Goal: Information Seeking & Learning: Compare options

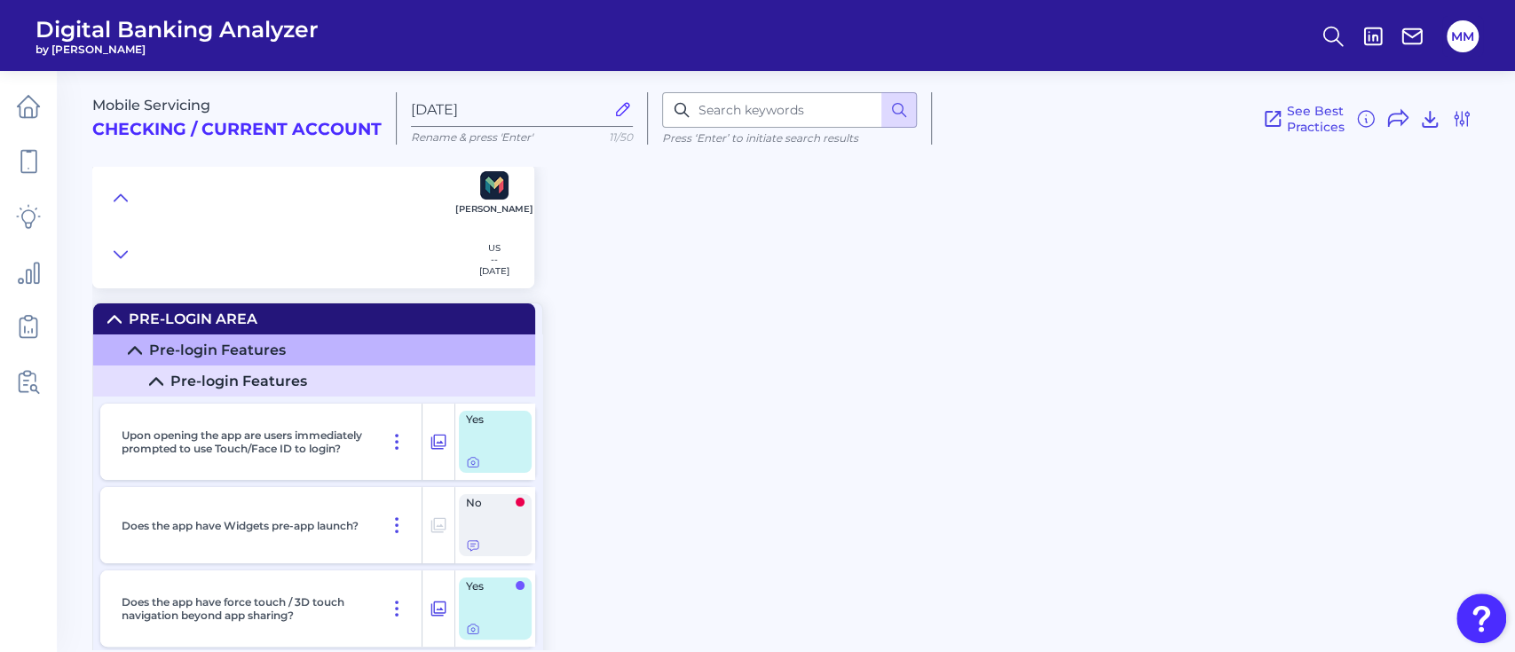
click at [1313, 43] on button at bounding box center [1332, 36] width 41 height 41
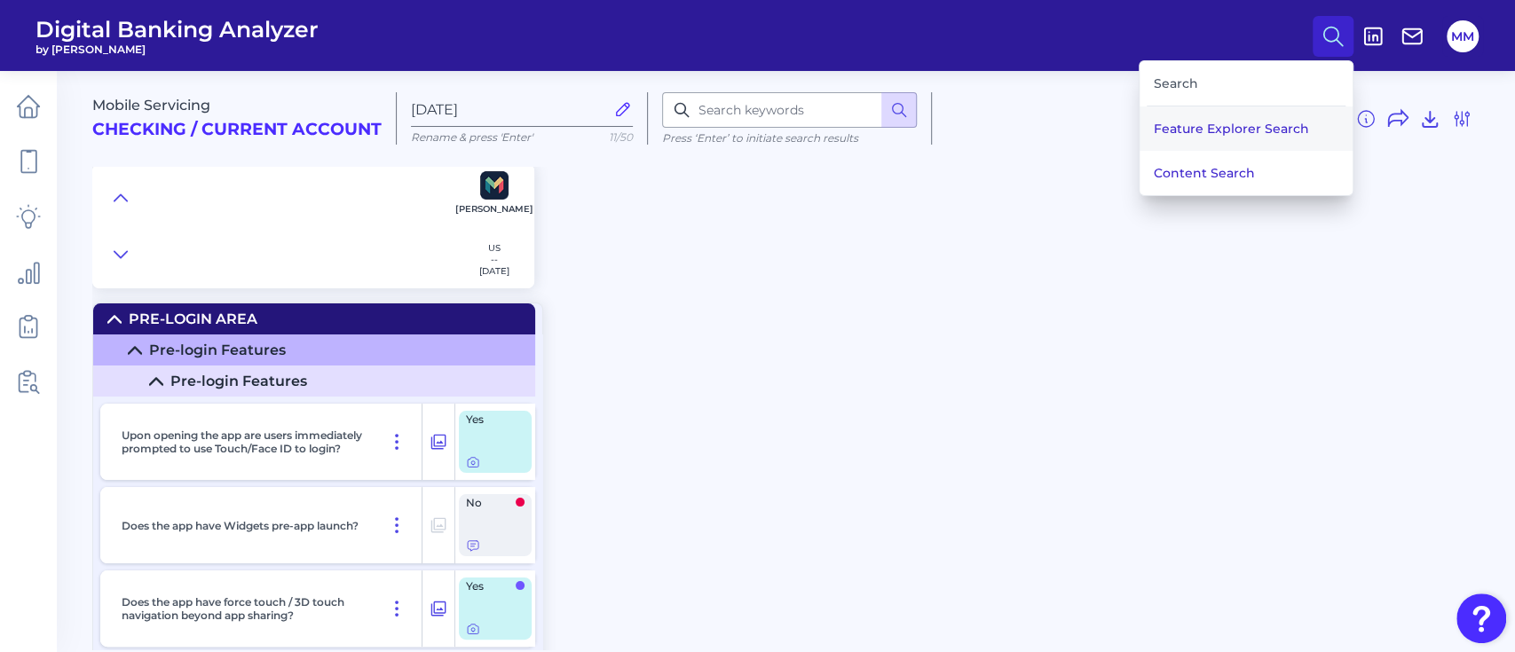
click at [1234, 125] on button "Feature Explorer Search" at bounding box center [1245, 128] width 213 height 44
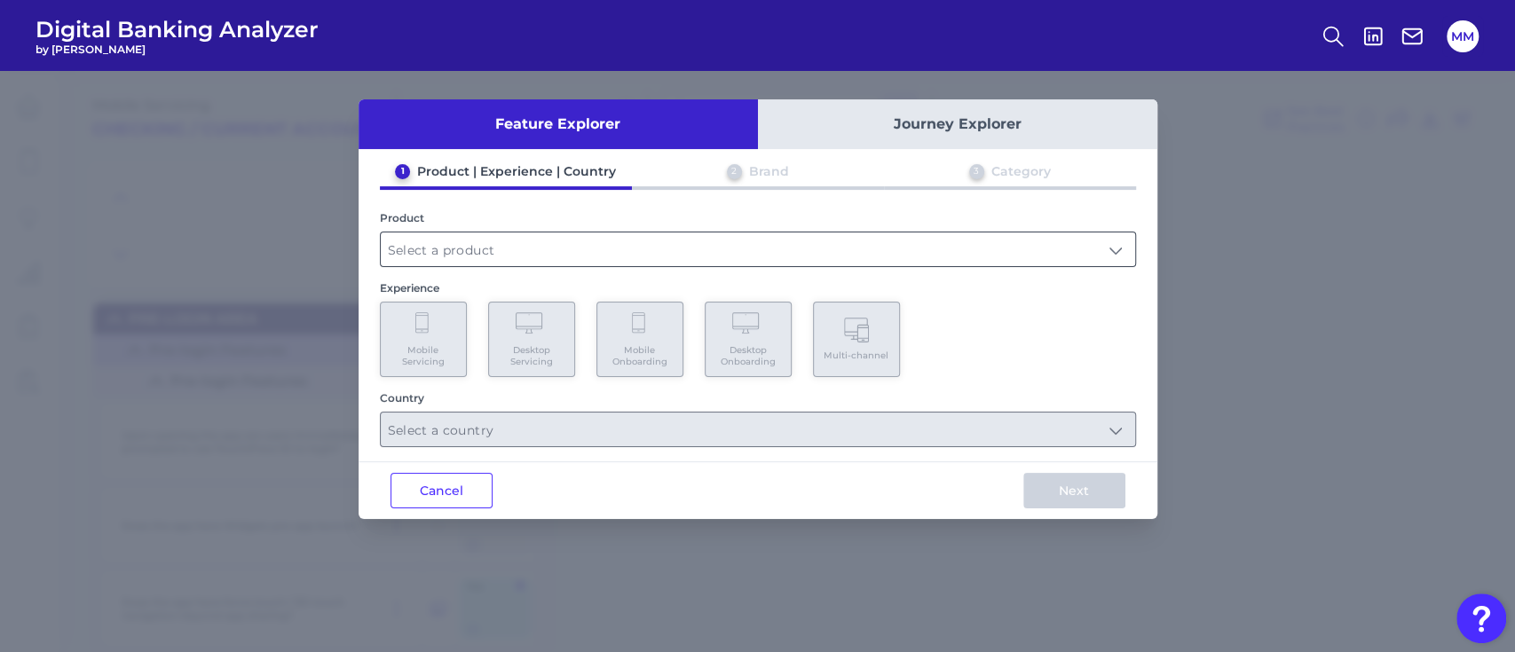
click at [894, 253] on input "text" at bounding box center [758, 249] width 754 height 34
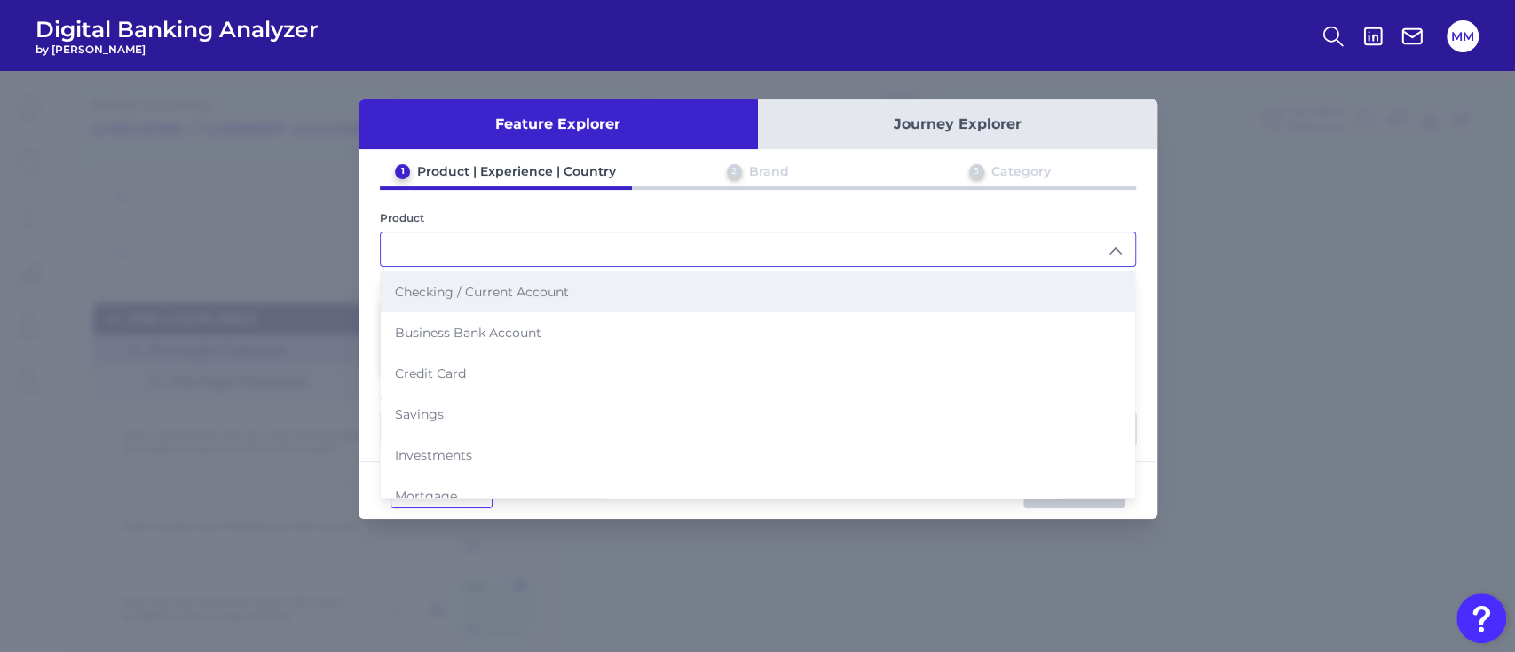
click at [610, 289] on li "Checking / Current Account" at bounding box center [758, 291] width 754 height 41
type input "Checking / Current Account"
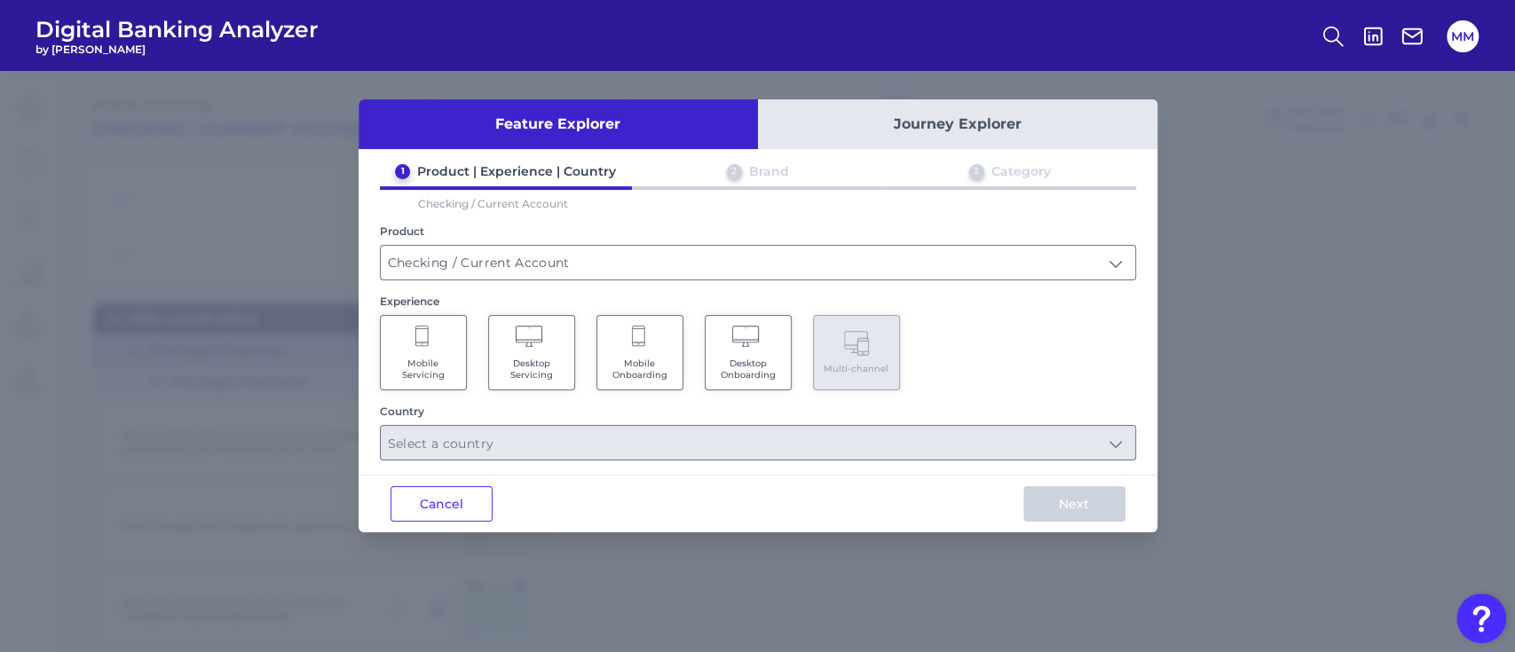
click at [454, 352] on Servicing "Mobile Servicing" at bounding box center [423, 352] width 87 height 75
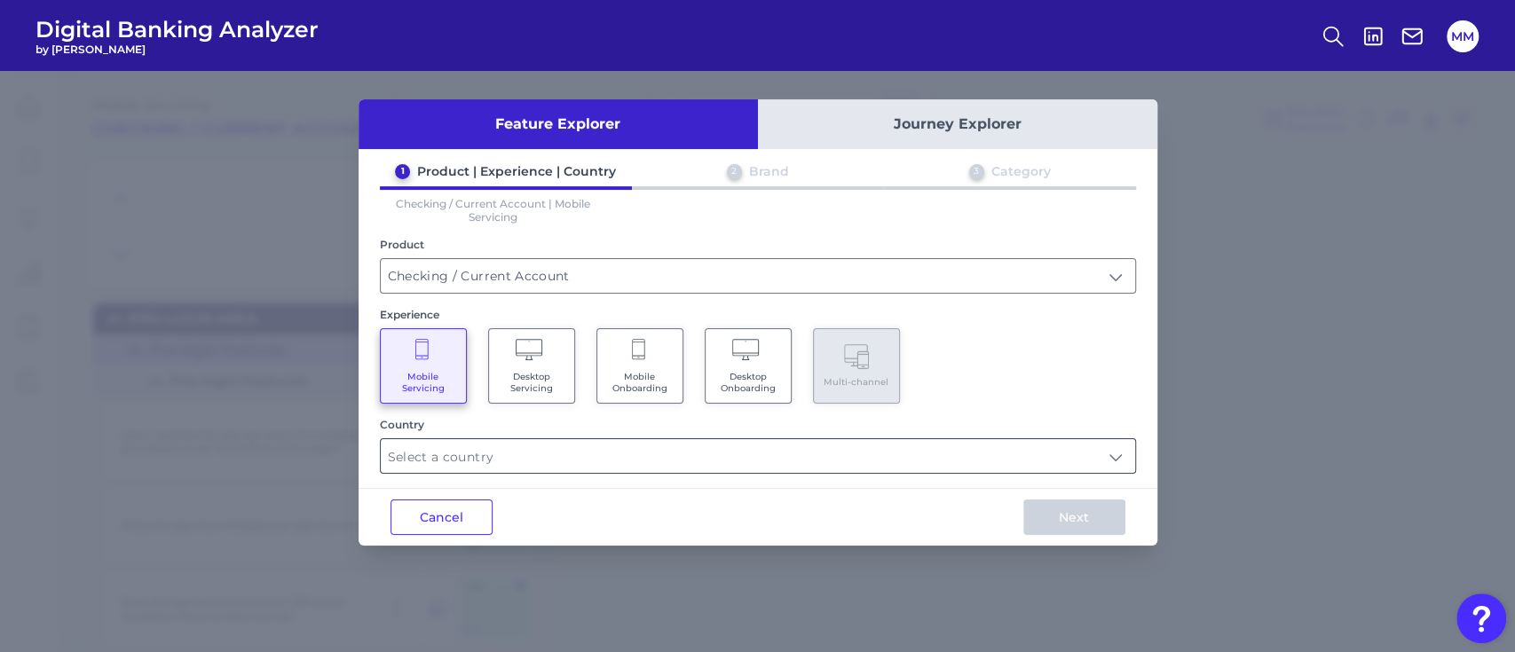
click at [901, 455] on input "text" at bounding box center [758, 456] width 754 height 34
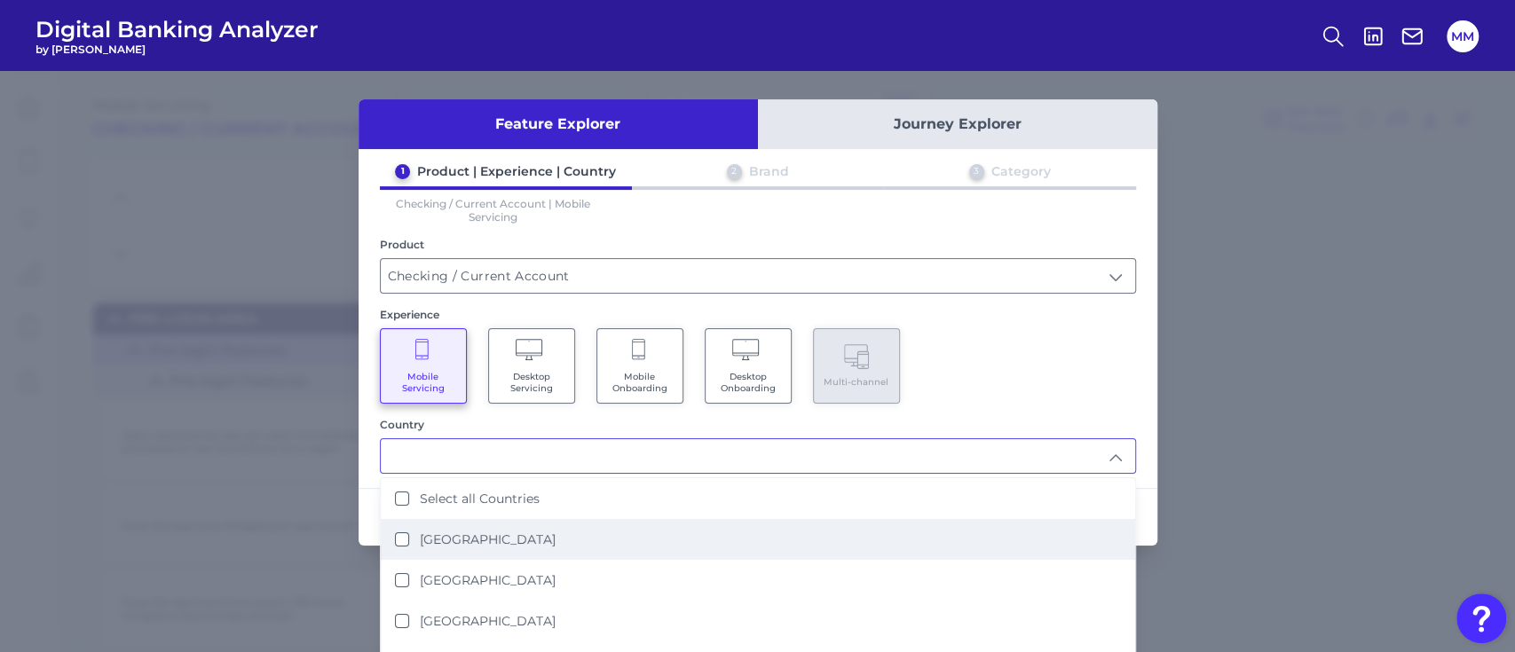
click at [555, 535] on li "[GEOGRAPHIC_DATA]" at bounding box center [758, 539] width 754 height 41
type input "[GEOGRAPHIC_DATA]"
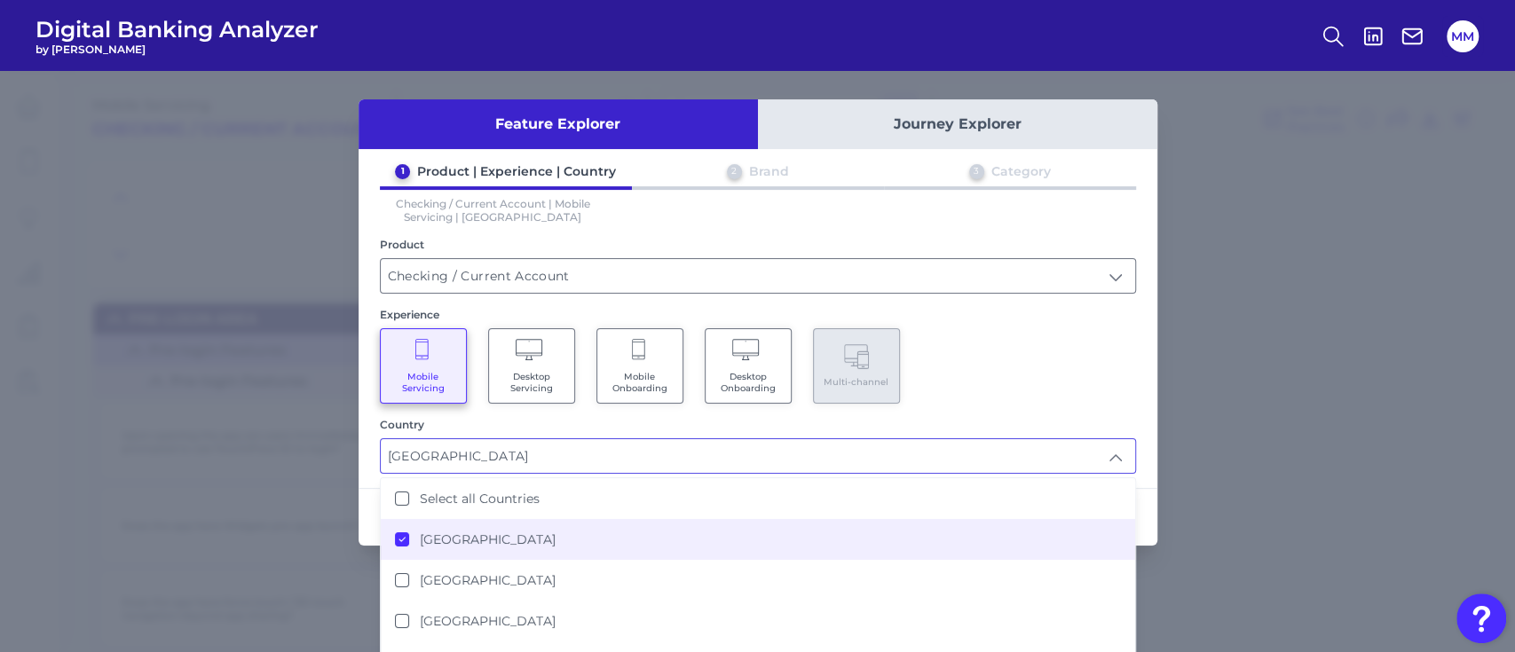
click at [980, 368] on div "Mobile Servicing Desktop Servicing Mobile Onboarding Desktop Onboarding Multi-c…" at bounding box center [758, 365] width 756 height 75
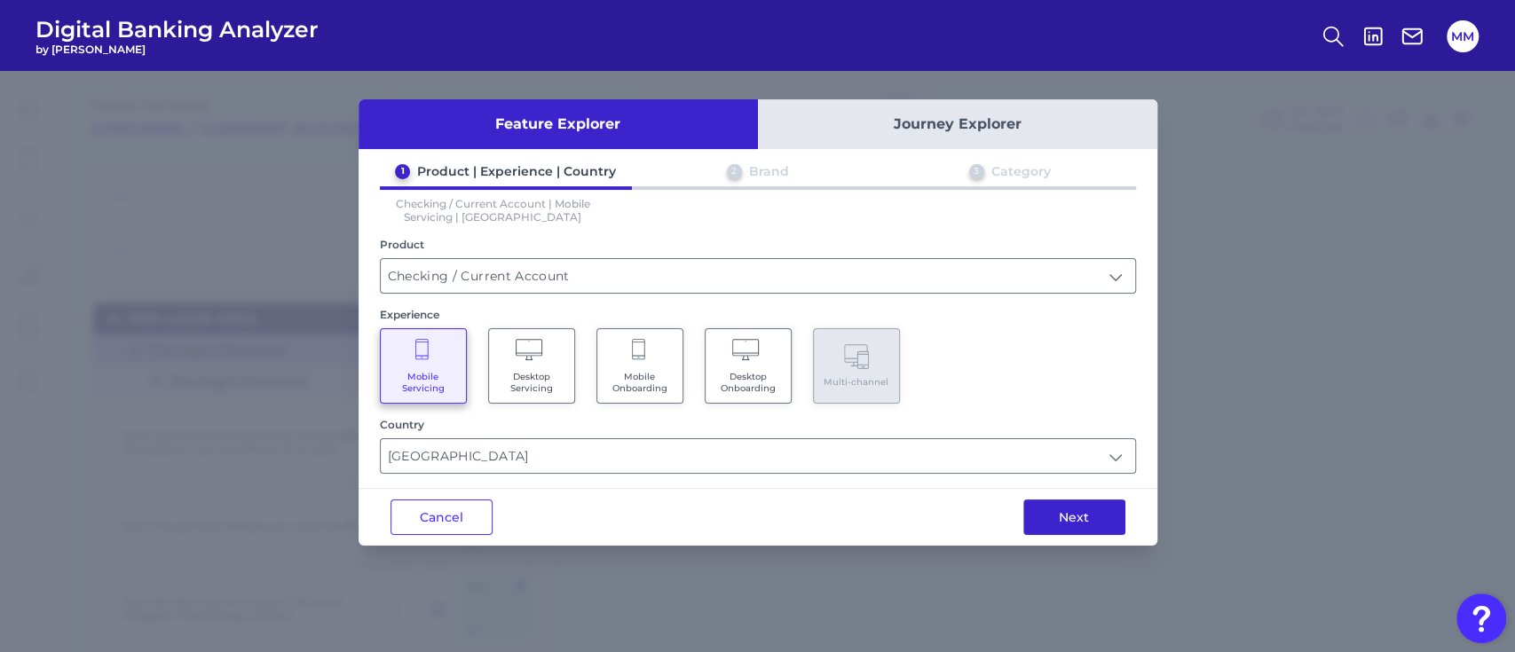
click at [1050, 514] on button "Next" at bounding box center [1074, 517] width 102 height 35
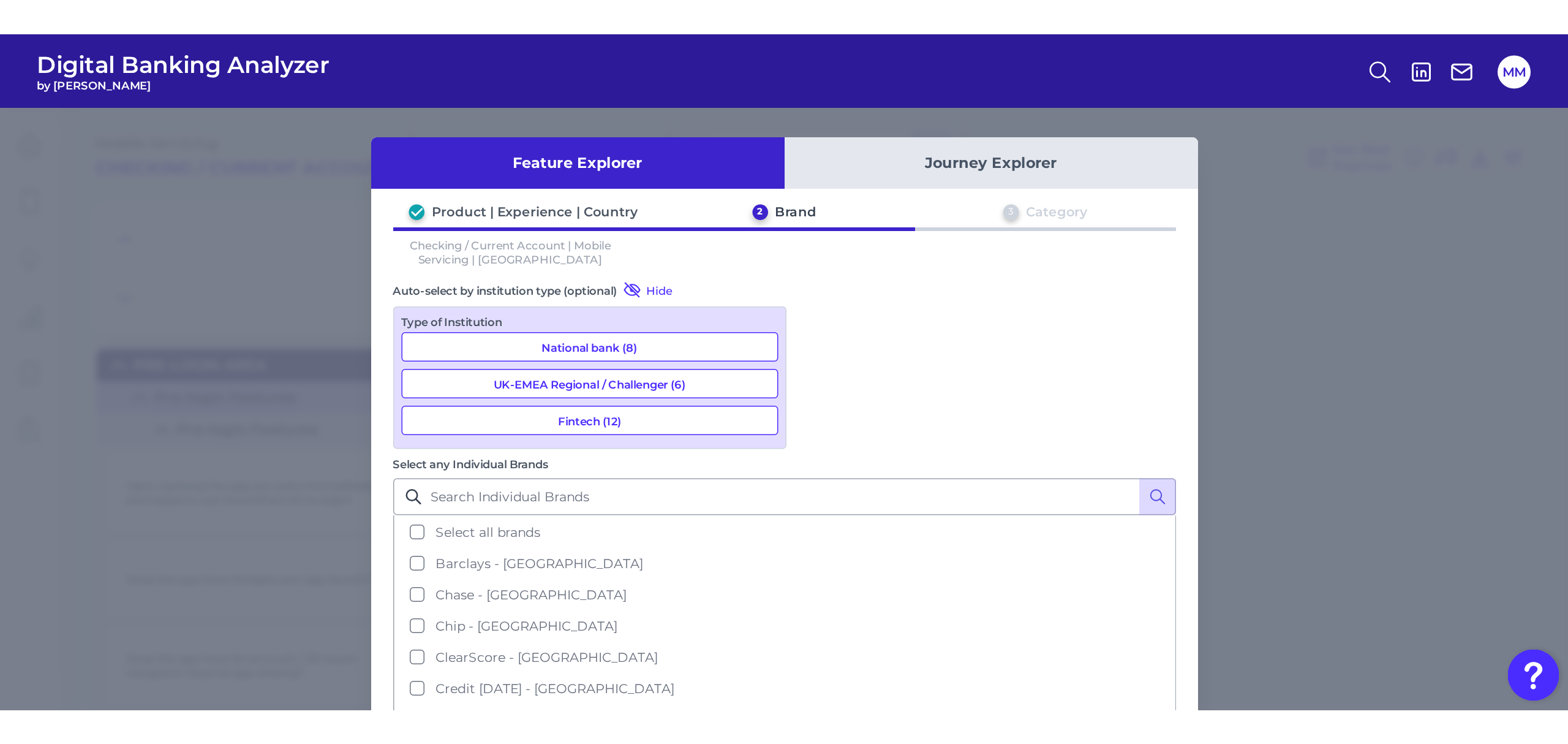
scroll to position [374, 0]
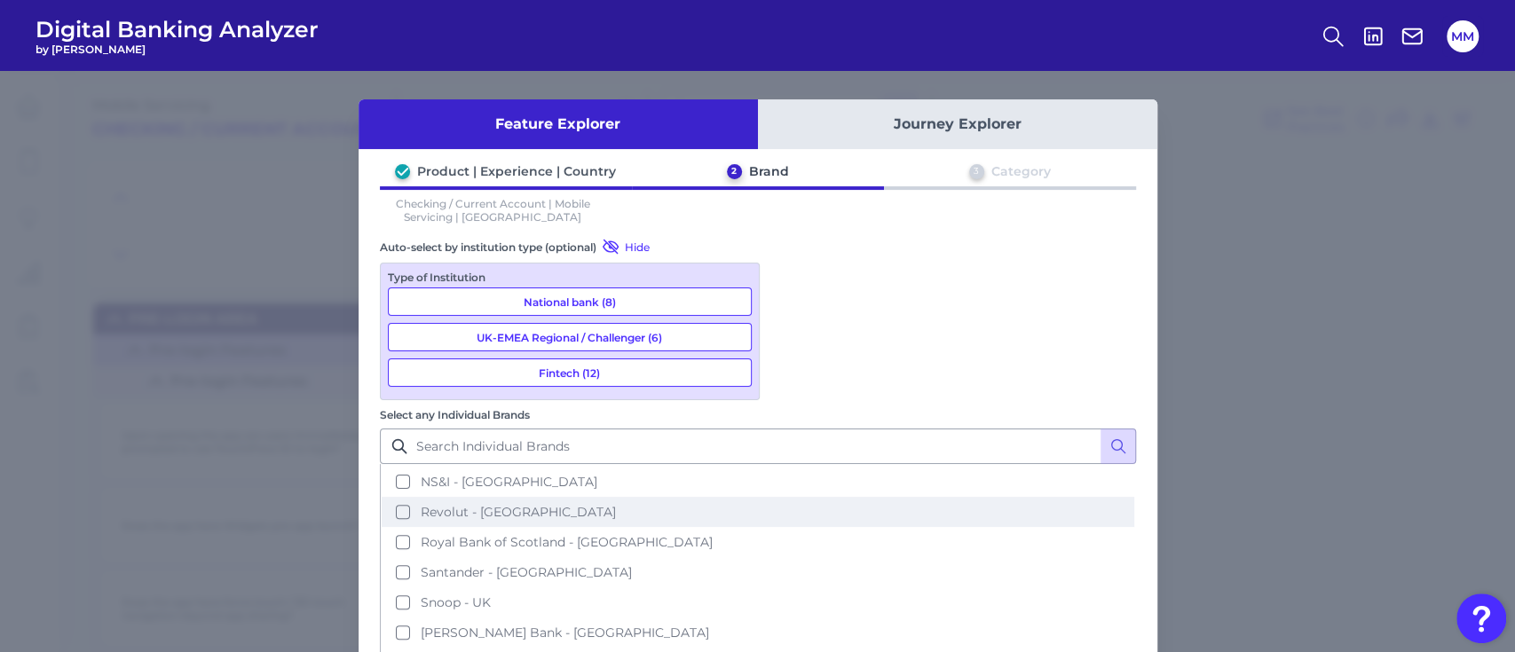
click at [616, 504] on span "Revolut - [GEOGRAPHIC_DATA]" at bounding box center [518, 512] width 195 height 16
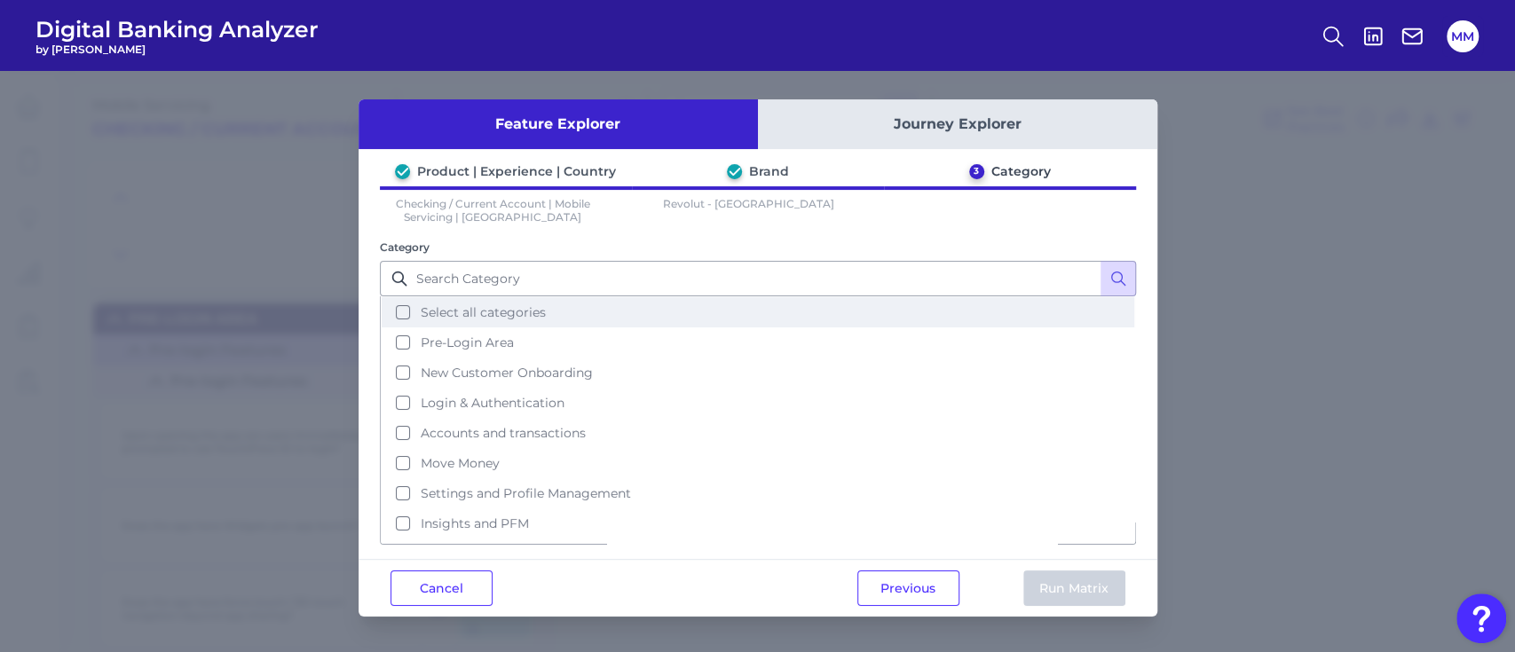
click at [405, 315] on button "Select all categories" at bounding box center [758, 312] width 752 height 30
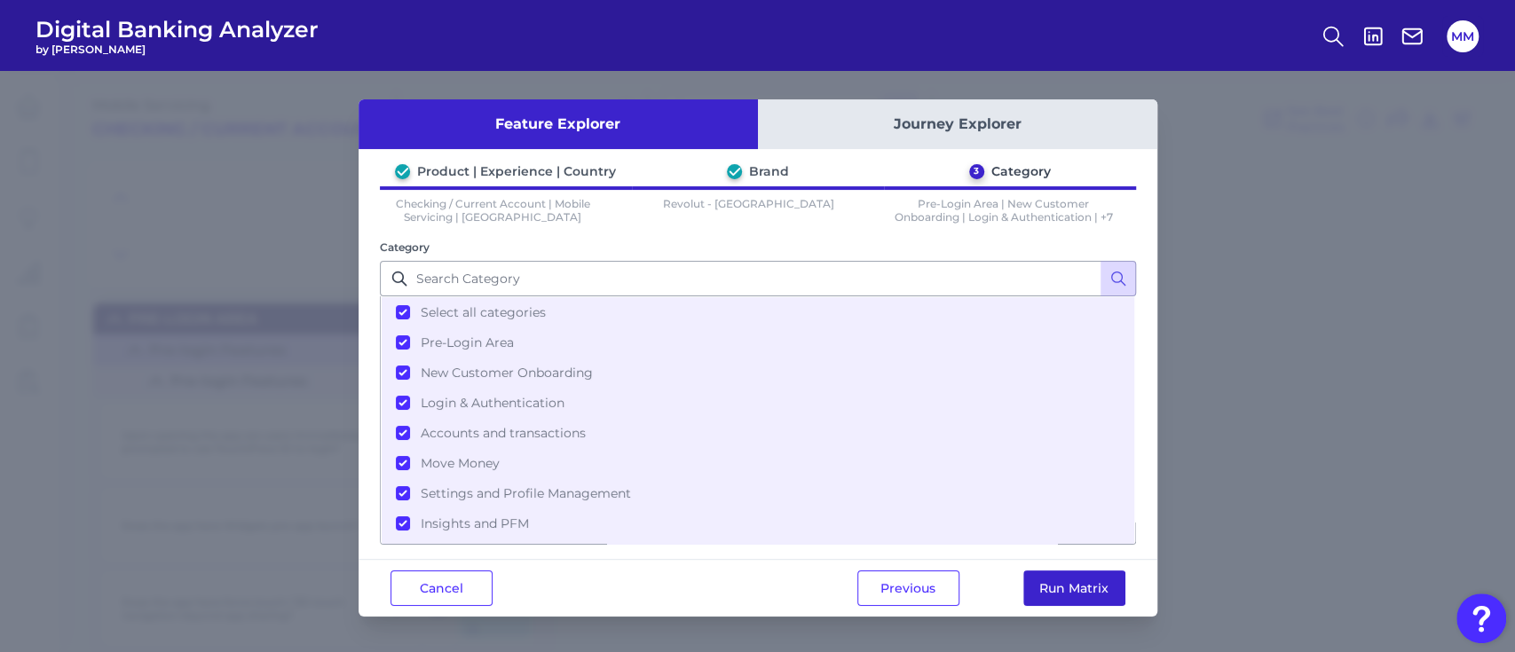
click at [1091, 584] on button "Run Matrix" at bounding box center [1074, 587] width 102 height 35
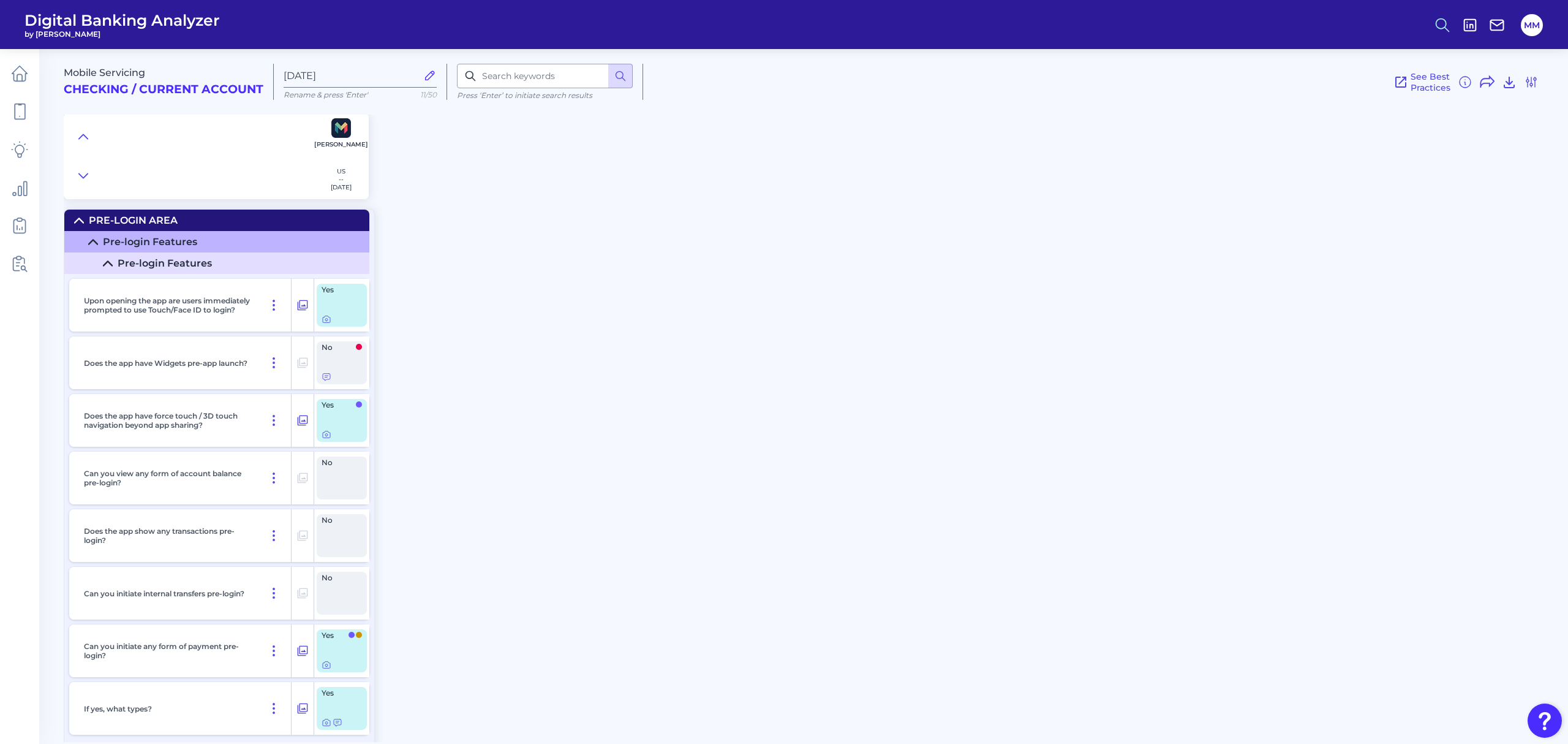
click at [1045, 33] on button at bounding box center [1442, 25] width 28 height 28
click at [1045, 84] on button "Feature Explorer Search" at bounding box center [1382, 88] width 147 height 30
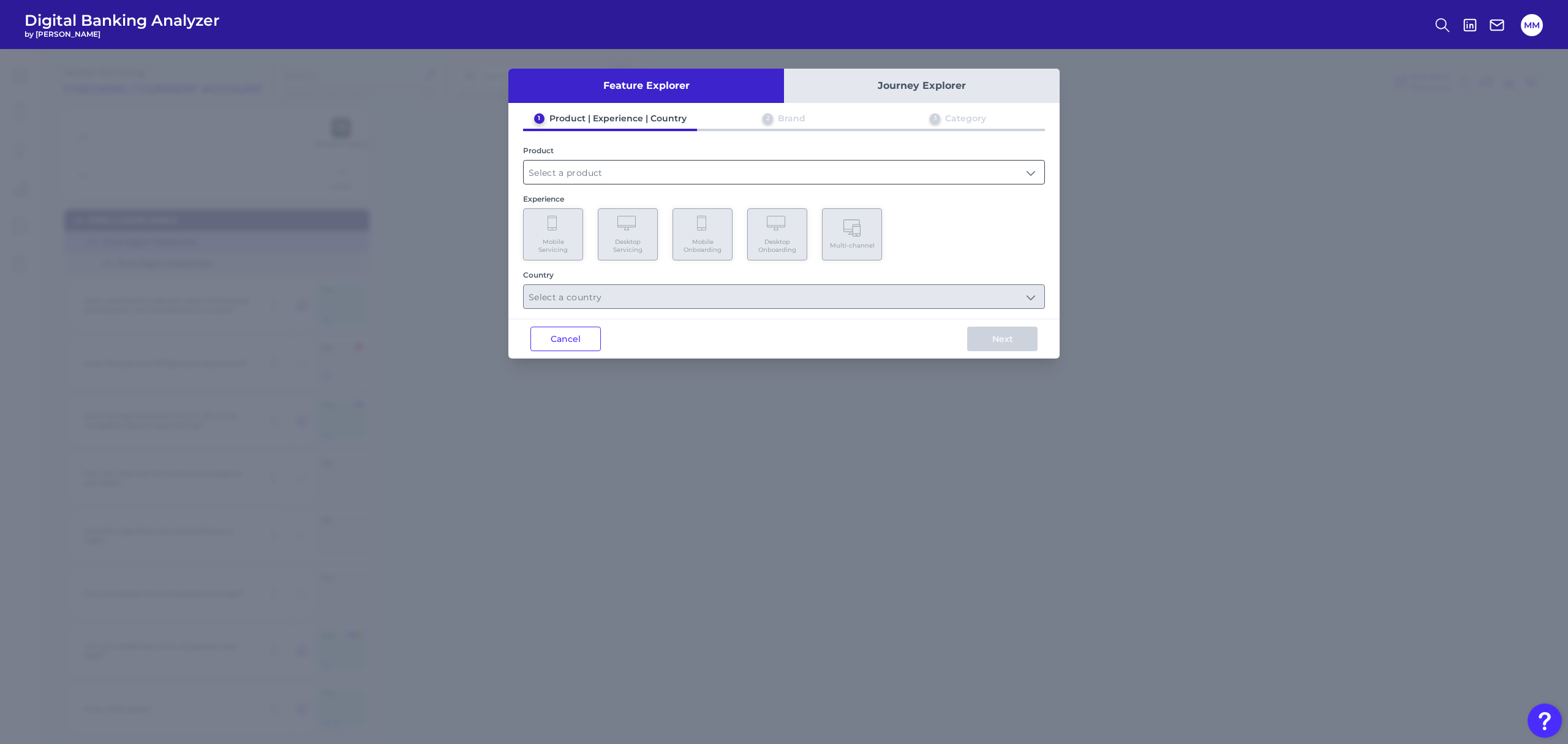
click at [837, 171] on input "text" at bounding box center [784, 172] width 521 height 23
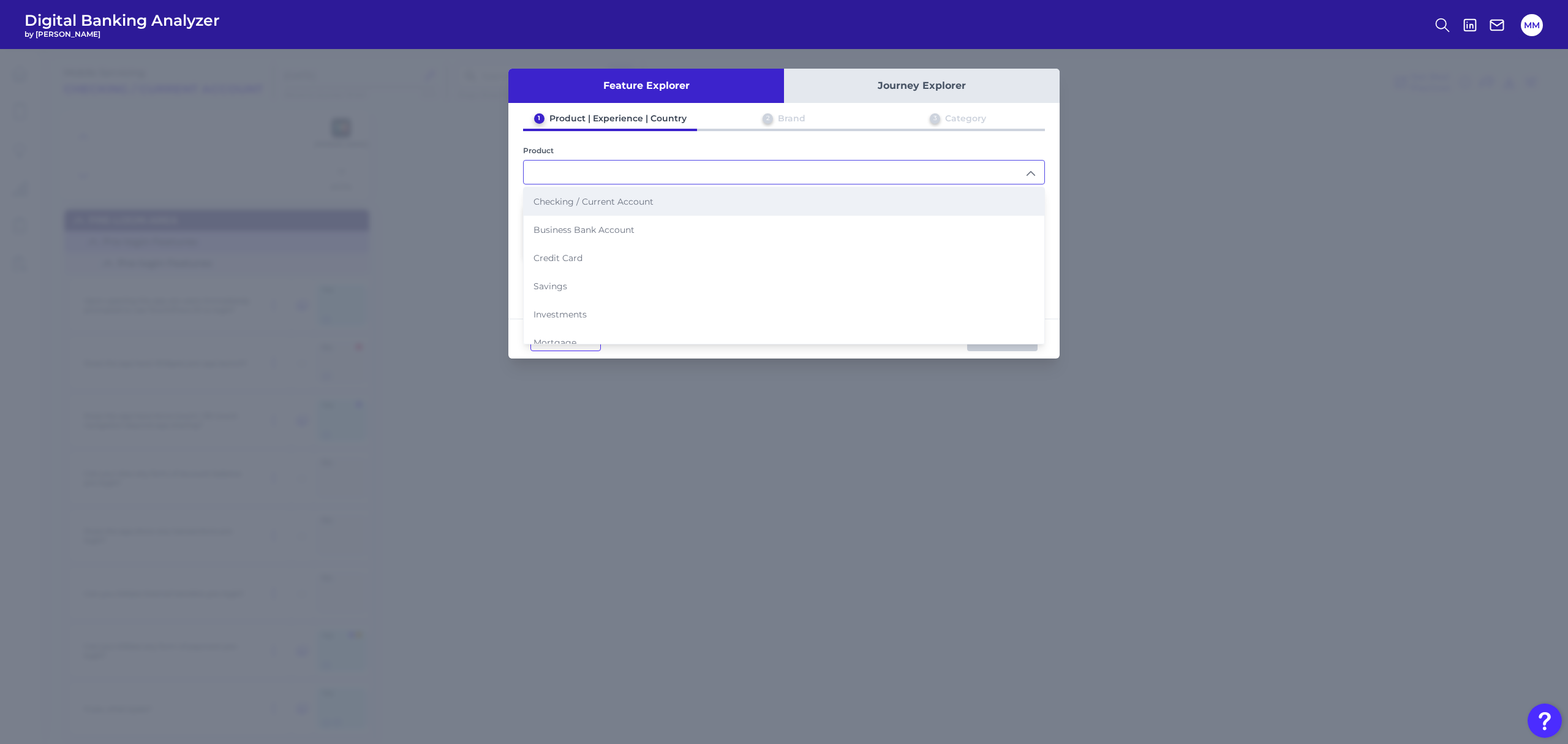
click at [672, 198] on li "Checking / Current Account" at bounding box center [784, 201] width 521 height 28
type input "Checking / Current Account"
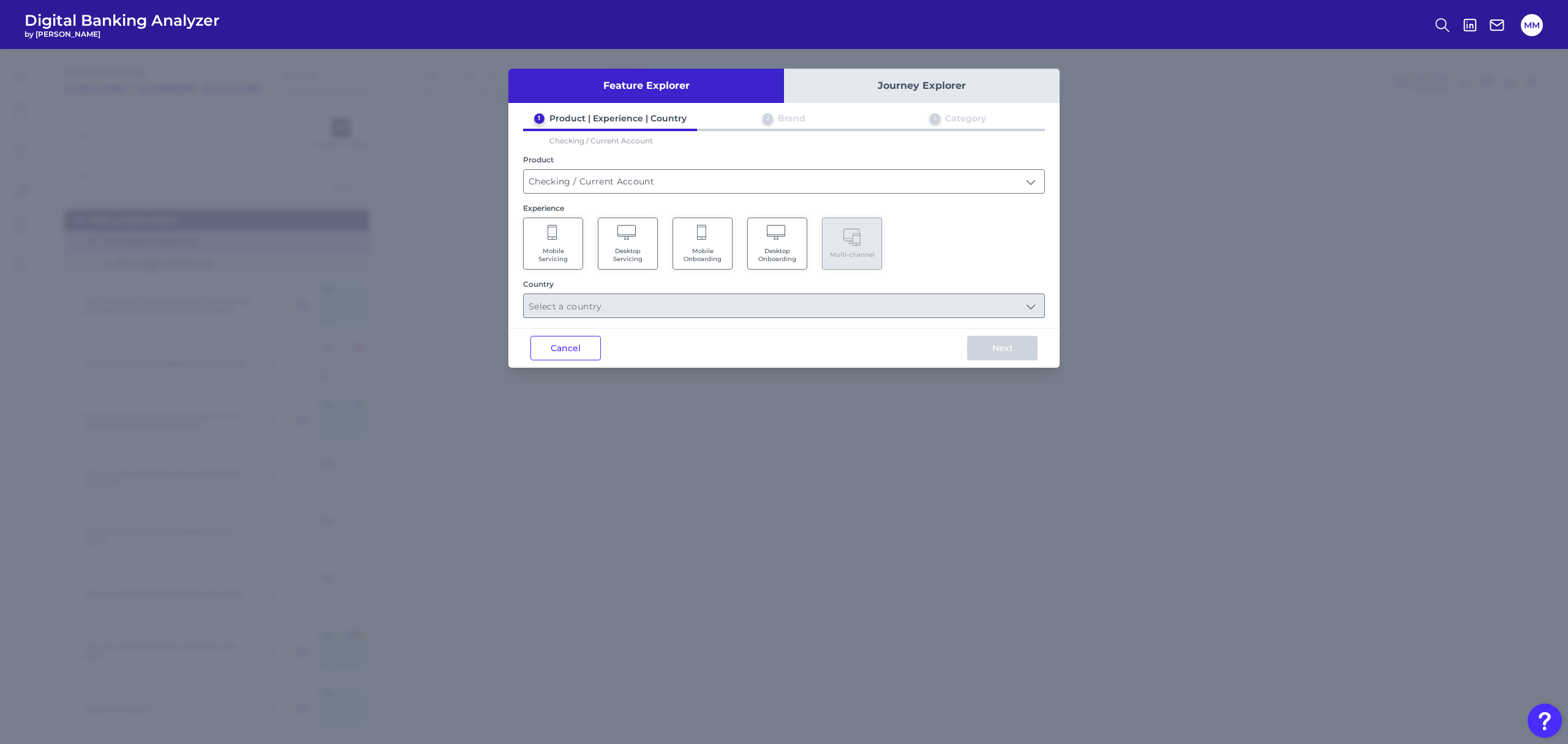
click at [561, 243] on Servicing "Mobile Servicing" at bounding box center [553, 243] width 60 height 52
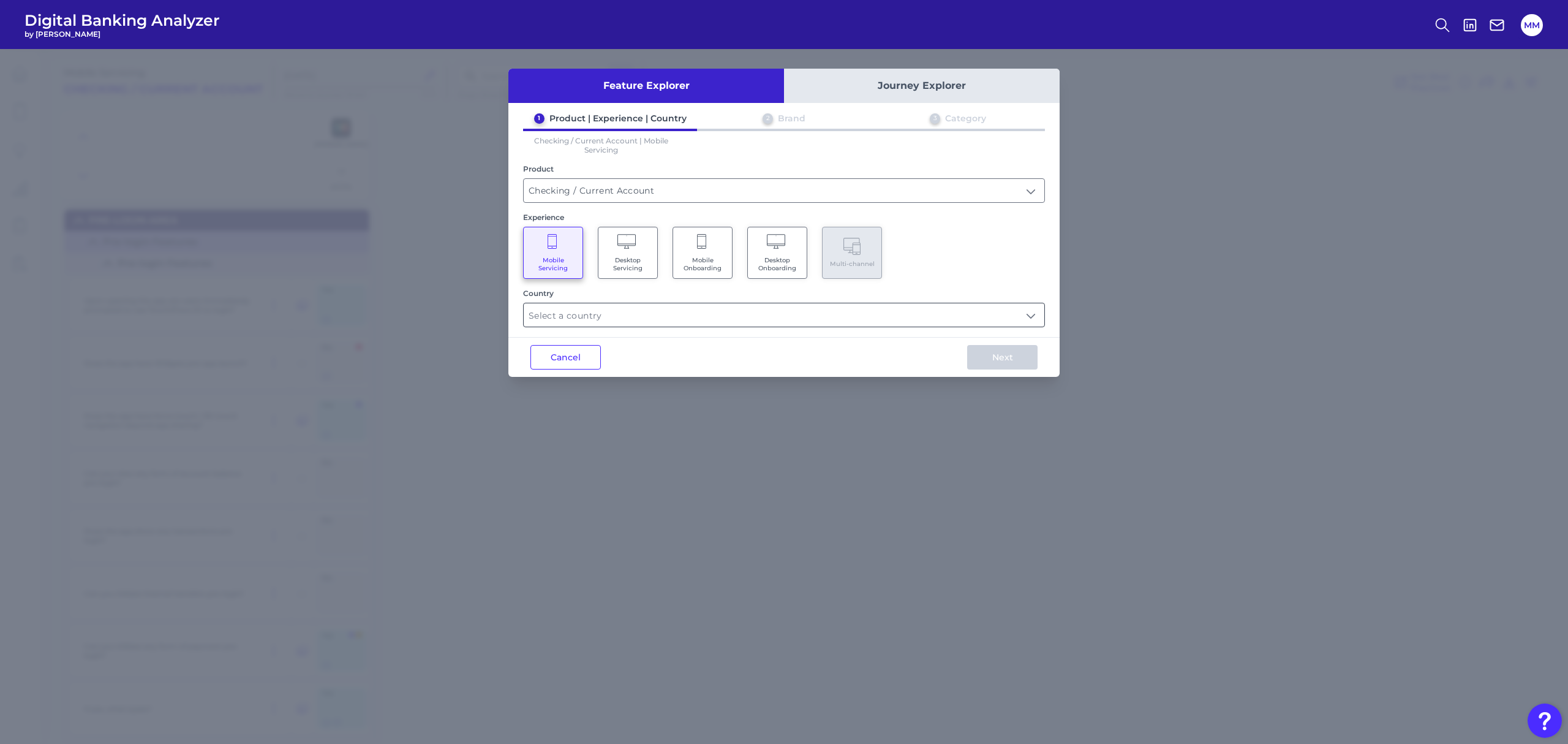
click at [660, 307] on input "text" at bounding box center [784, 315] width 521 height 23
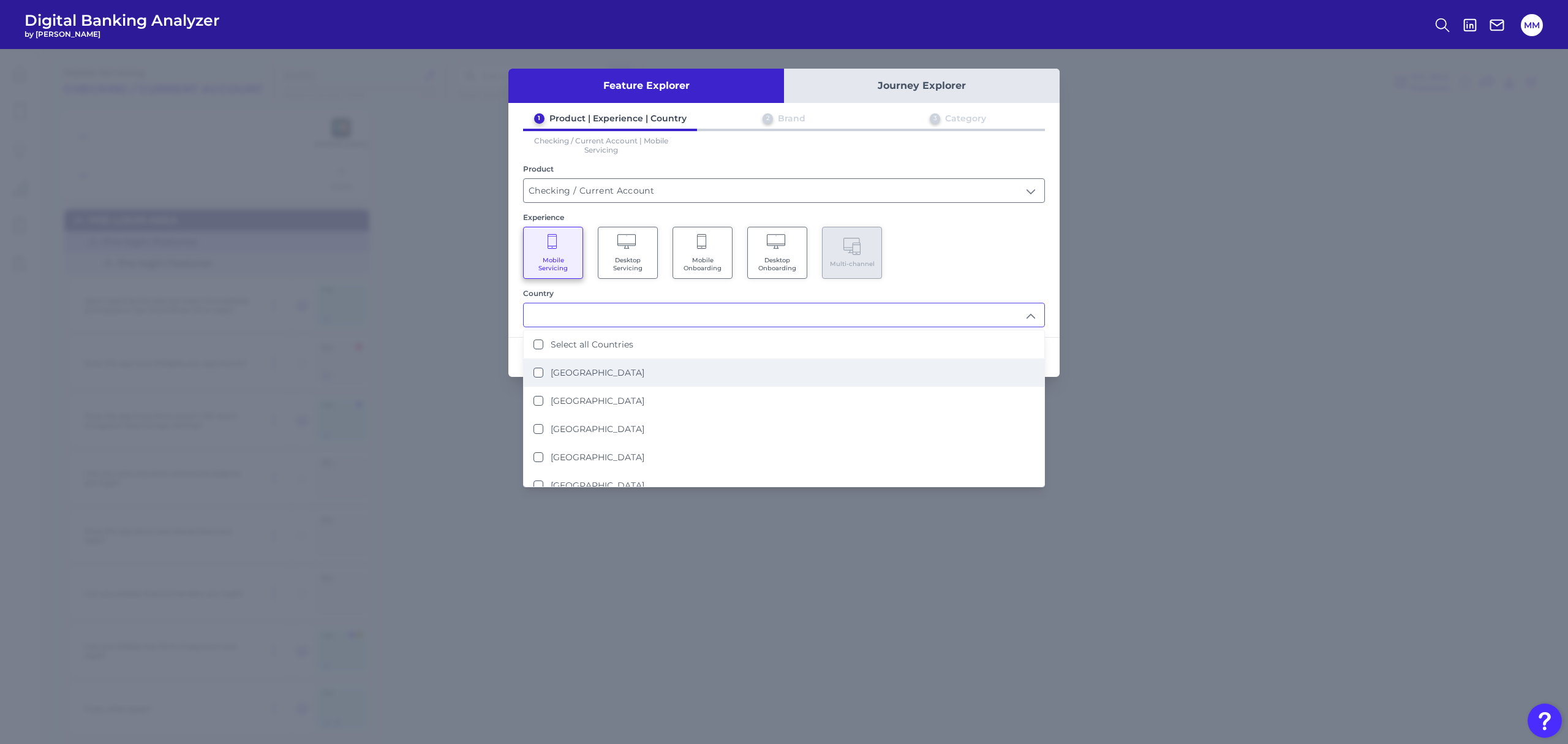
click at [598, 379] on li "[GEOGRAPHIC_DATA]" at bounding box center [784, 372] width 521 height 28
type input "[GEOGRAPHIC_DATA]"
click at [984, 265] on div "Mobile Servicing Desktop Servicing Mobile Onboarding Desktop Onboarding Multi-c…" at bounding box center [784, 252] width 522 height 52
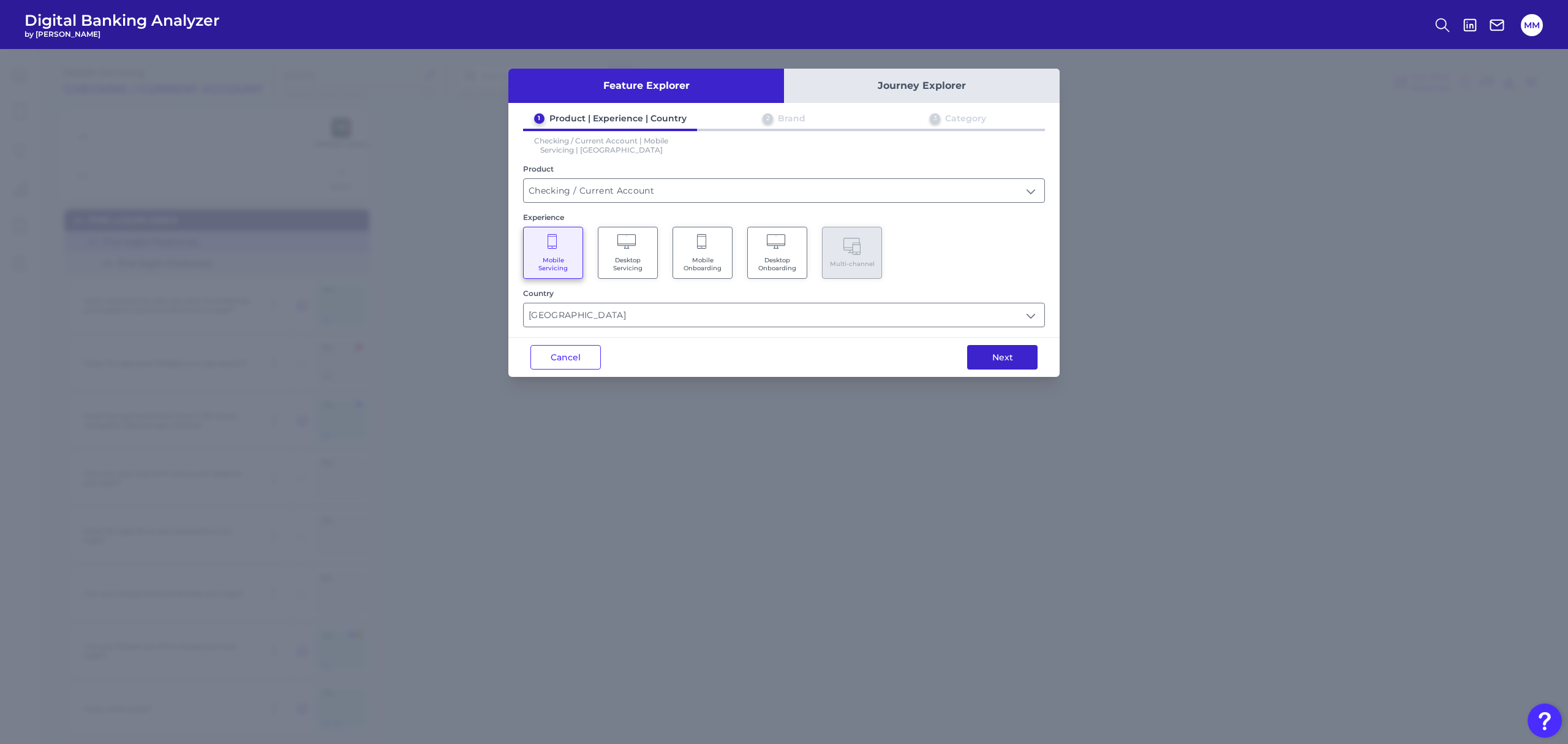
click at [1001, 354] on button "Next" at bounding box center [1003, 357] width 70 height 24
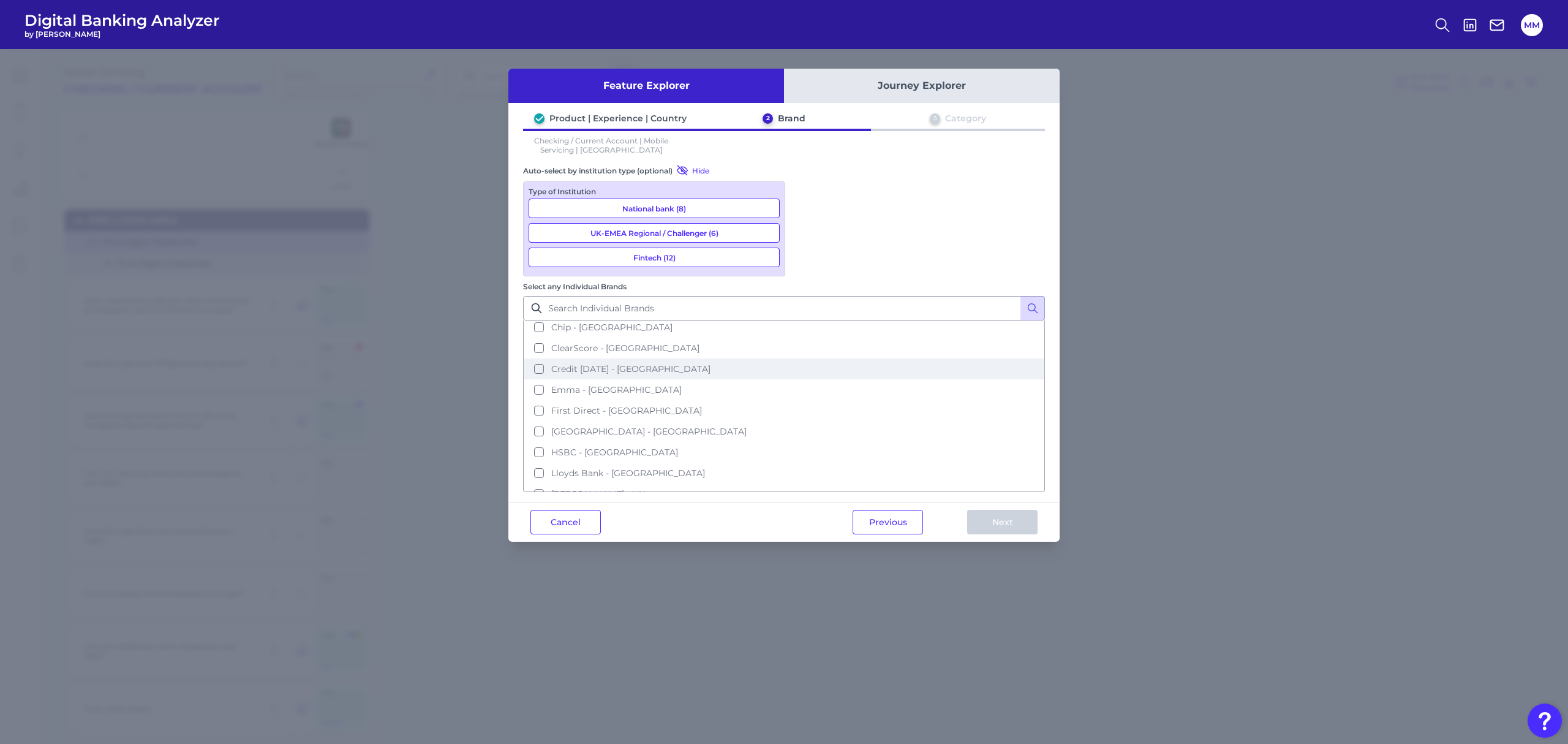
scroll to position [111, 0]
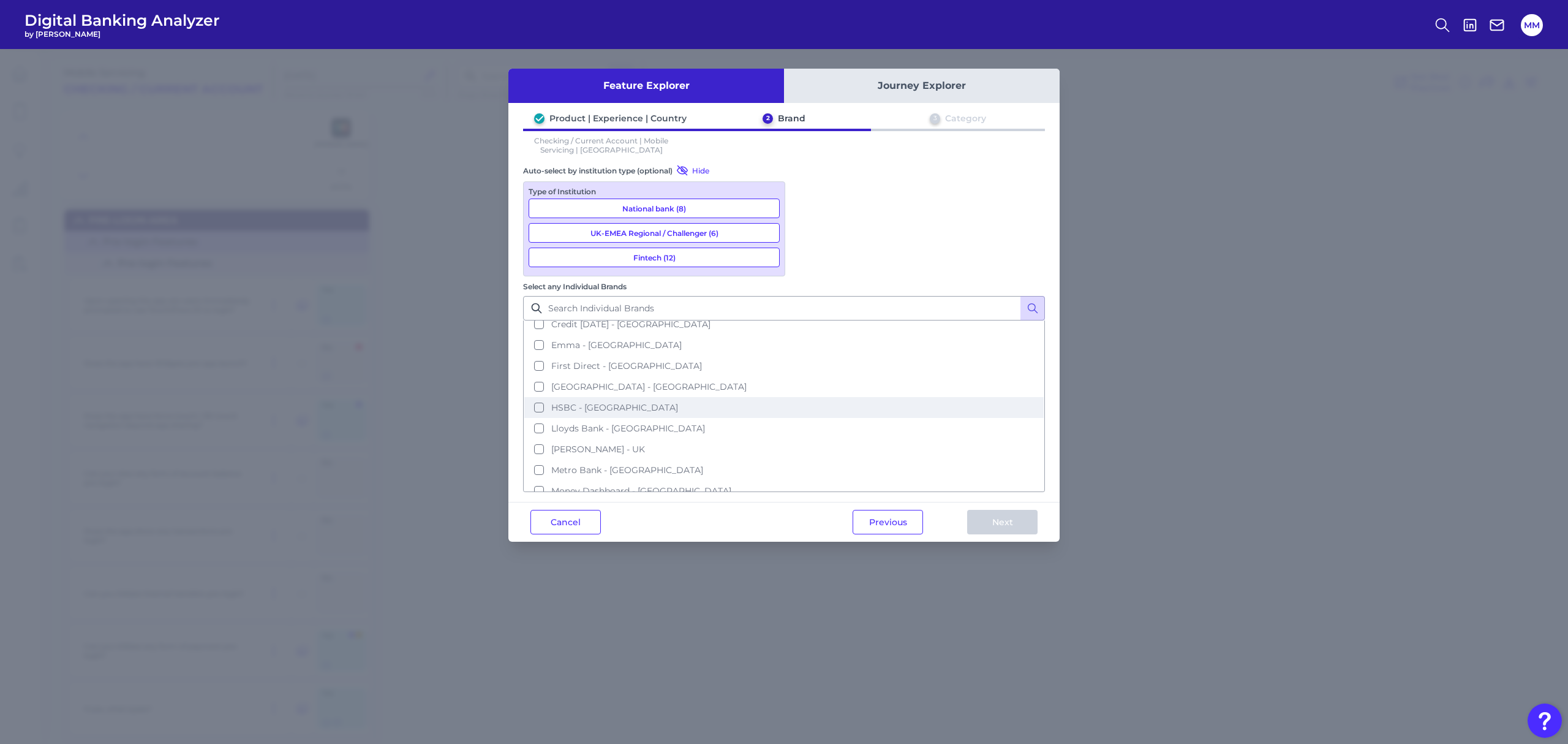
click at [678, 402] on span "HSBC - [GEOGRAPHIC_DATA]" at bounding box center [615, 408] width 127 height 11
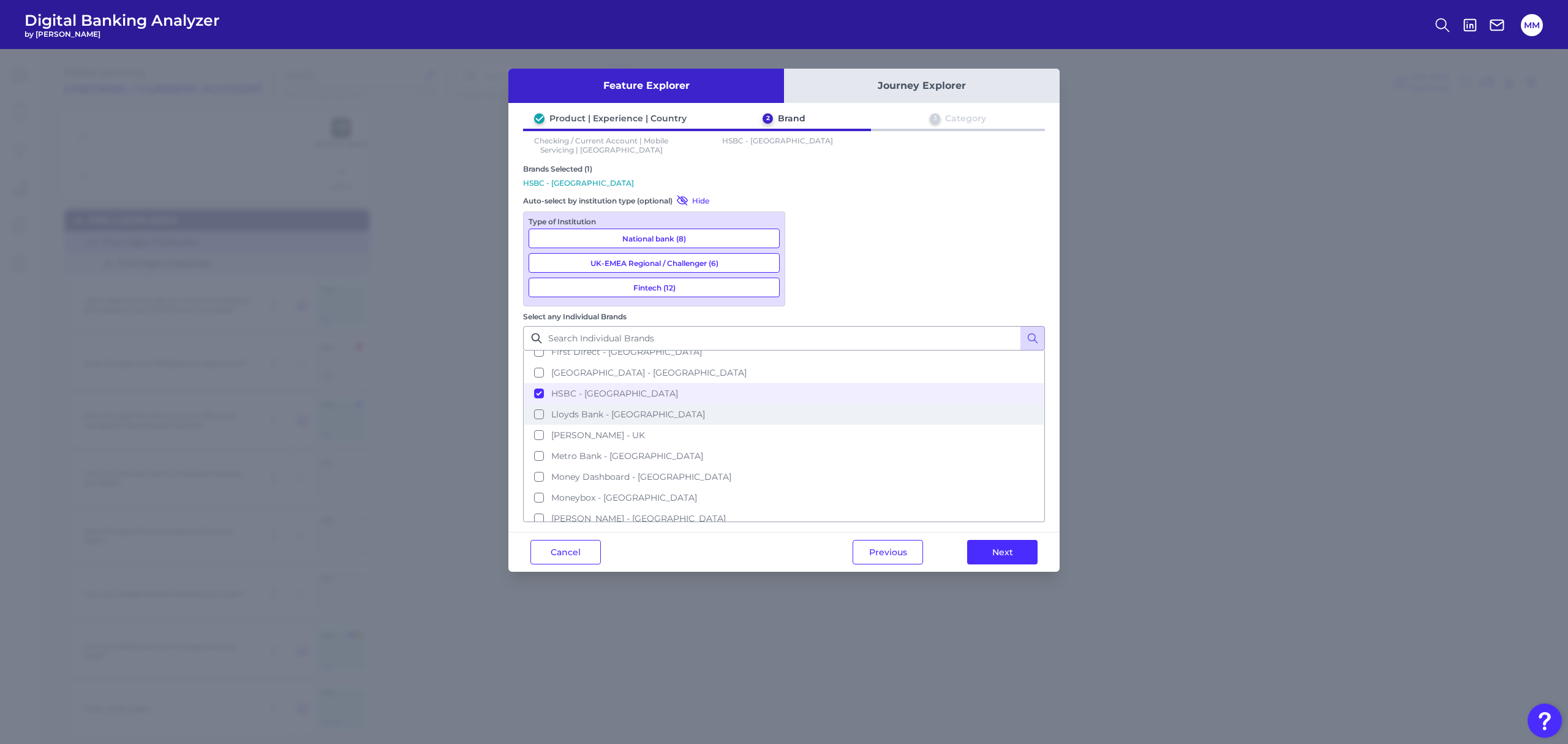
scroll to position [173, 0]
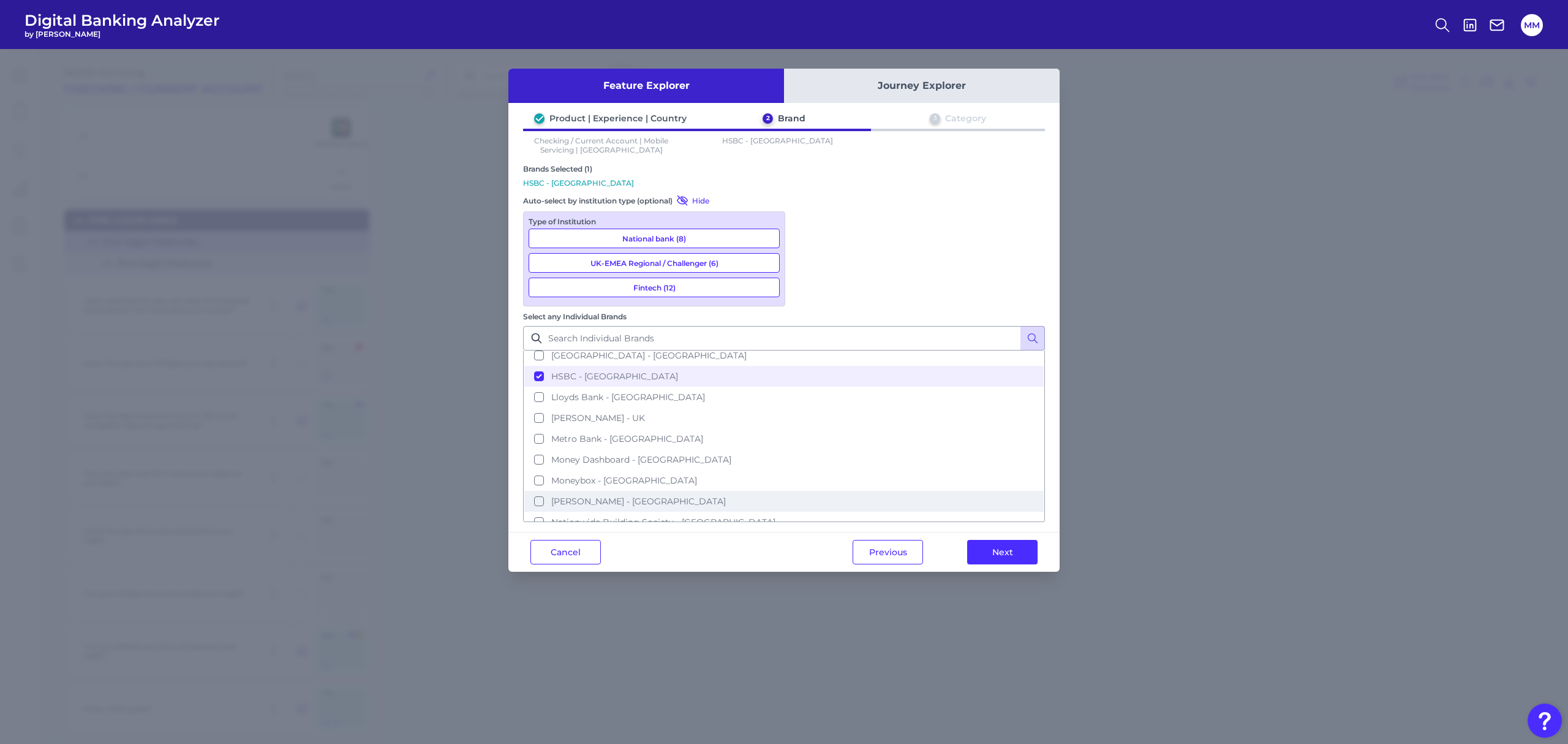
click at [726, 450] on span "[PERSON_NAME] - [GEOGRAPHIC_DATA]" at bounding box center [639, 502] width 175 height 11
click at [993, 450] on button "Next" at bounding box center [1003, 552] width 70 height 24
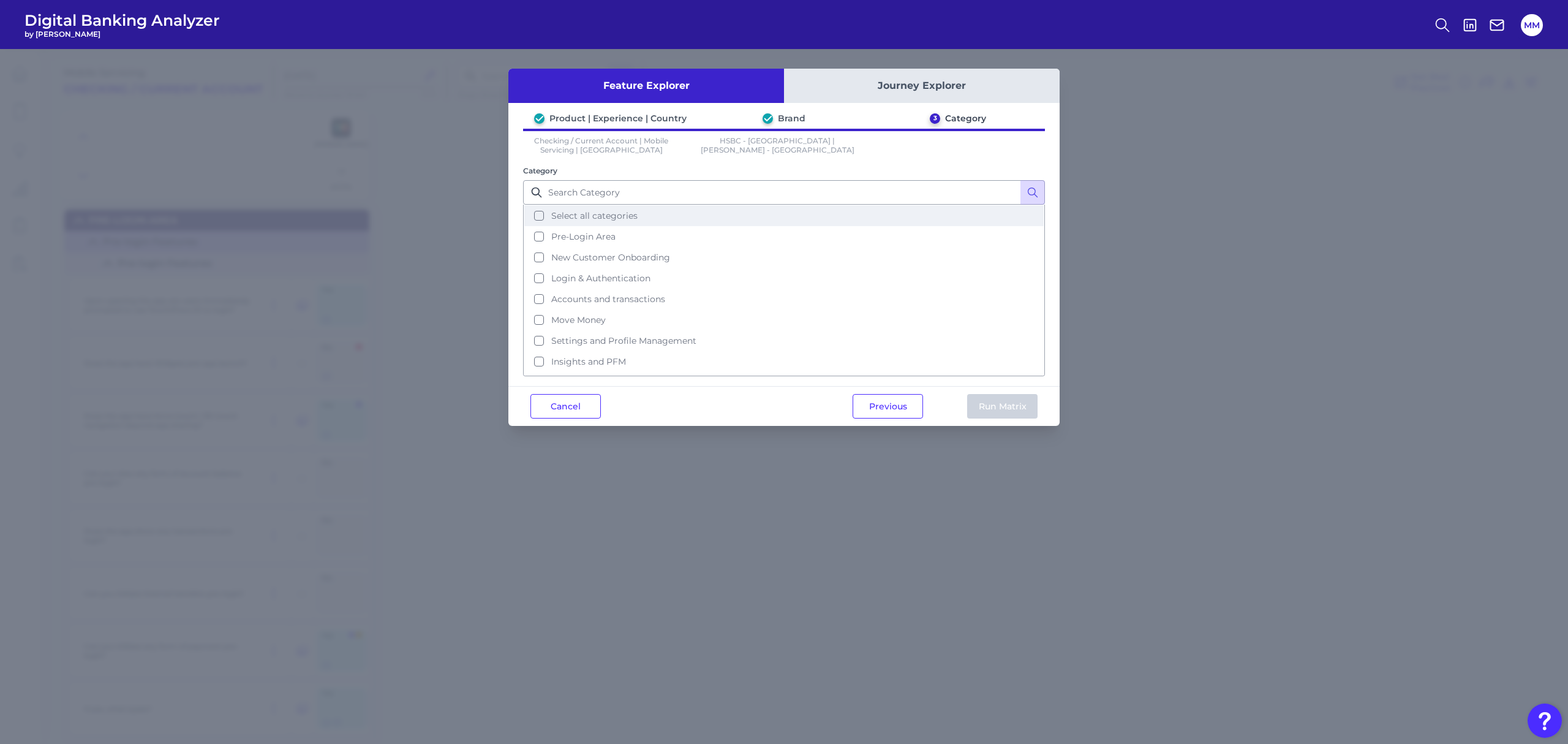
click at [536, 213] on button "Select all categories" at bounding box center [784, 216] width 519 height 21
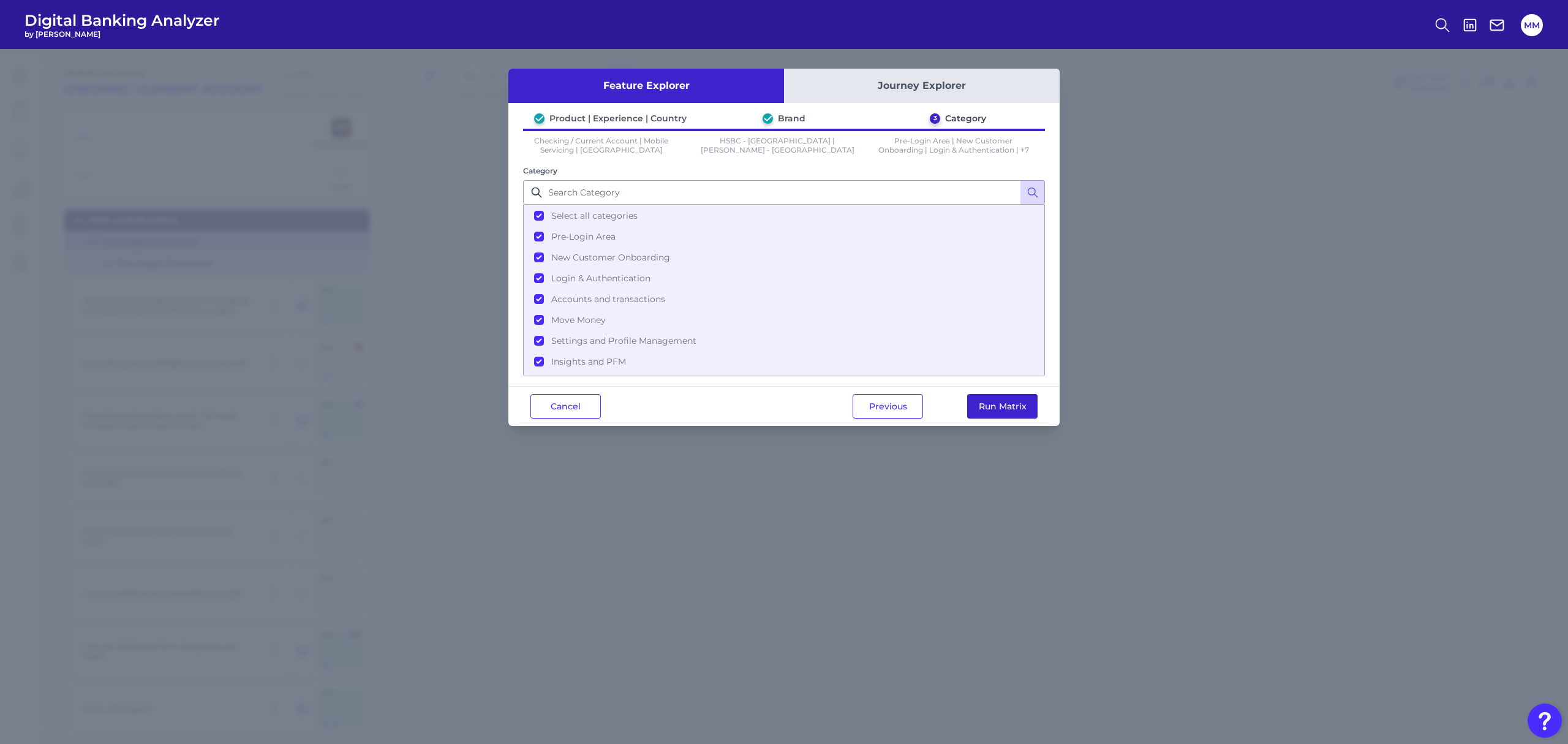
click at [998, 395] on button "Run Matrix" at bounding box center [1003, 406] width 70 height 24
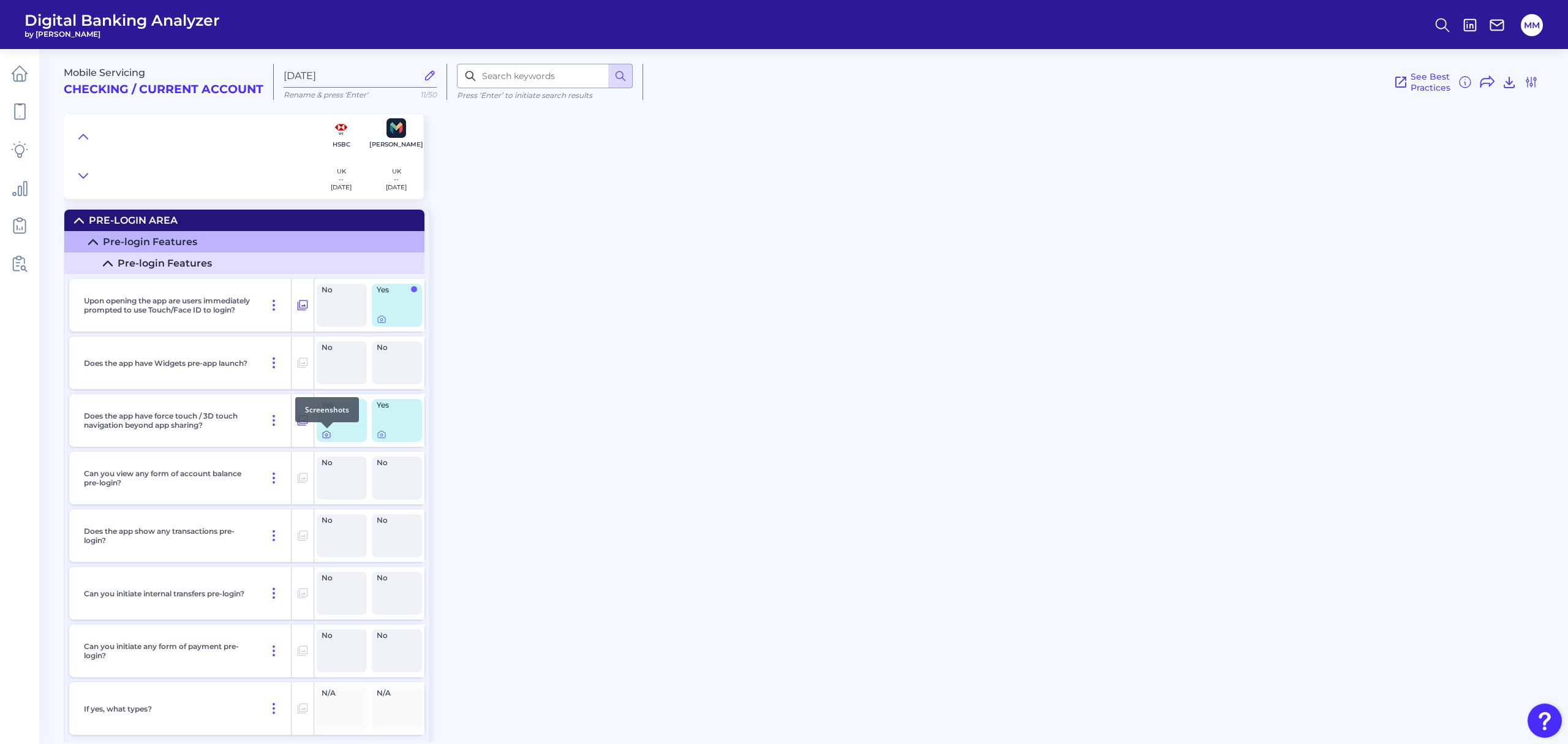
click at [329, 438] on icon at bounding box center [327, 435] width 8 height 7
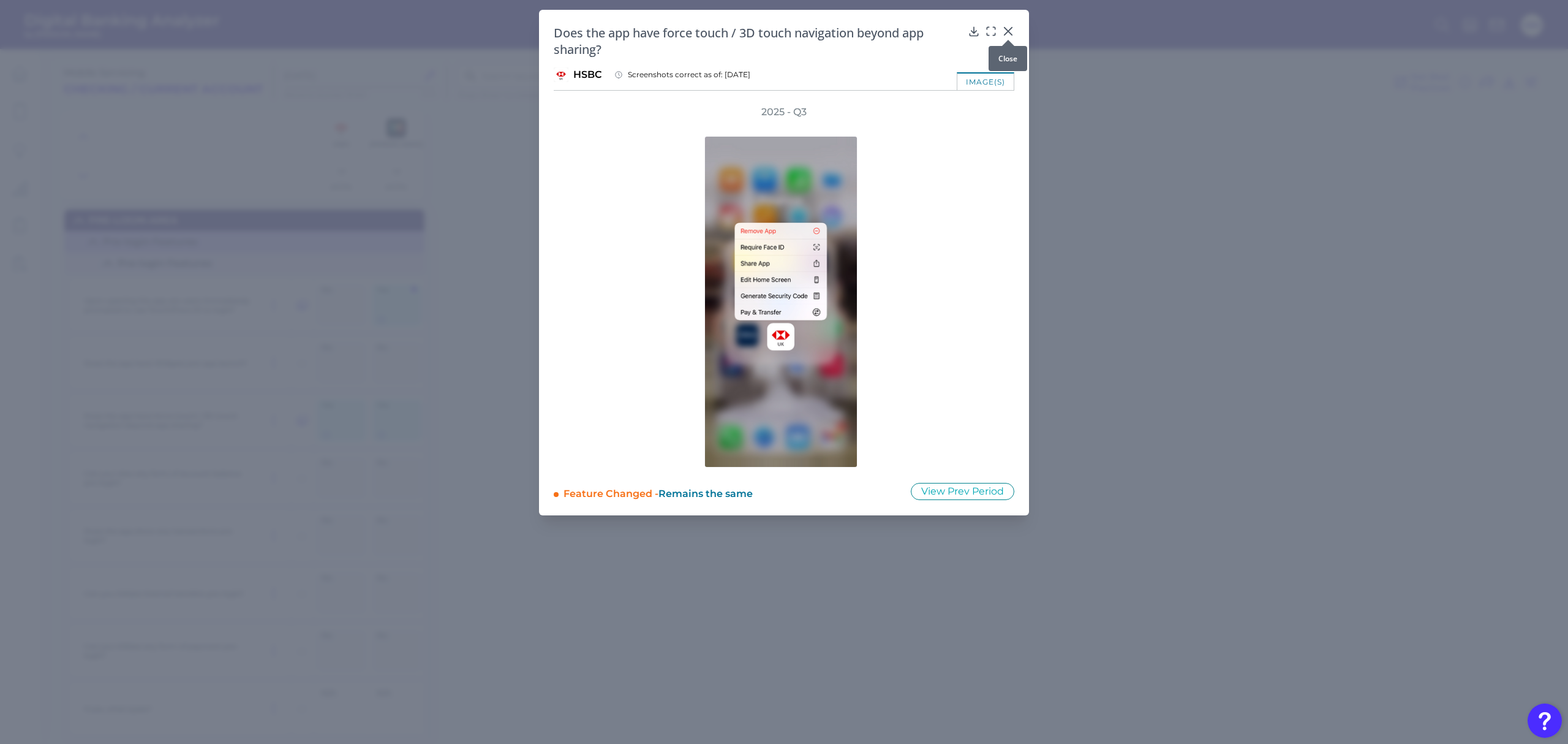
click at [1011, 30] on icon at bounding box center [1008, 31] width 8 height 8
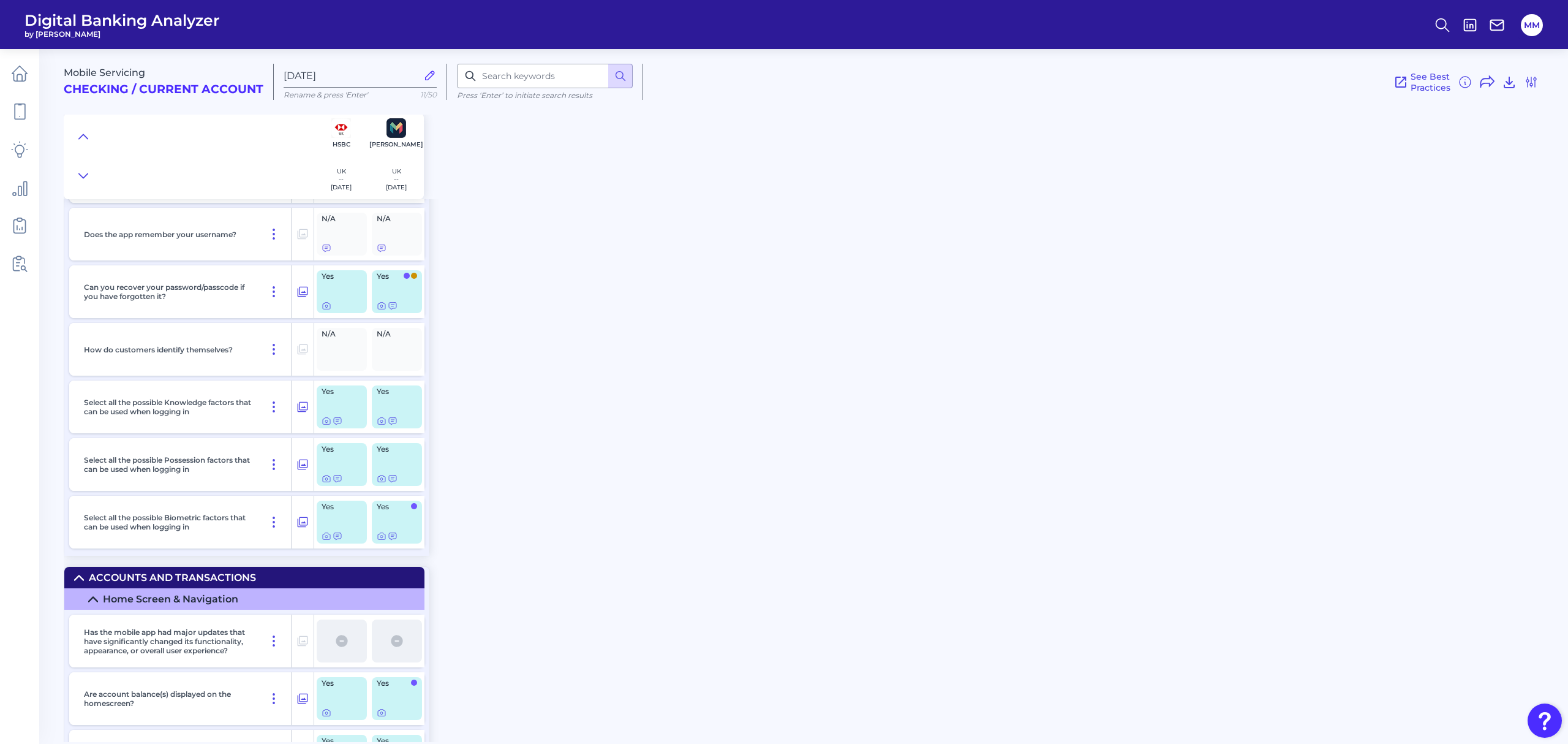
scroll to position [1909, 0]
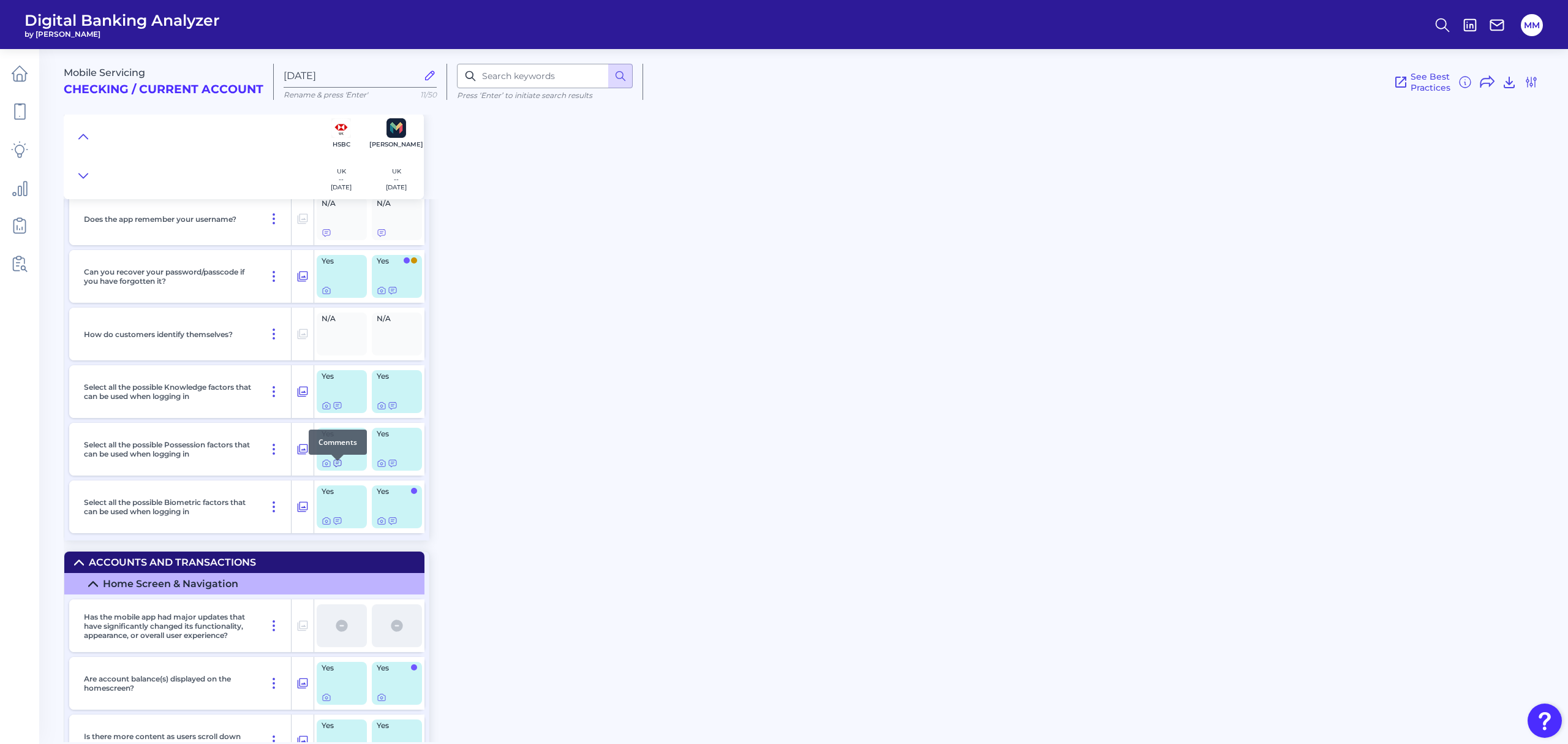
click at [336, 450] on icon at bounding box center [338, 464] width 10 height 10
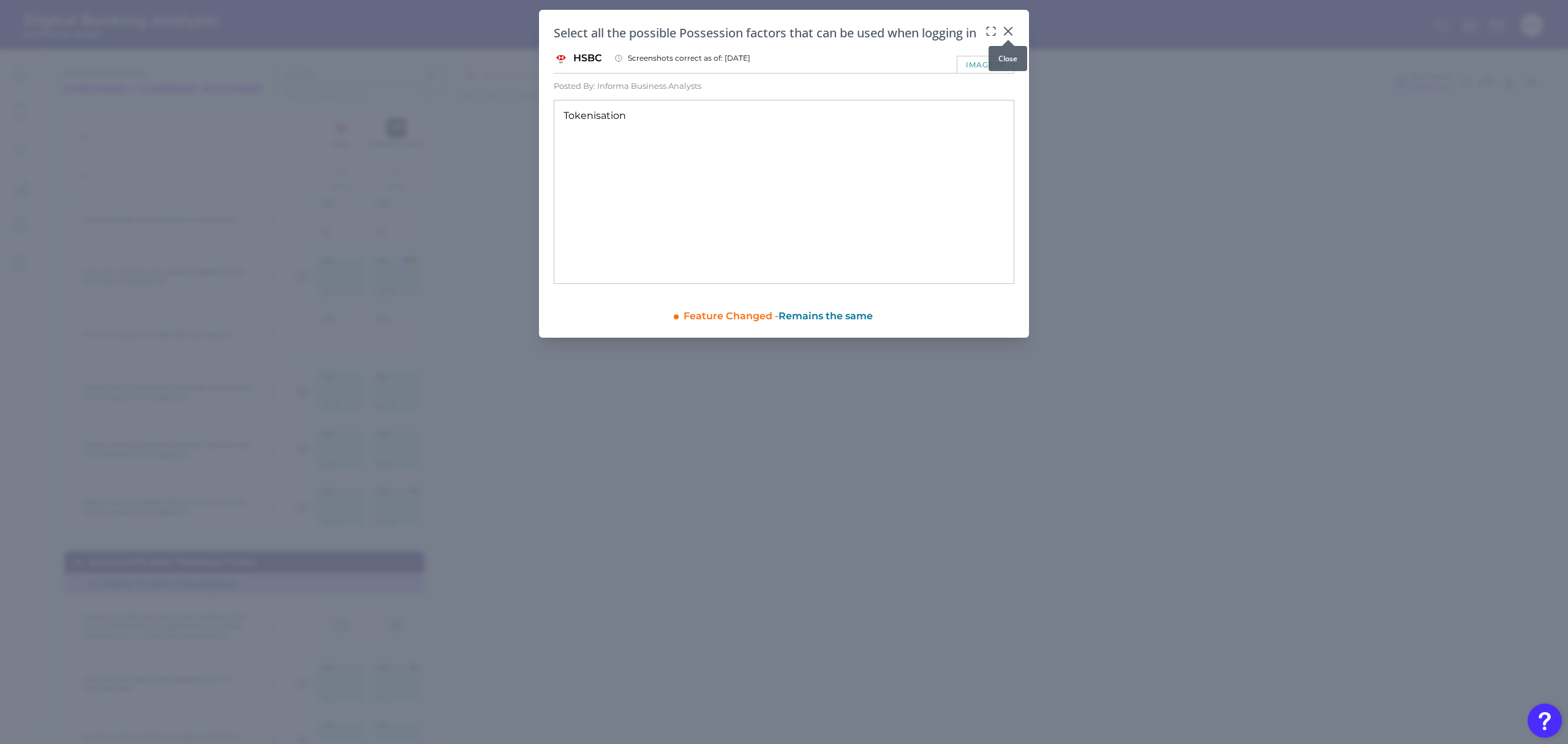
click at [1010, 30] on icon at bounding box center [1008, 31] width 8 height 8
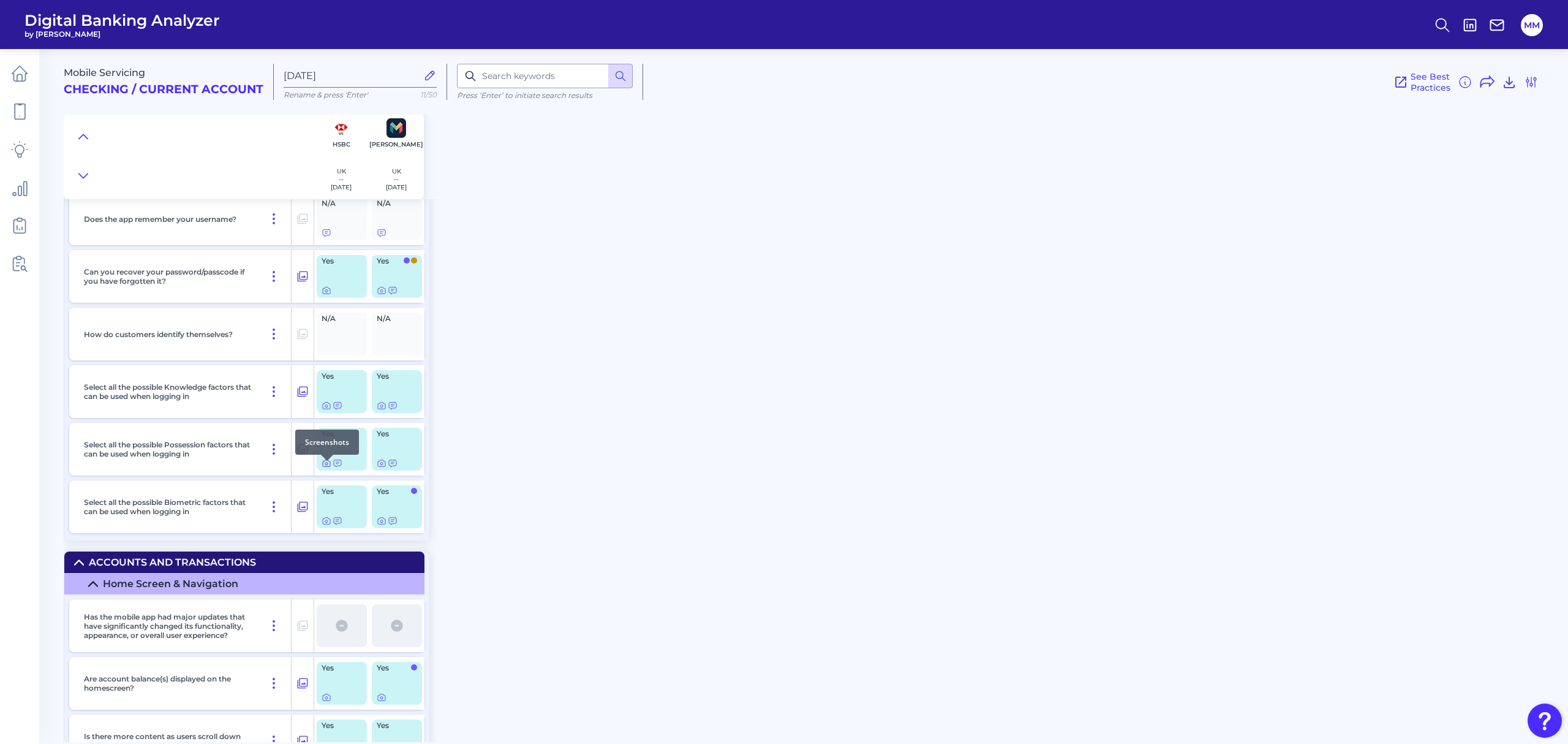
click at [324, 450] on icon at bounding box center [327, 464] width 10 height 10
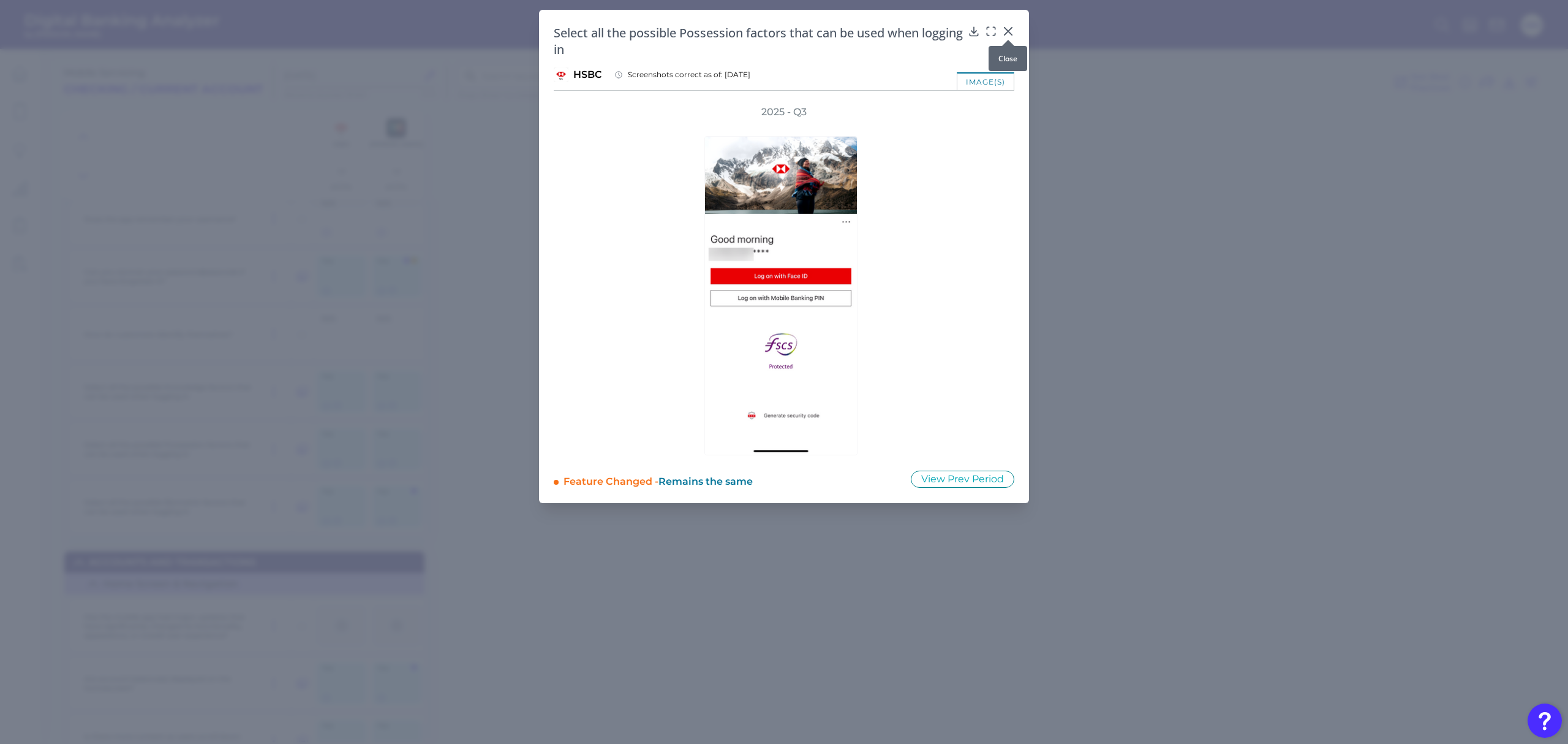
click at [1008, 30] on icon at bounding box center [1009, 31] width 12 height 12
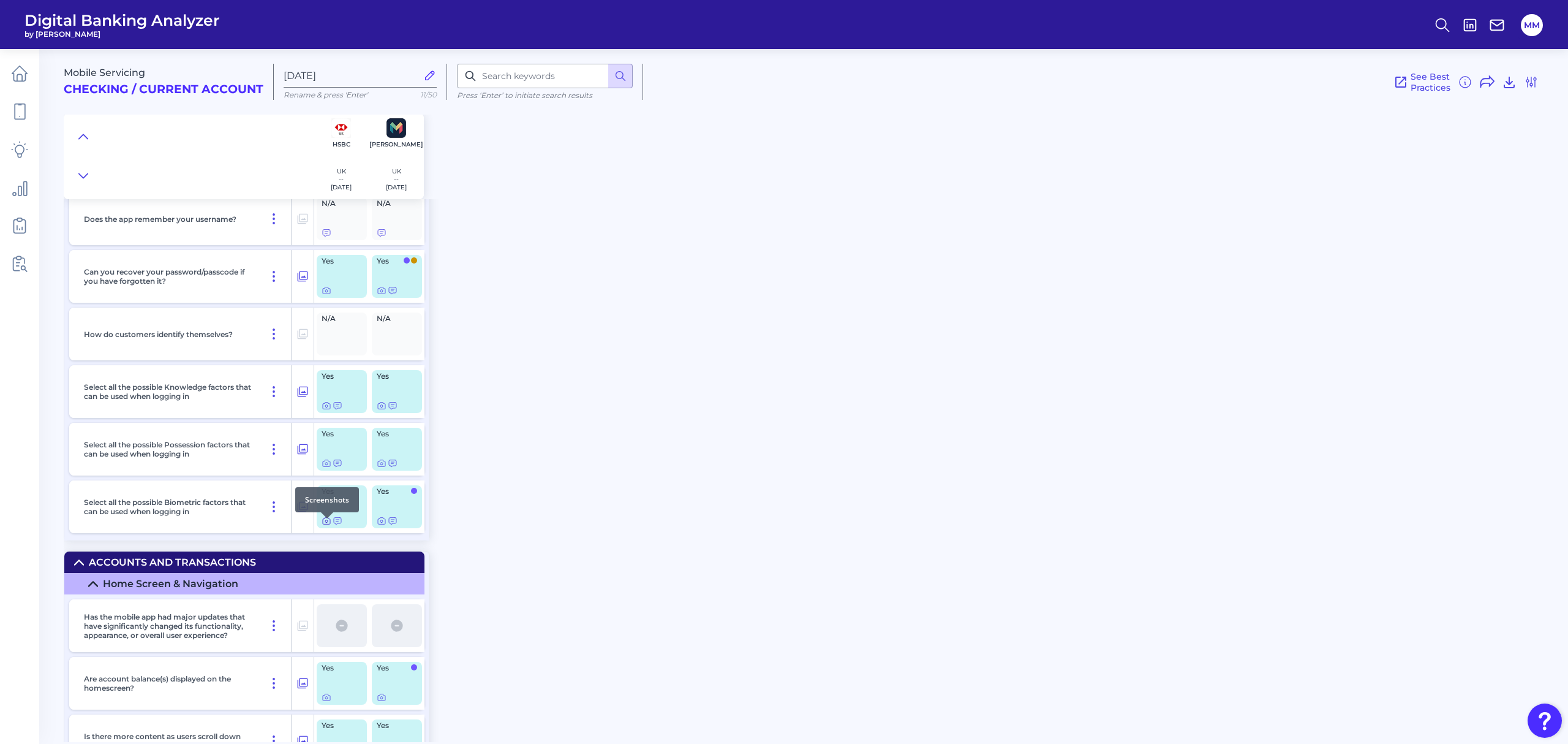
click at [327, 450] on icon at bounding box center [327, 521] width 10 height 10
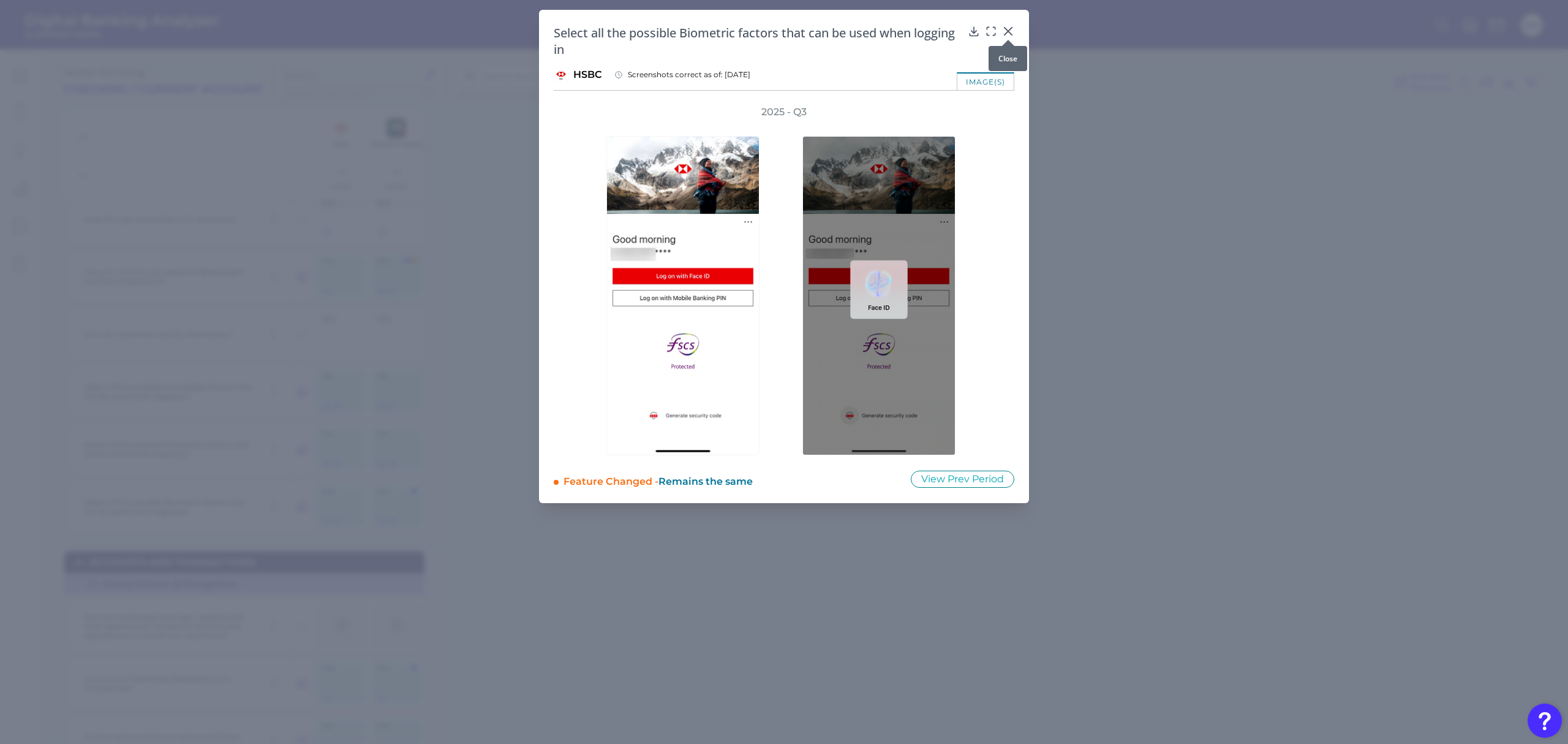
click at [1008, 30] on icon at bounding box center [1009, 31] width 12 height 12
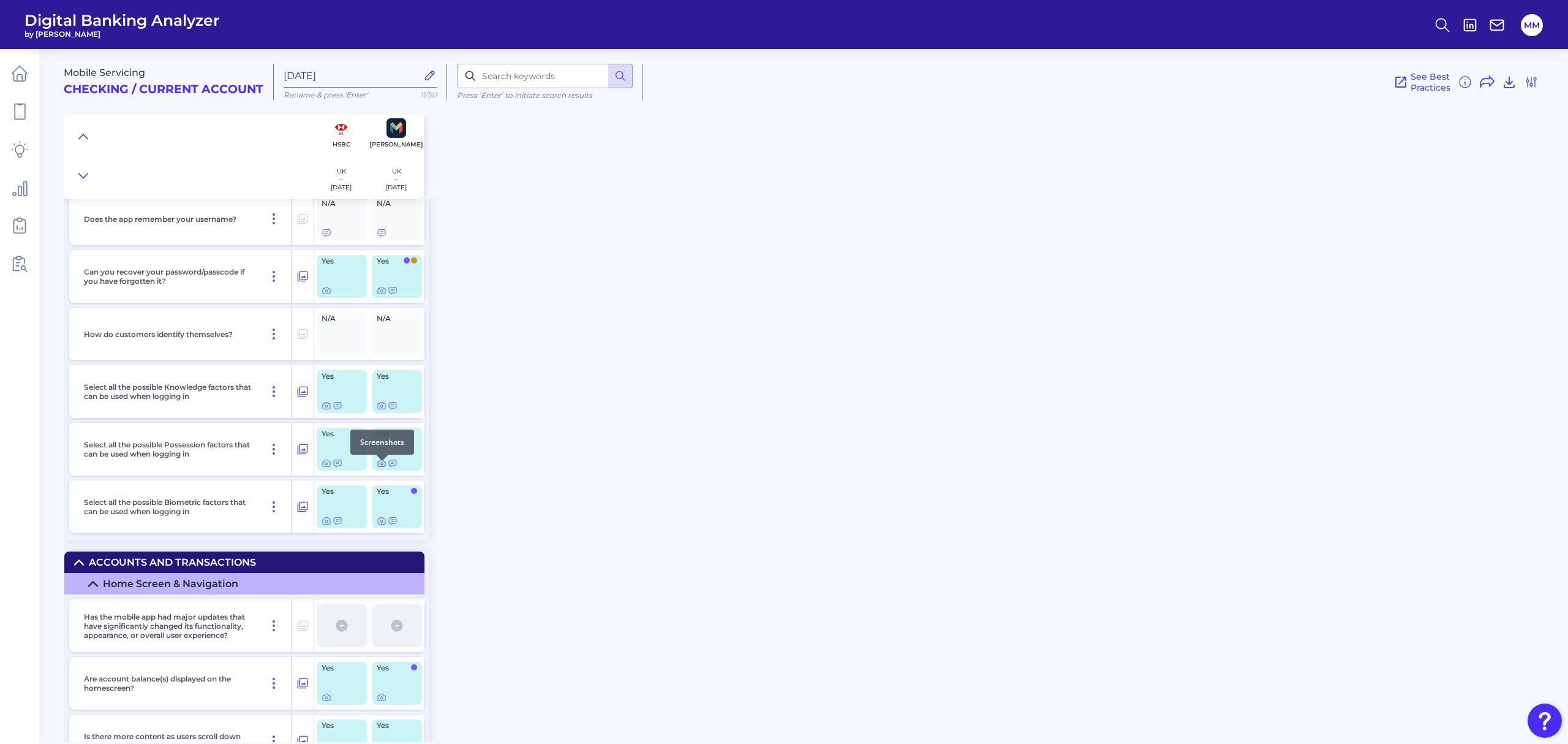
click at [378, 450] on icon at bounding box center [382, 464] width 10 height 10
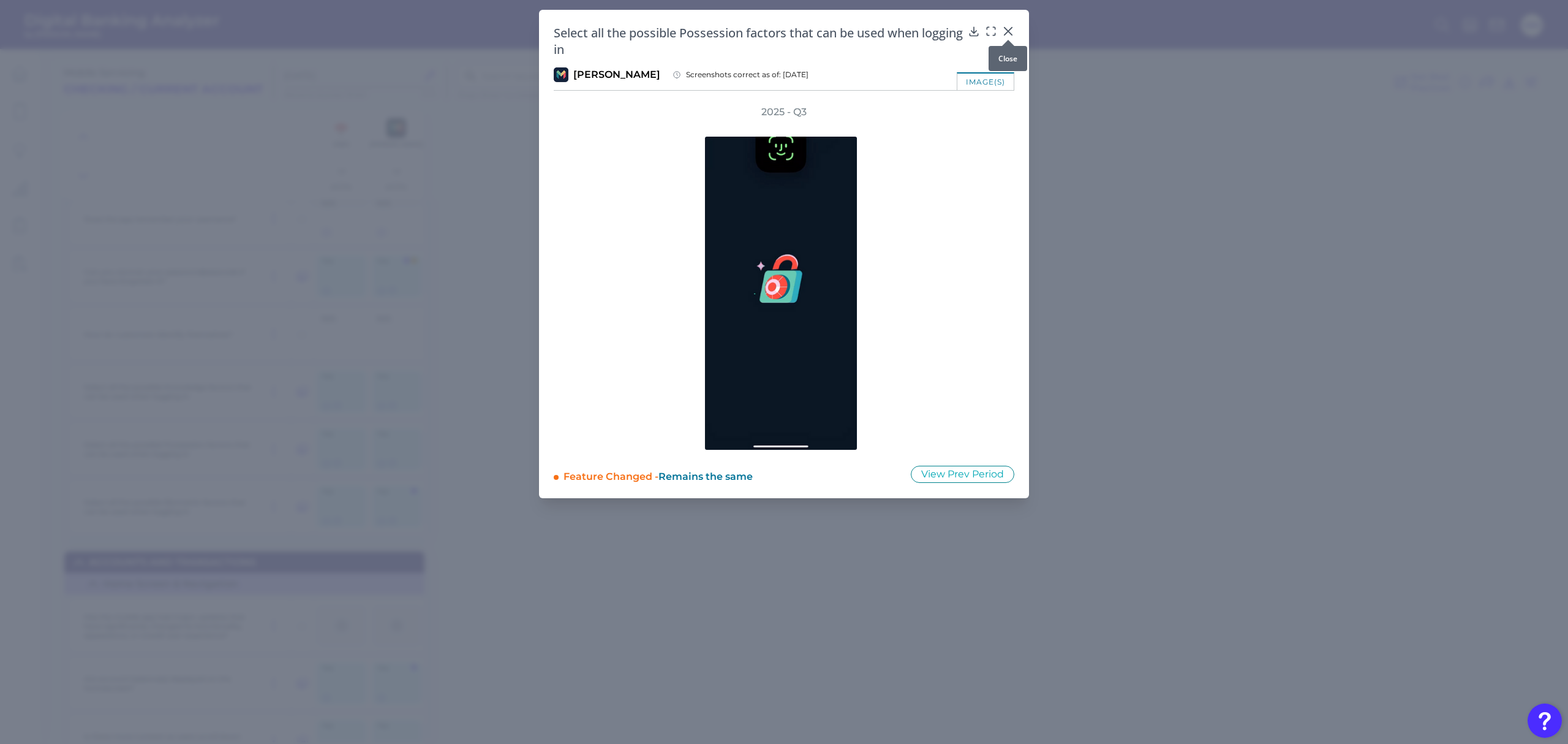
click at [1007, 30] on icon at bounding box center [1008, 31] width 8 height 8
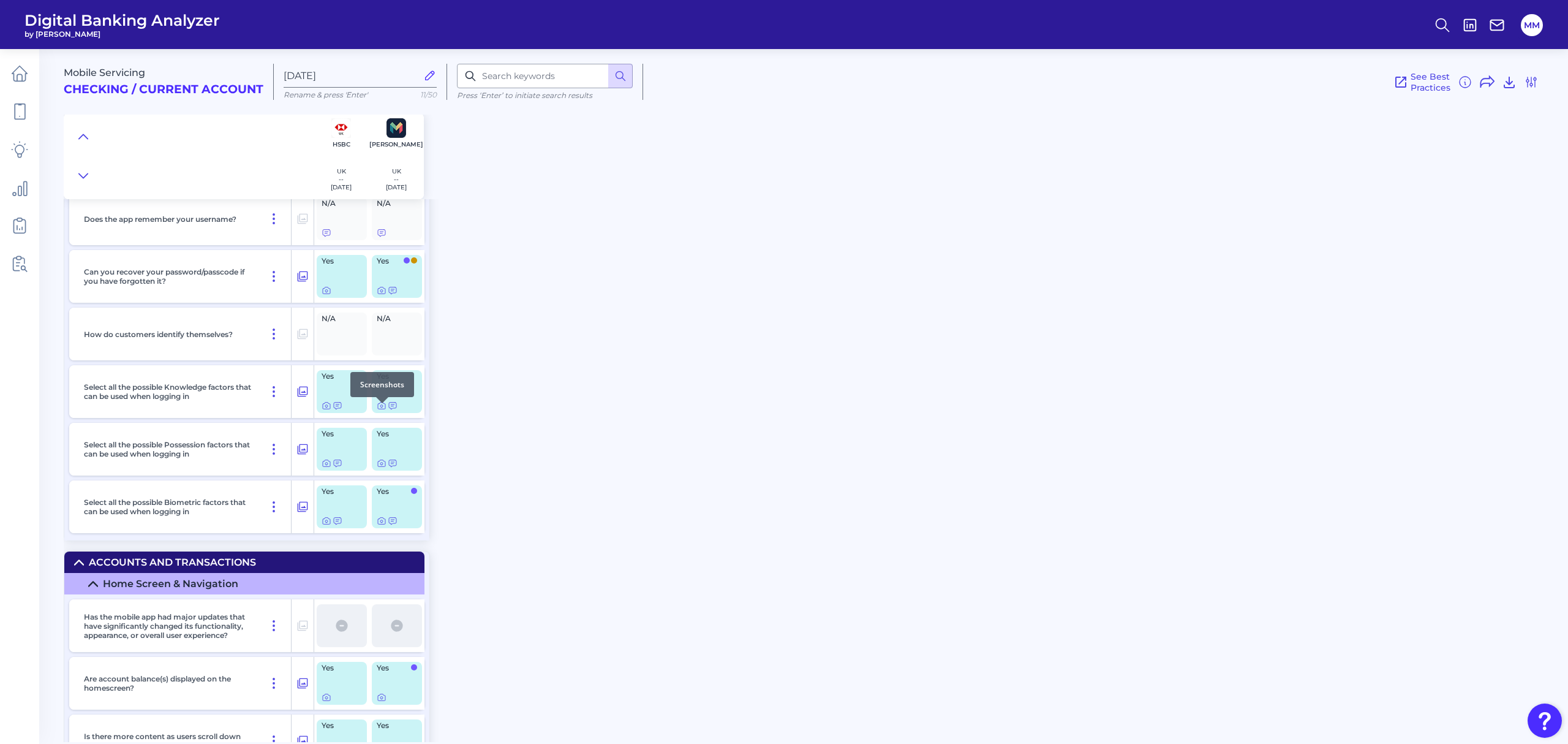
click at [383, 408] on div at bounding box center [383, 403] width 12 height 12
click at [383, 410] on icon at bounding box center [382, 406] width 10 height 10
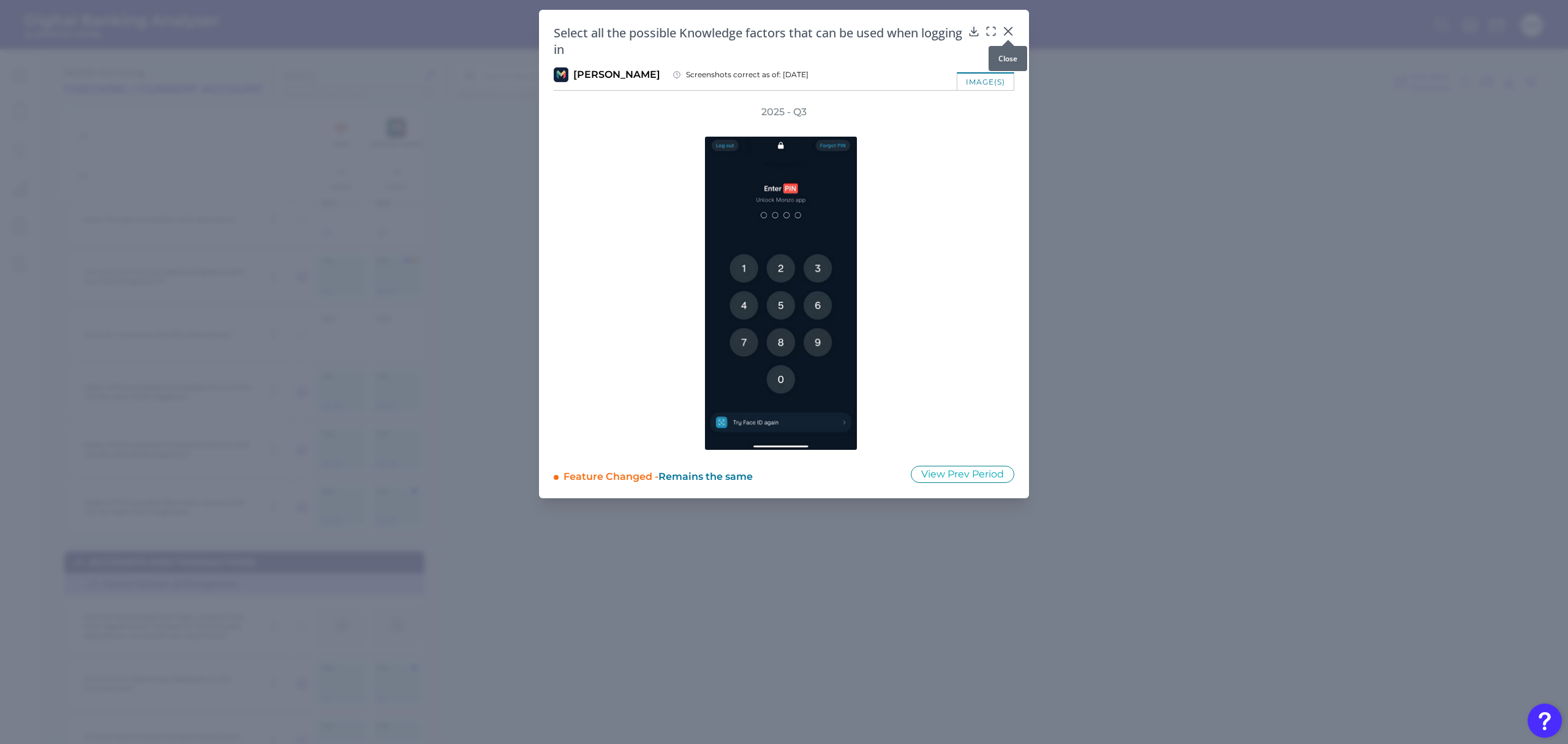
click at [1010, 30] on icon at bounding box center [1009, 31] width 12 height 12
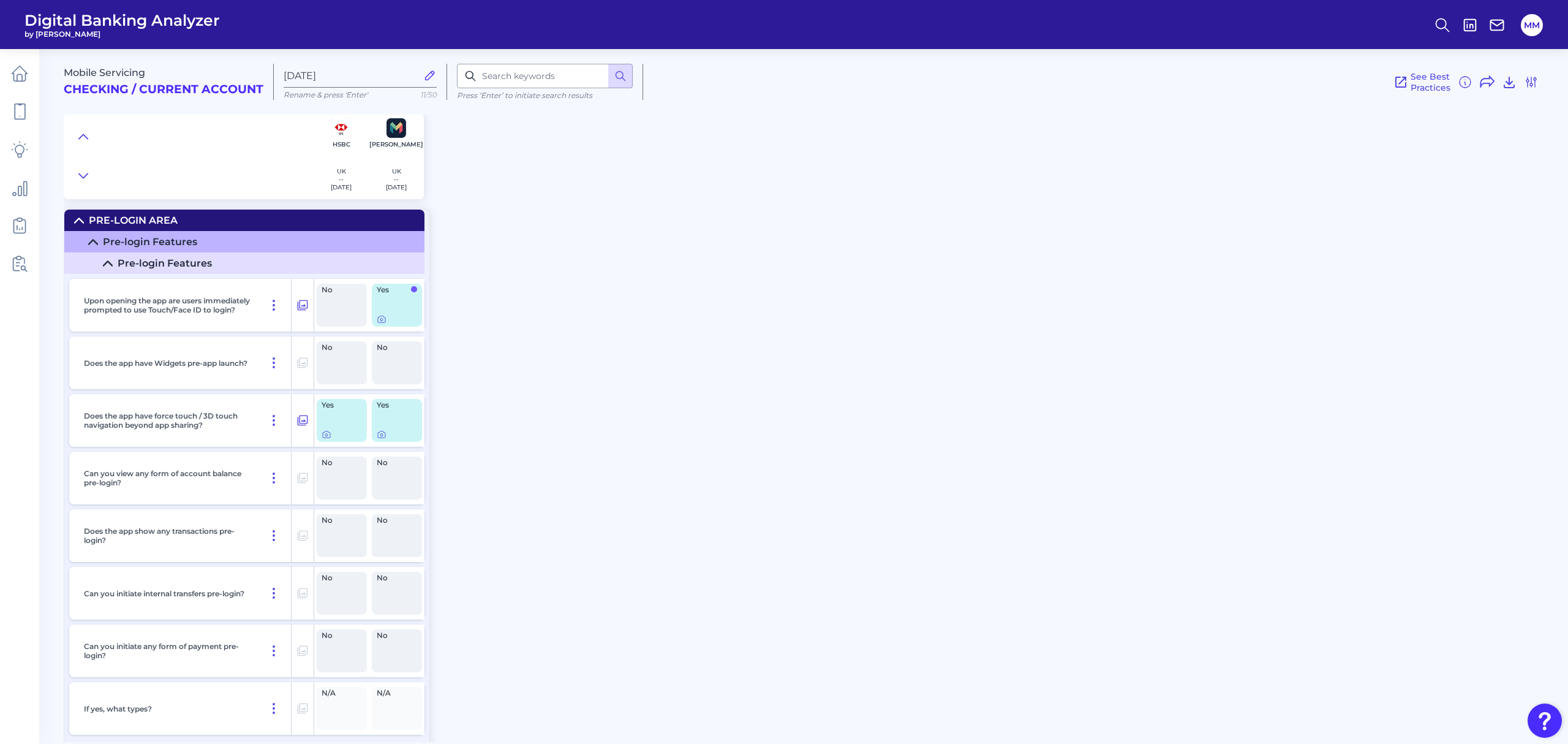
scroll to position [1, 0]
click at [383, 323] on icon at bounding box center [382, 318] width 10 height 10
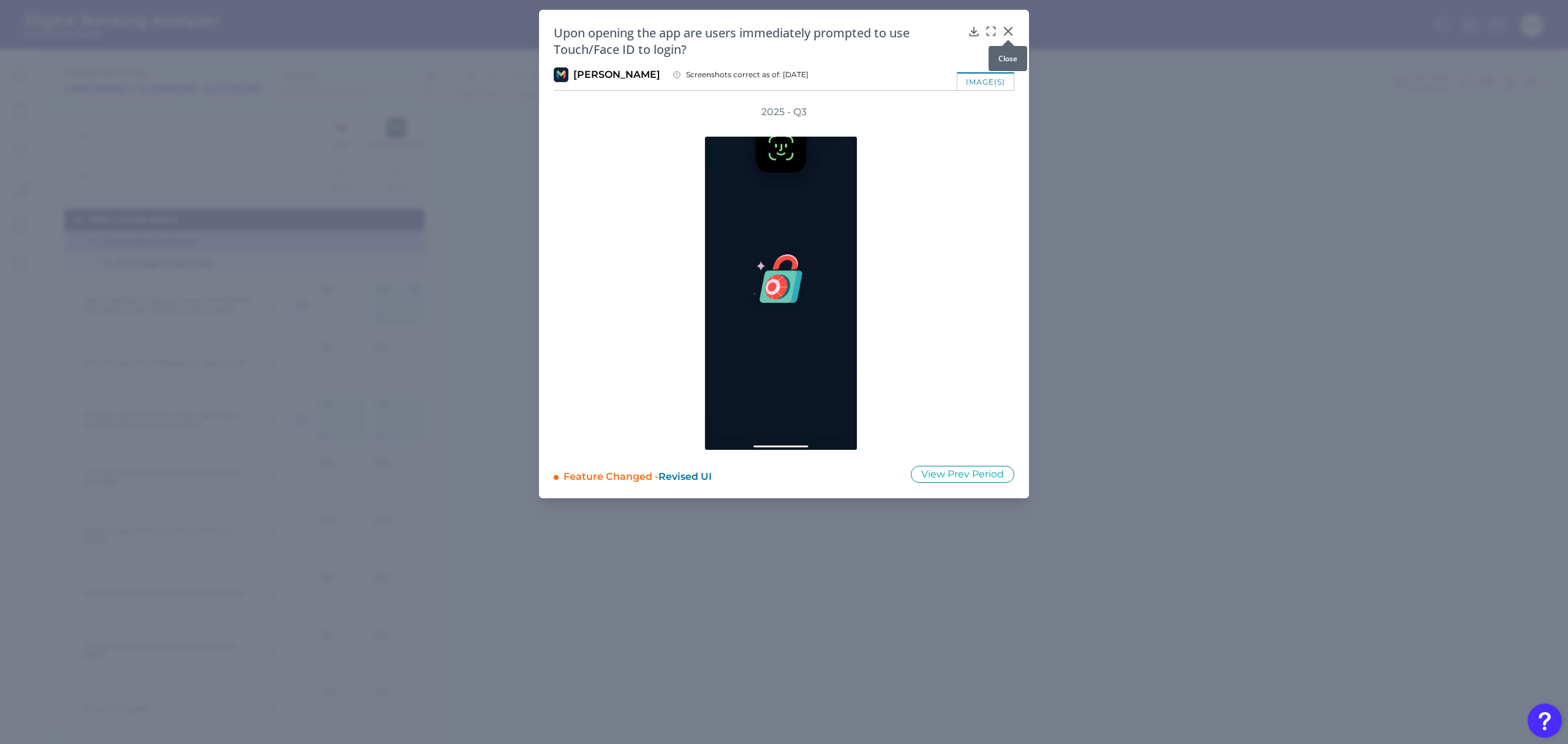
click at [1007, 33] on icon at bounding box center [1008, 31] width 8 height 8
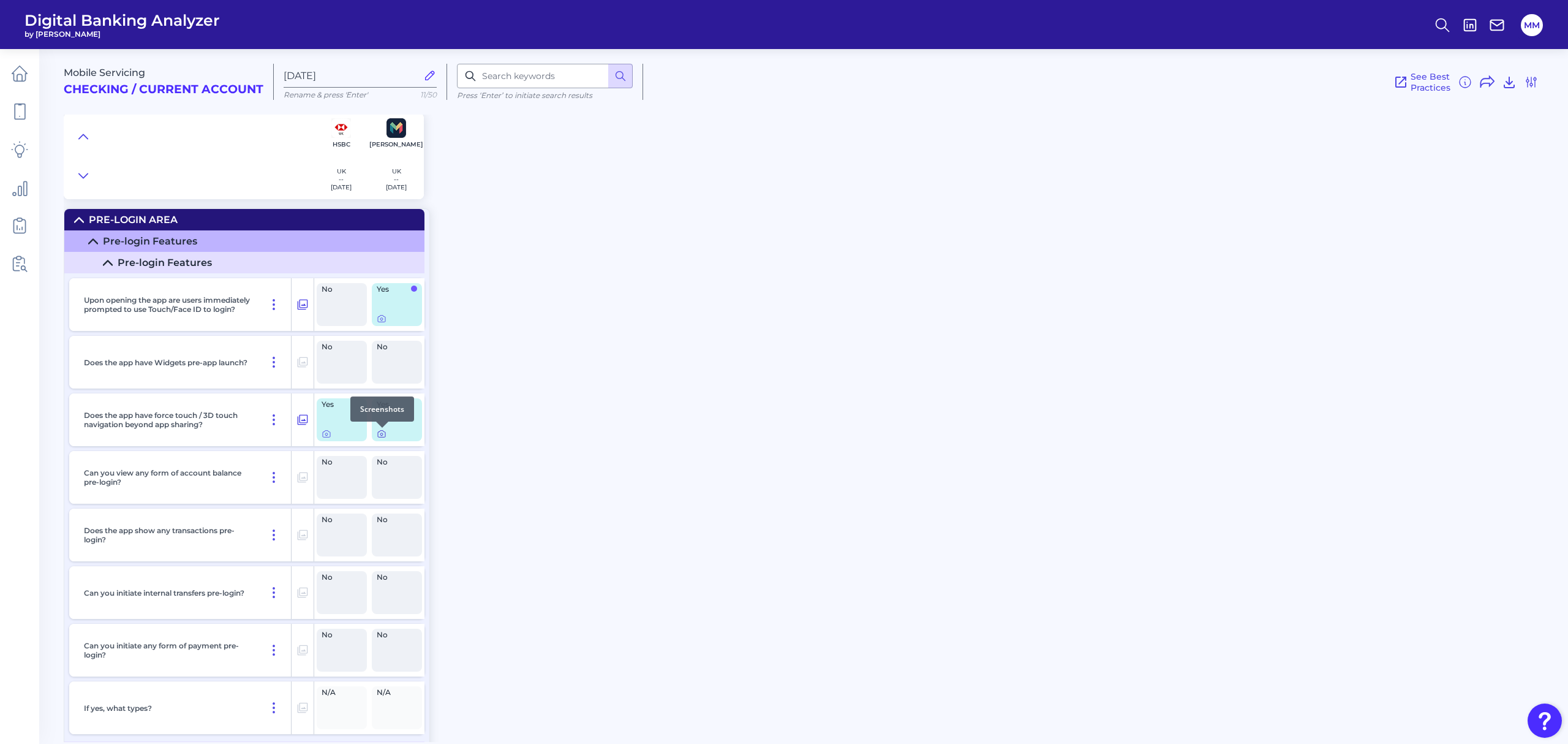
click at [381, 437] on icon at bounding box center [382, 434] width 10 height 10
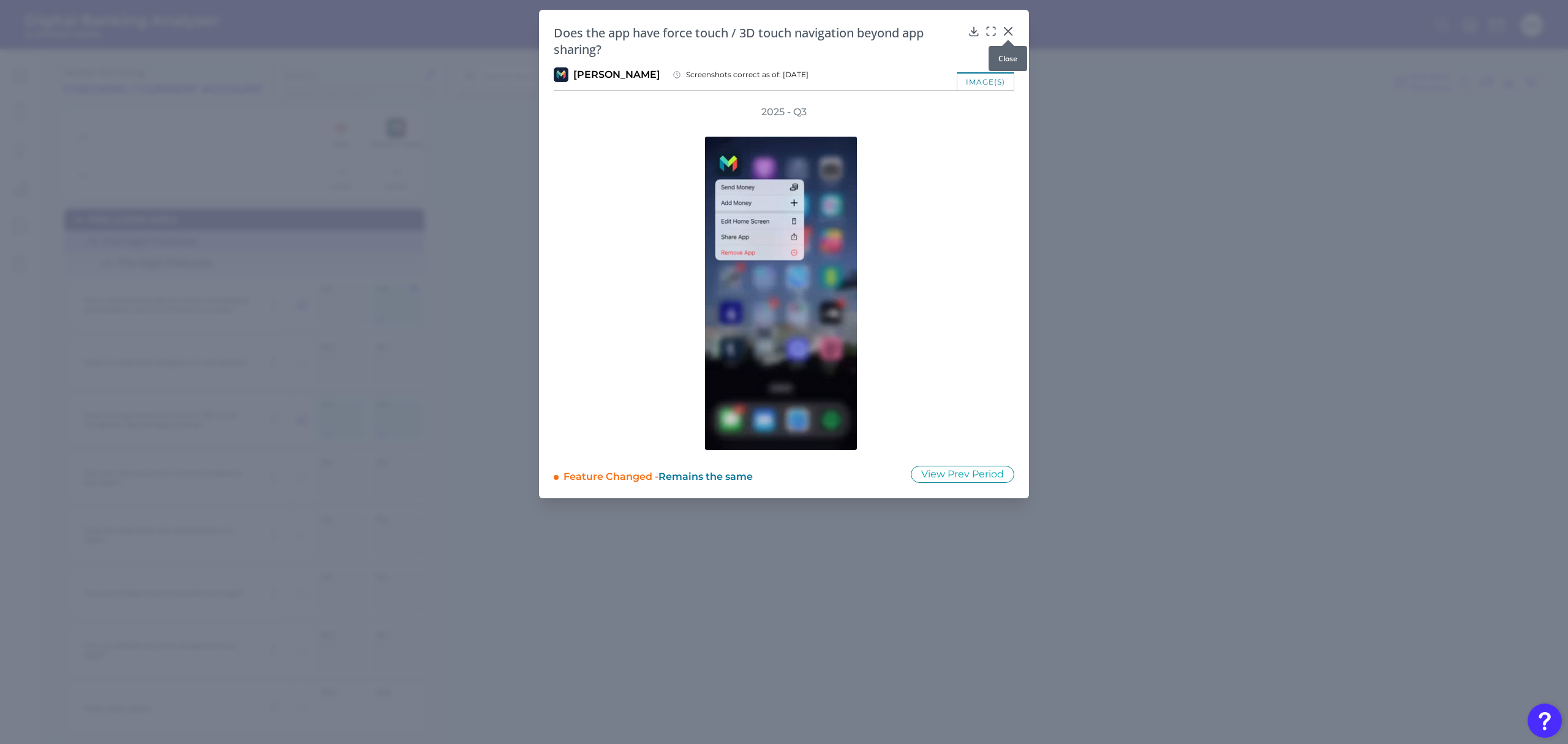
click at [1013, 28] on icon at bounding box center [1009, 31] width 12 height 12
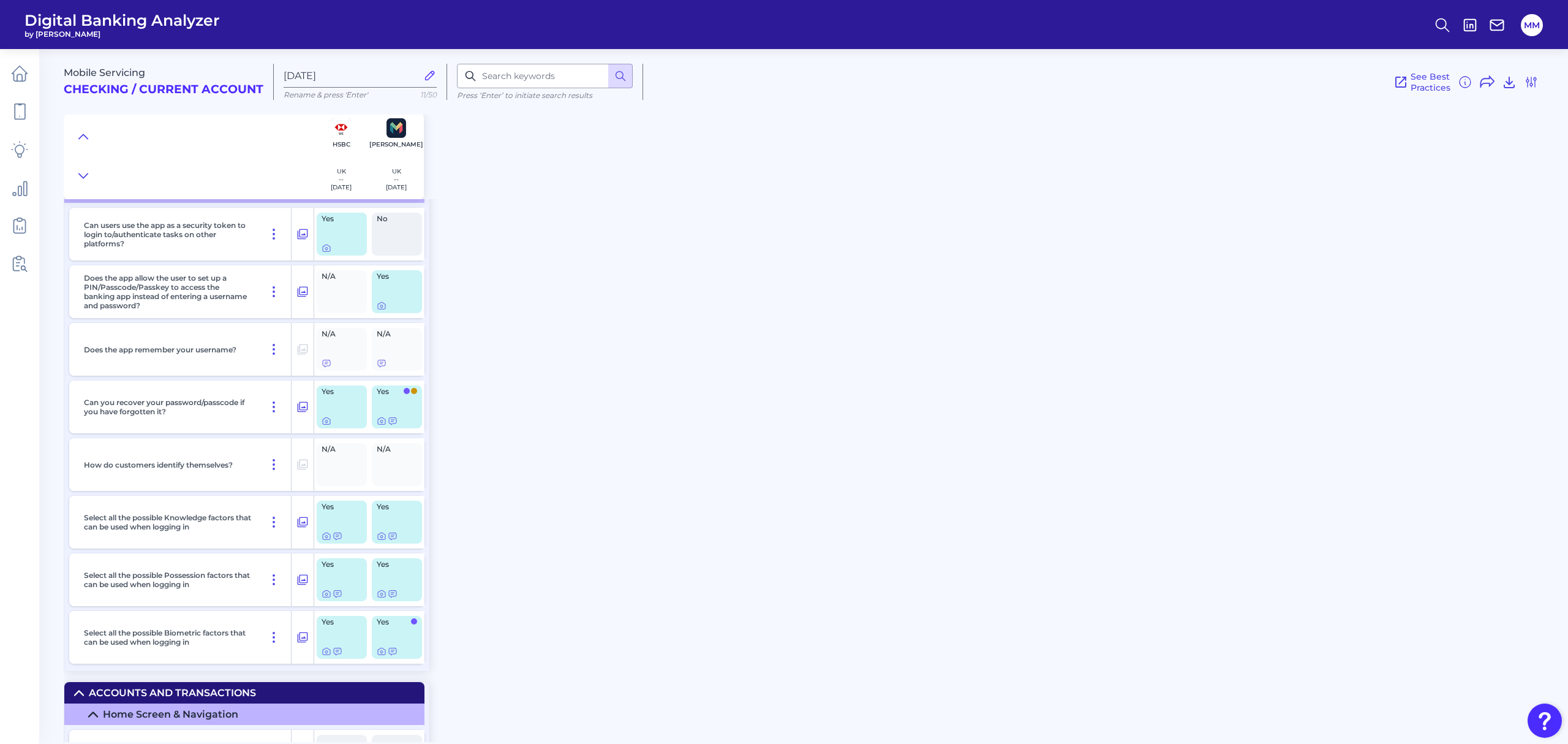
scroll to position [1775, 0]
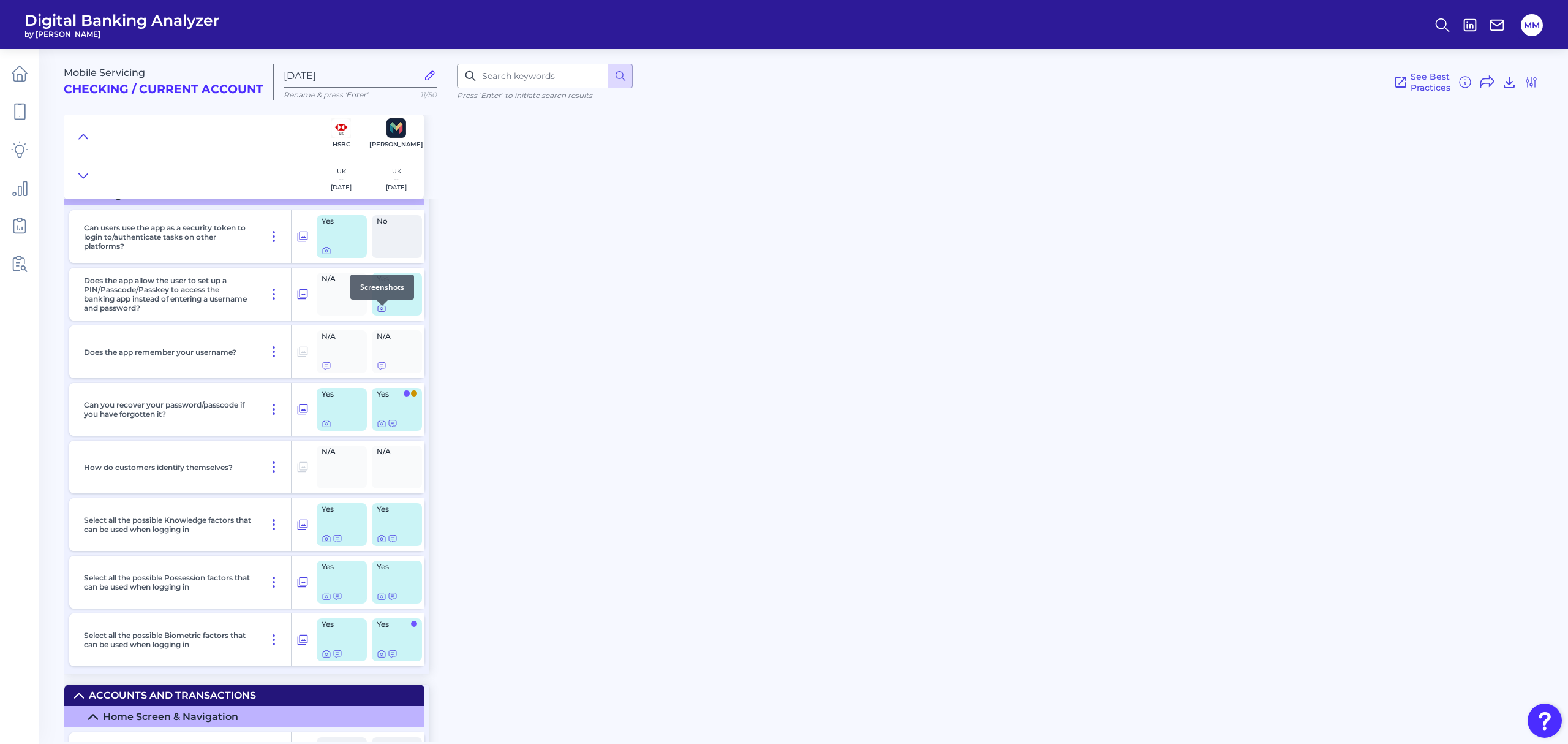
click at [380, 313] on icon at bounding box center [382, 308] width 10 height 10
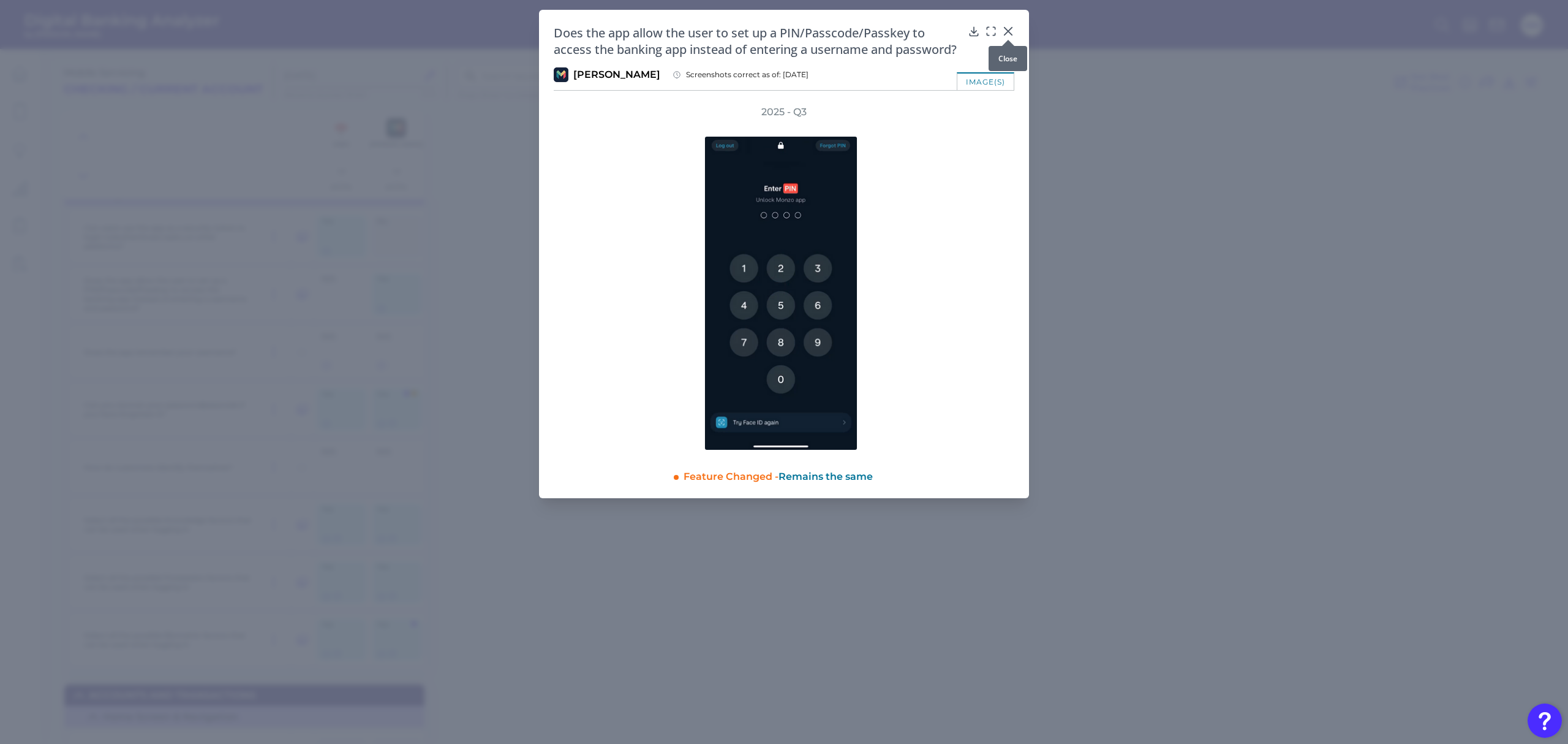
click at [1005, 30] on icon at bounding box center [1009, 31] width 12 height 12
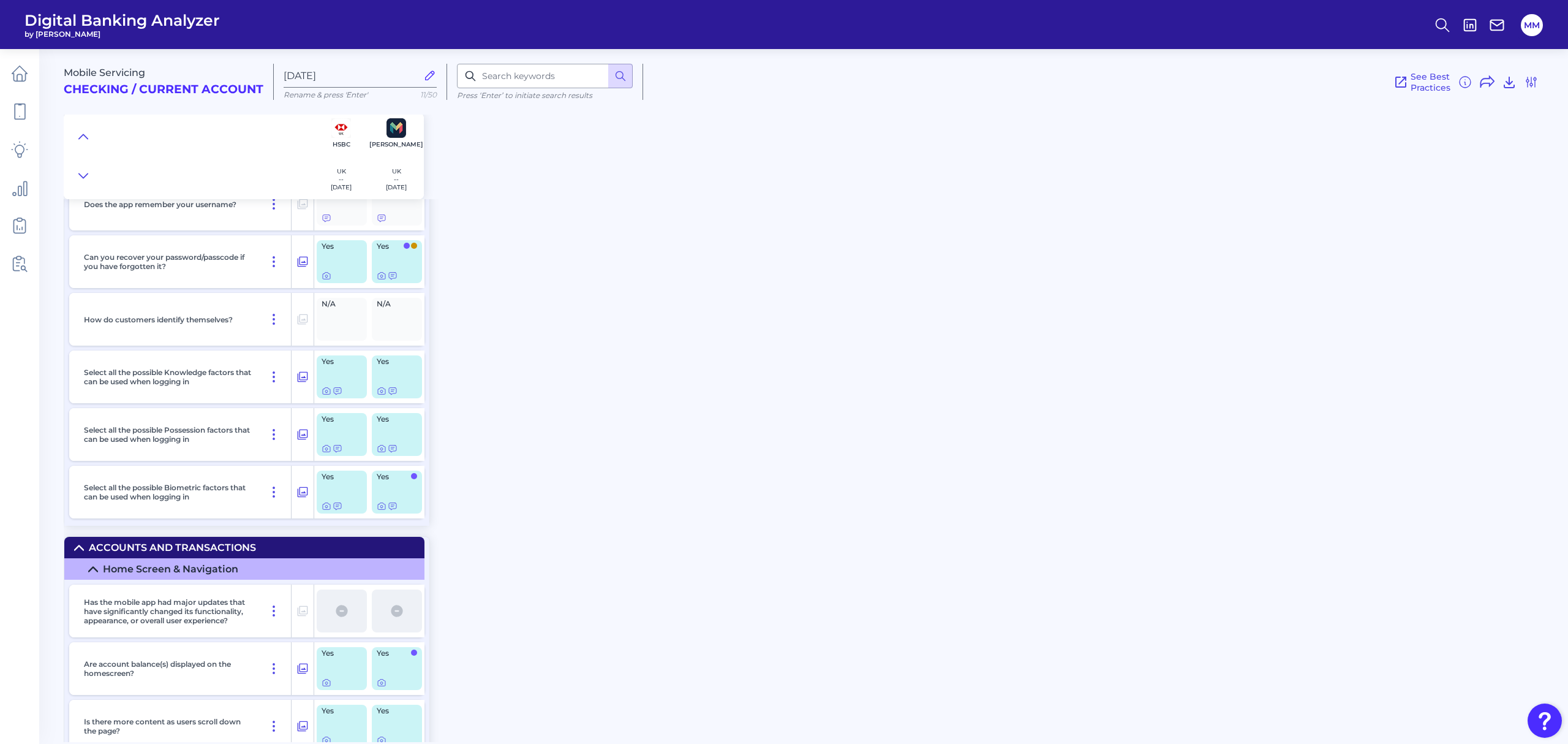
scroll to position [1971, 0]
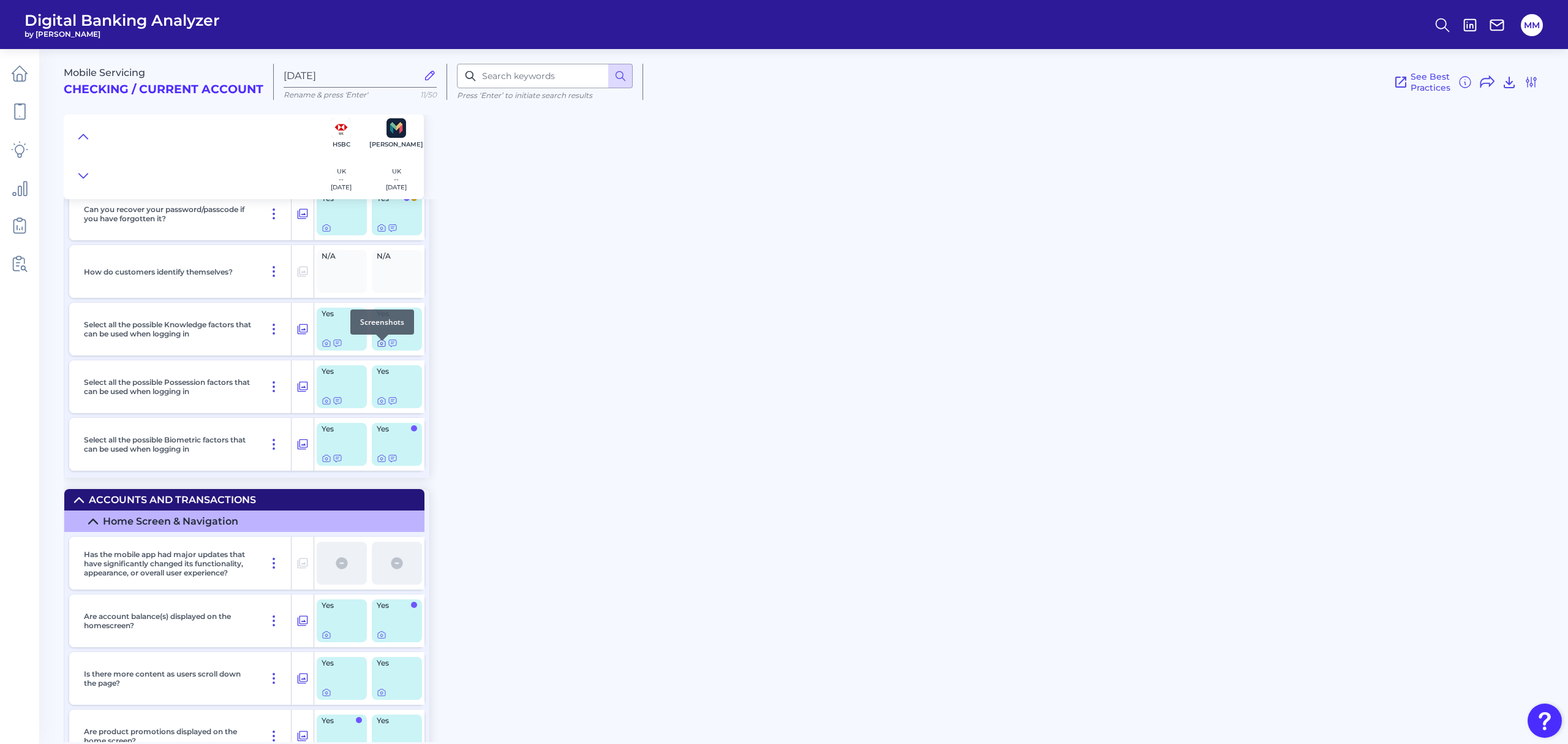
click at [383, 347] on icon at bounding box center [381, 343] width 8 height 7
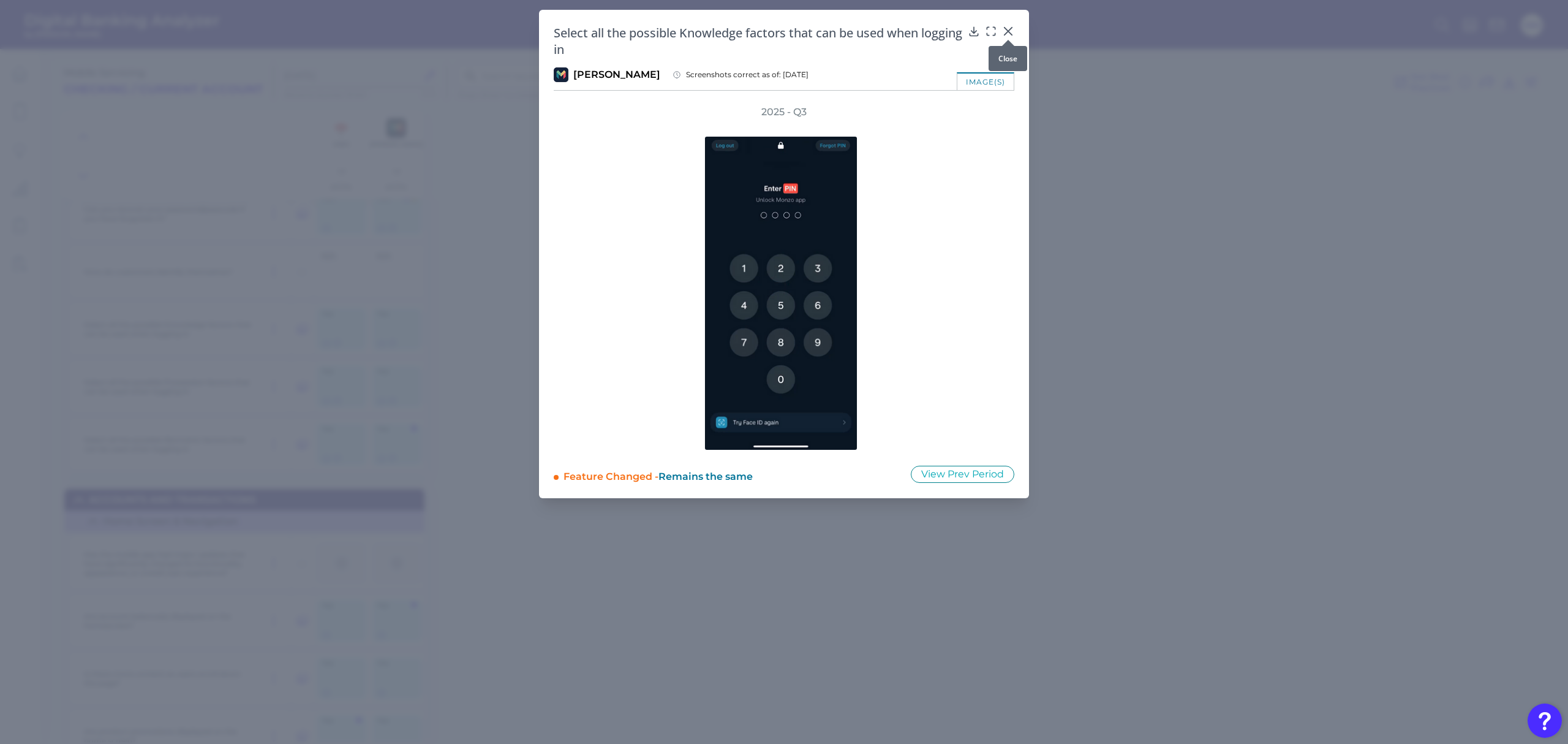
click at [1008, 32] on icon at bounding box center [1008, 31] width 8 height 8
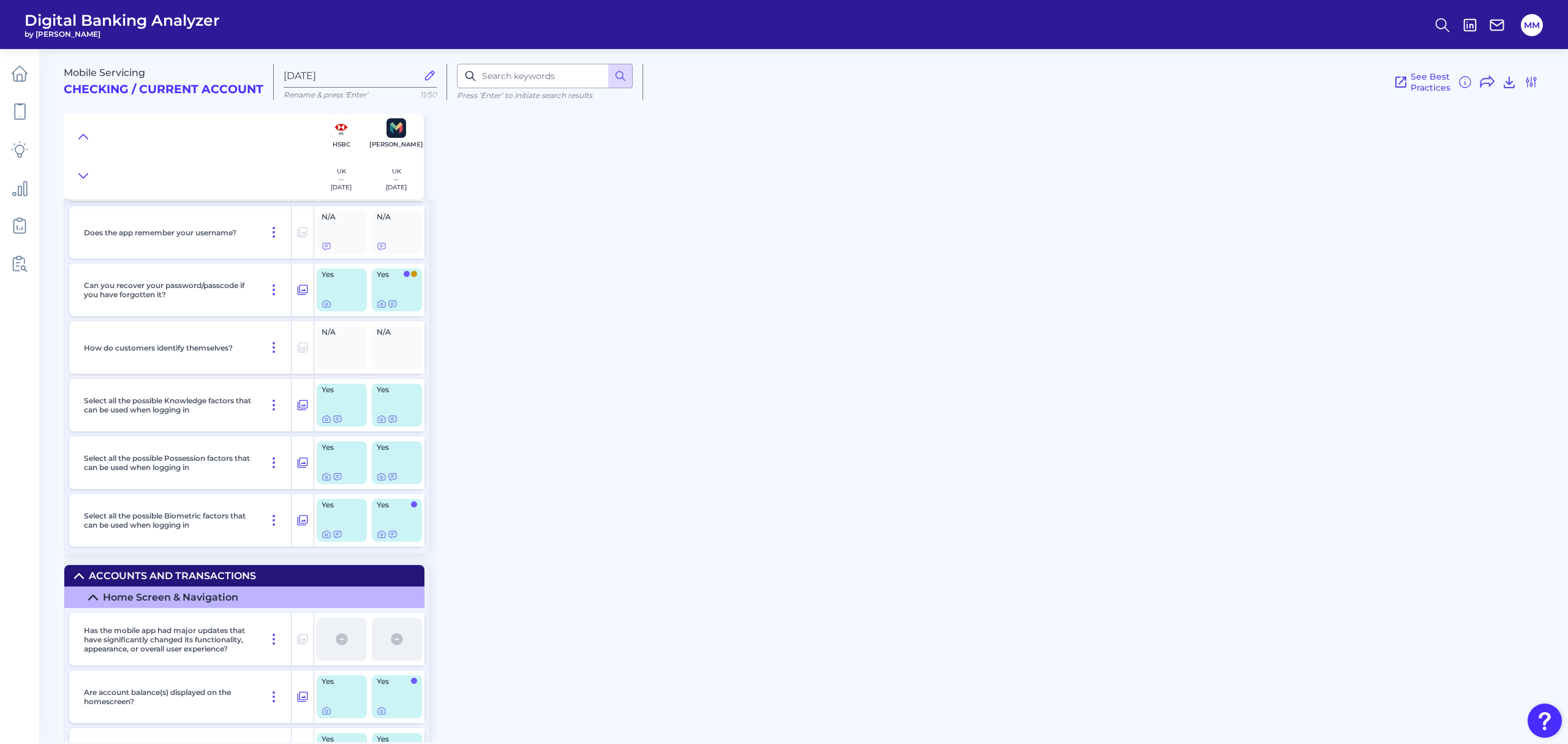
scroll to position [1885, 0]
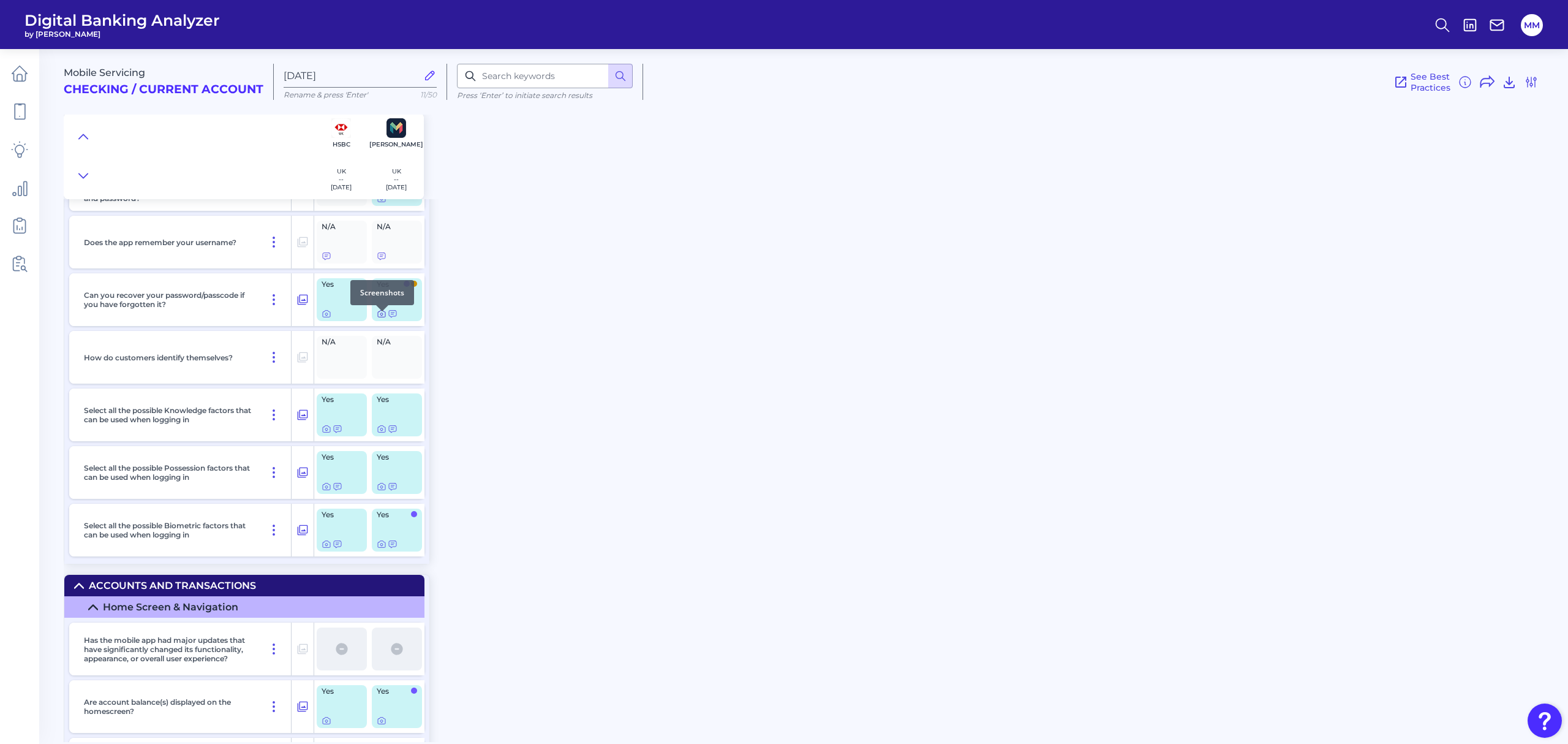
click at [383, 316] on icon at bounding box center [382, 314] width 3 height 3
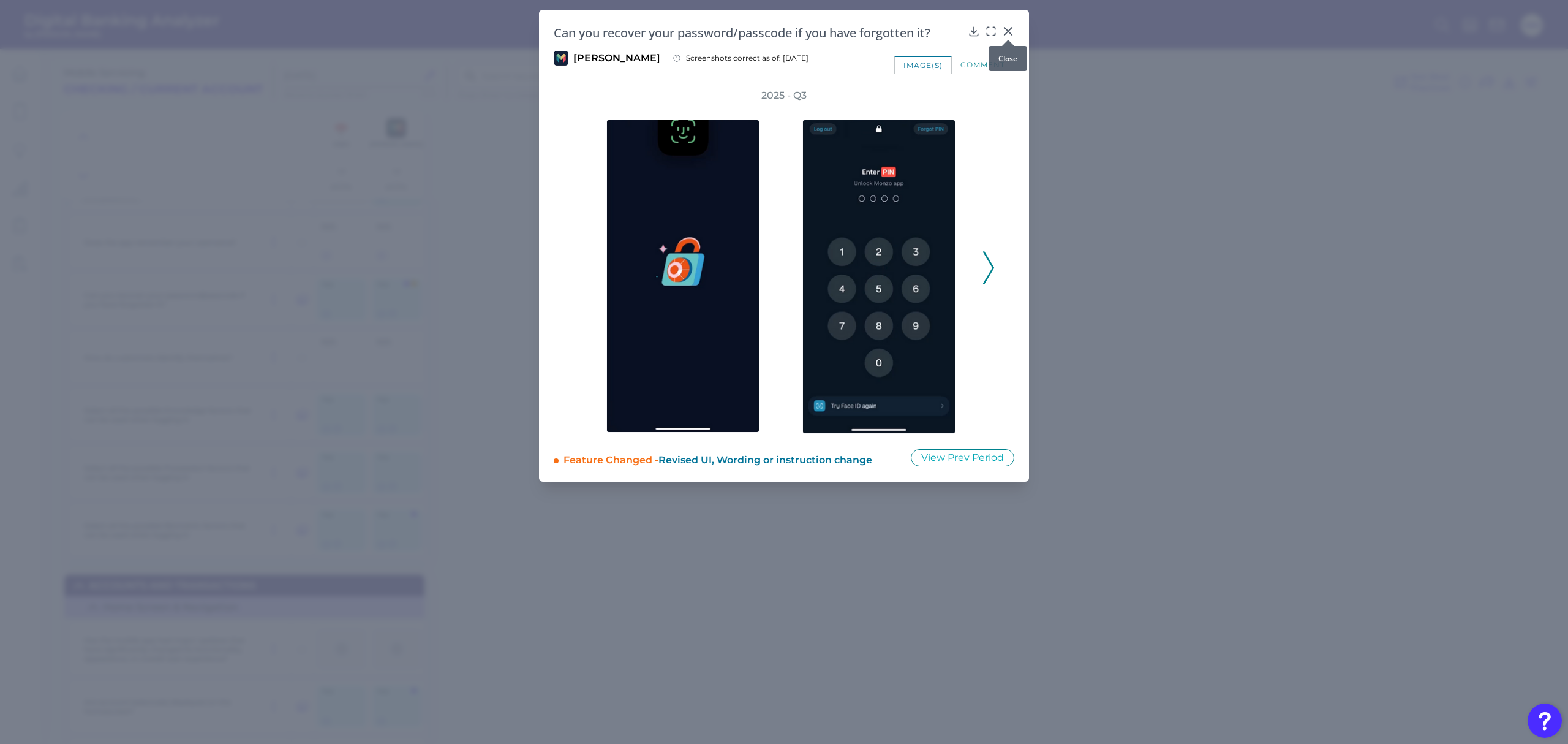
click at [1006, 30] on icon at bounding box center [1008, 31] width 8 height 8
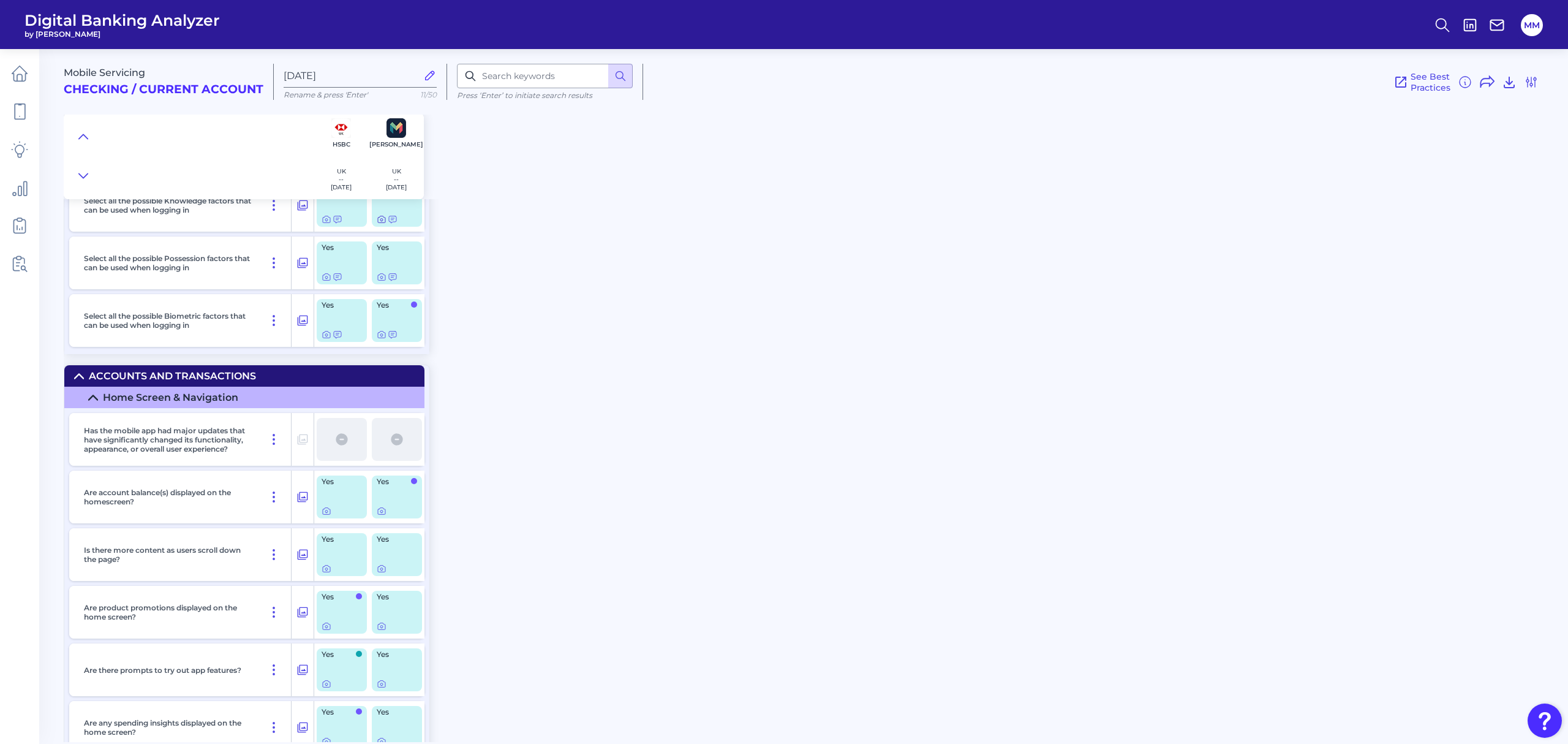
scroll to position [2095, 0]
click at [380, 450] on icon at bounding box center [382, 511] width 10 height 10
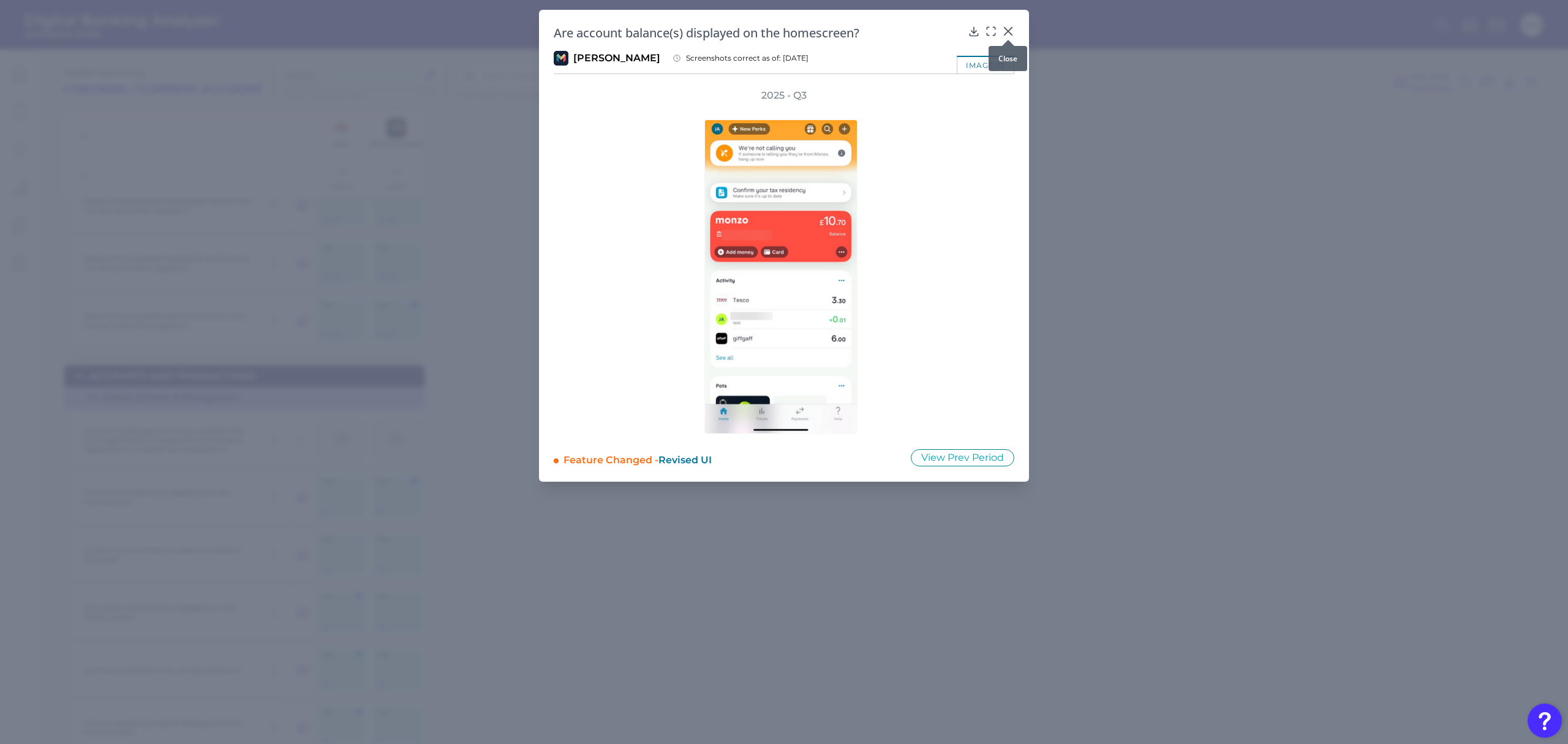
click at [1008, 32] on icon at bounding box center [1008, 31] width 8 height 8
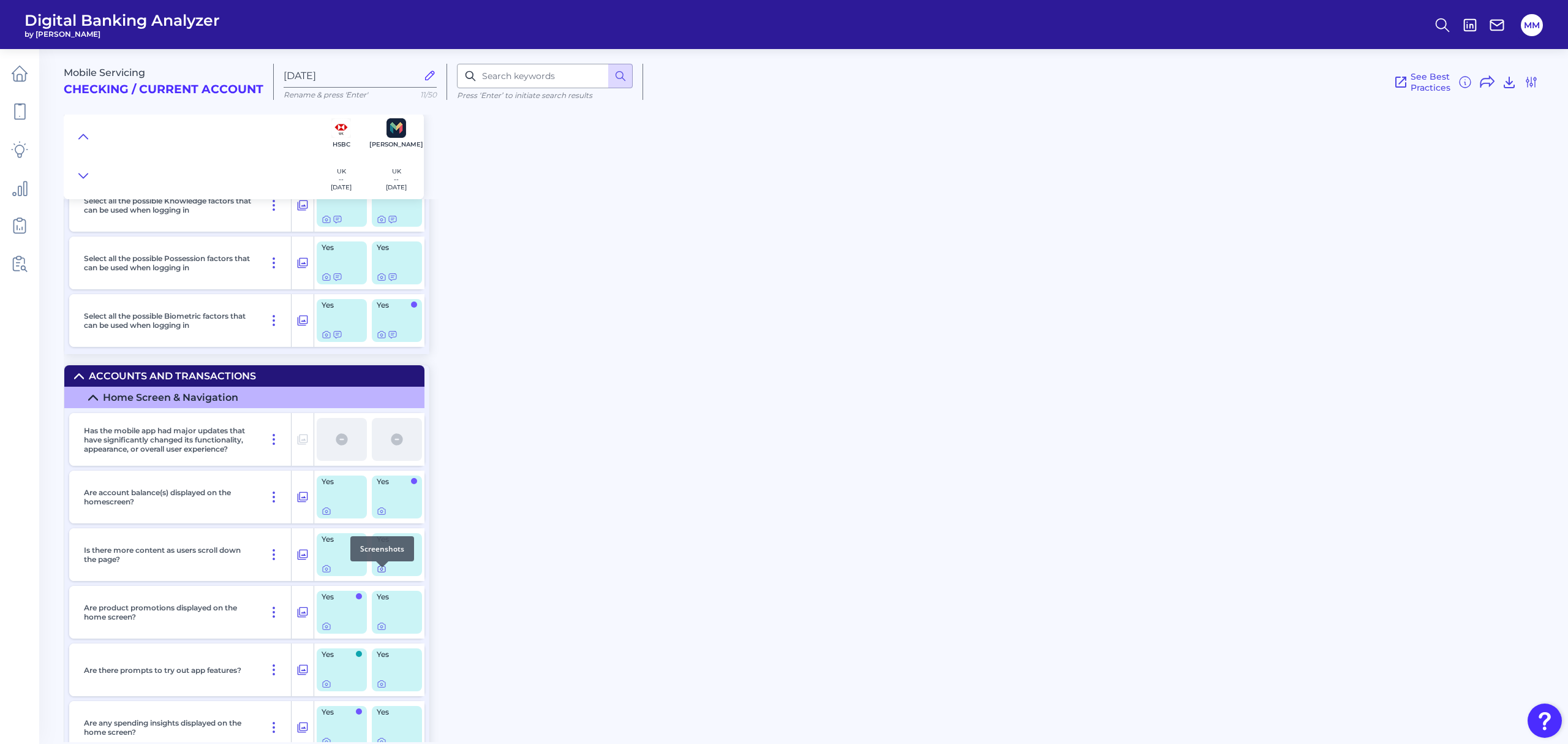
click at [380, 450] on icon at bounding box center [382, 569] width 10 height 10
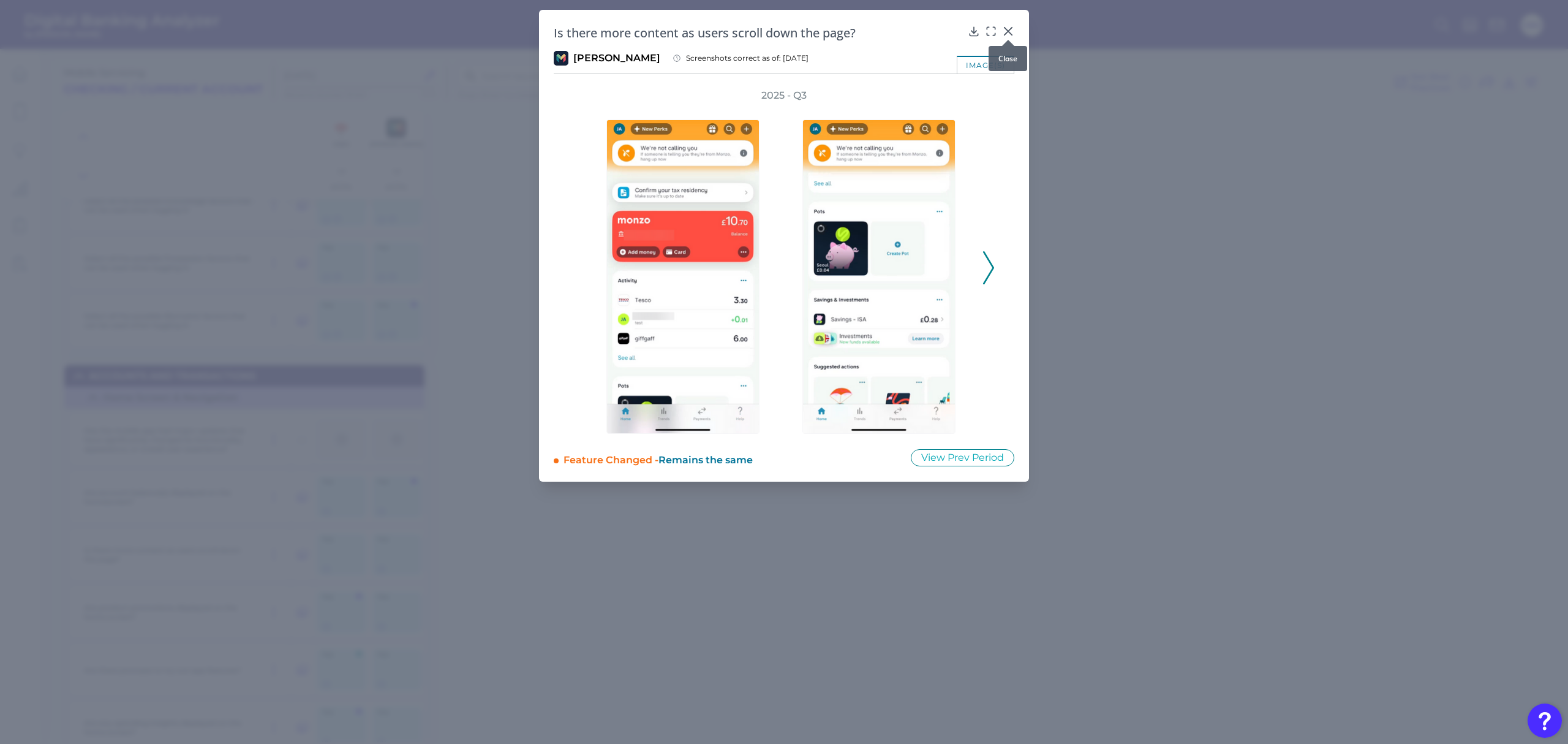
click at [1009, 30] on icon at bounding box center [1008, 31] width 8 height 8
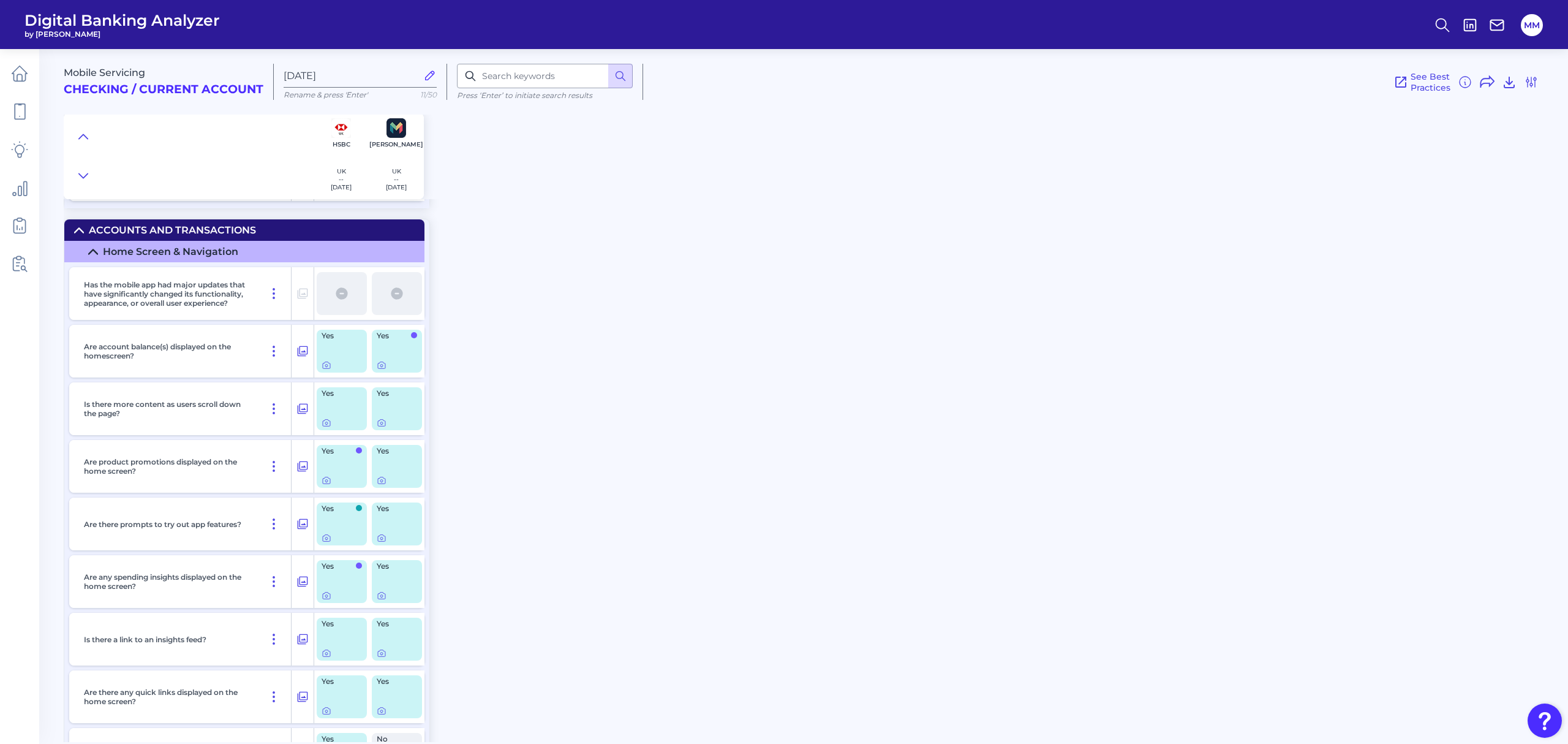
scroll to position [2240, 0]
click at [381, 450] on icon at bounding box center [382, 540] width 3 height 3
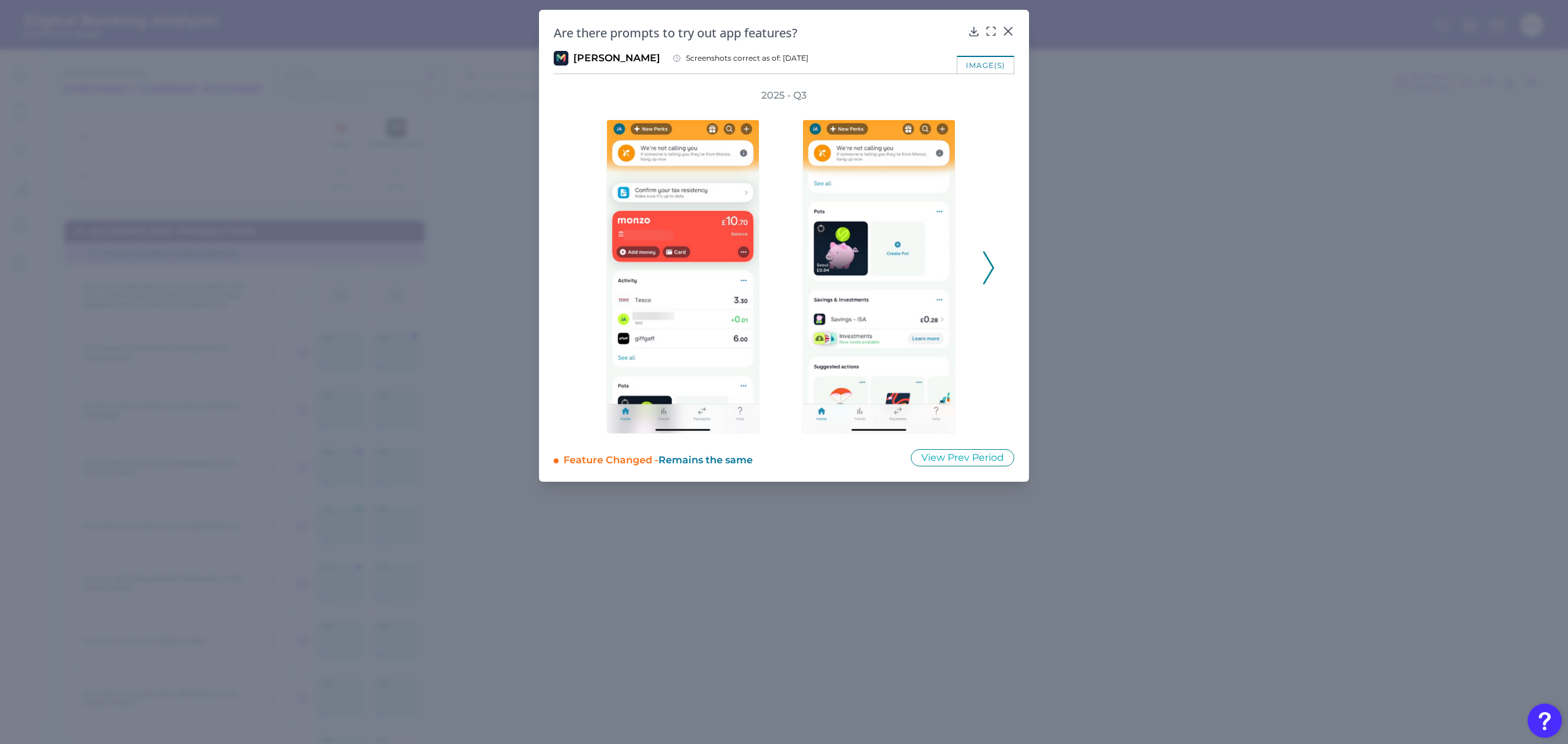
click at [988, 269] on icon at bounding box center [989, 268] width 11 height 33
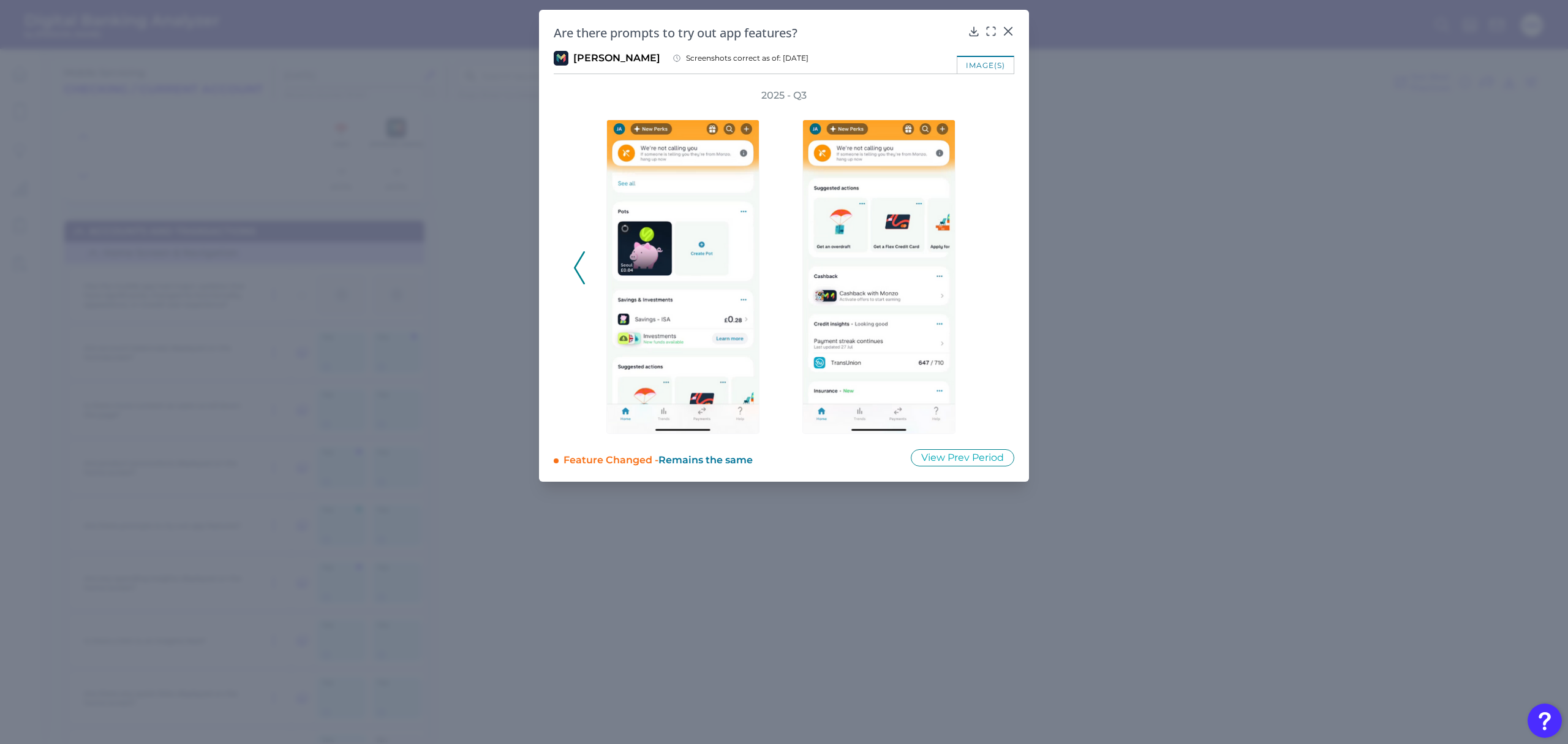
click at [988, 269] on div "2025 - Q3" at bounding box center [784, 262] width 421 height 345
click at [1005, 33] on icon at bounding box center [1009, 31] width 12 height 12
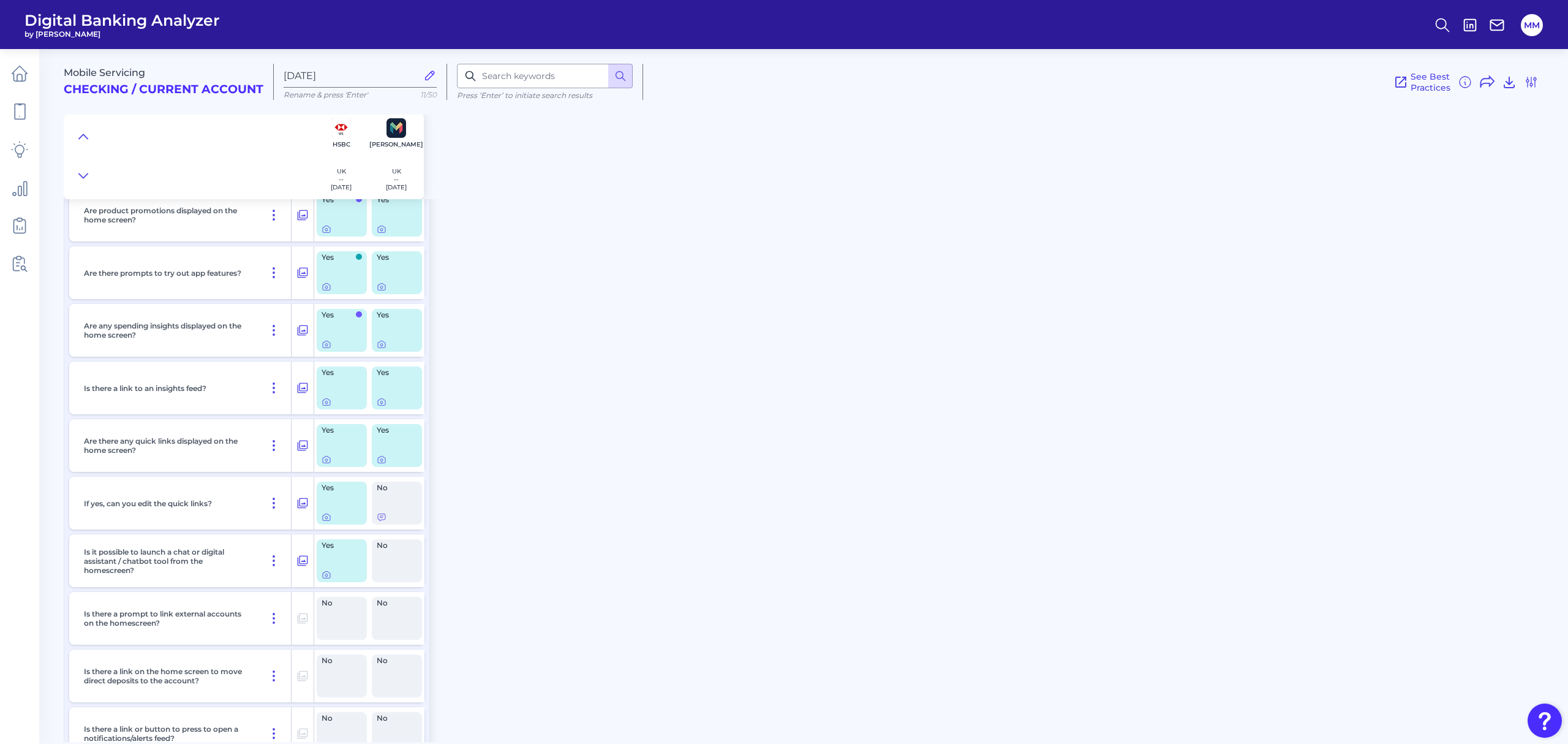
scroll to position [2495, 0]
click at [378, 450] on icon at bounding box center [381, 457] width 8 height 7
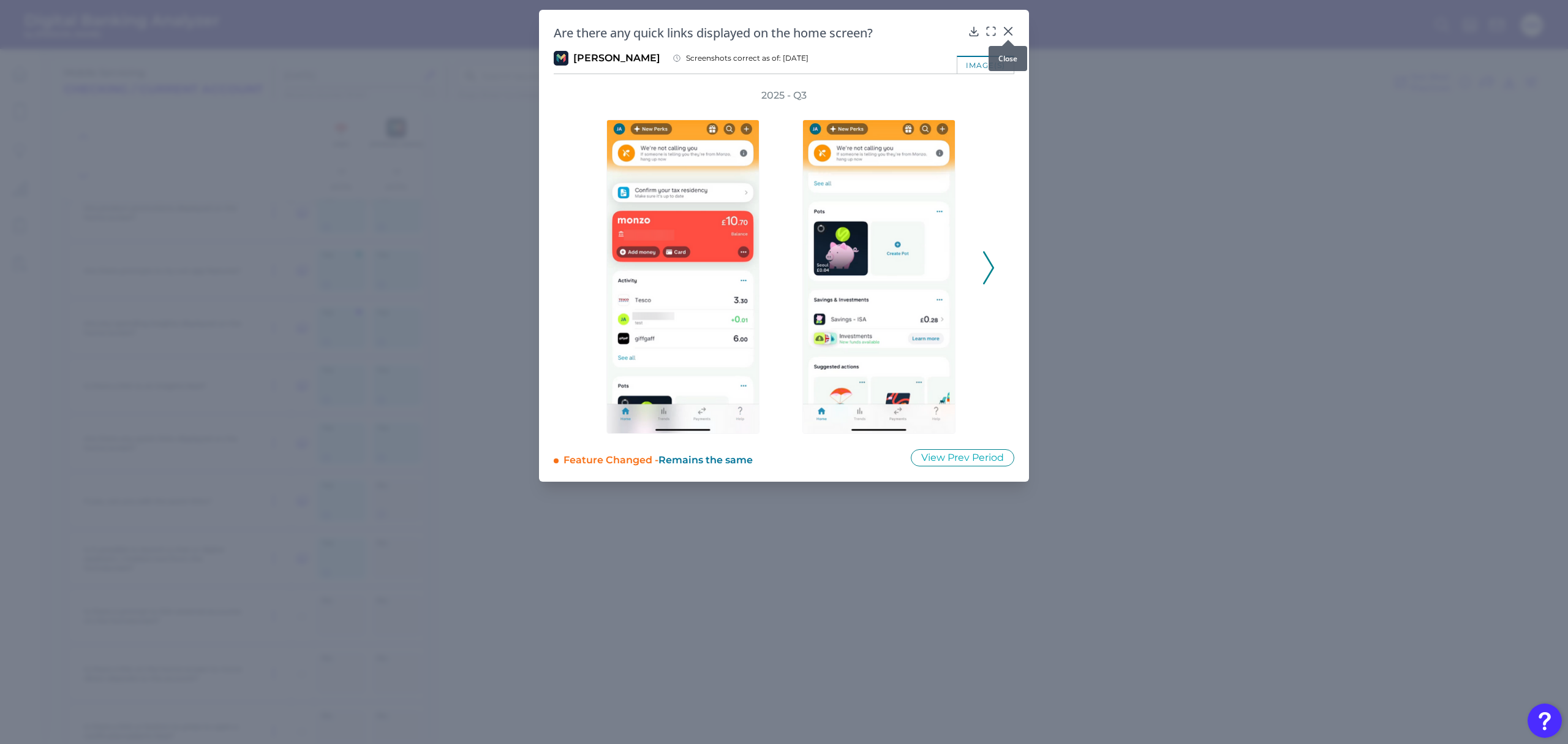
click at [1007, 28] on icon at bounding box center [1009, 31] width 12 height 12
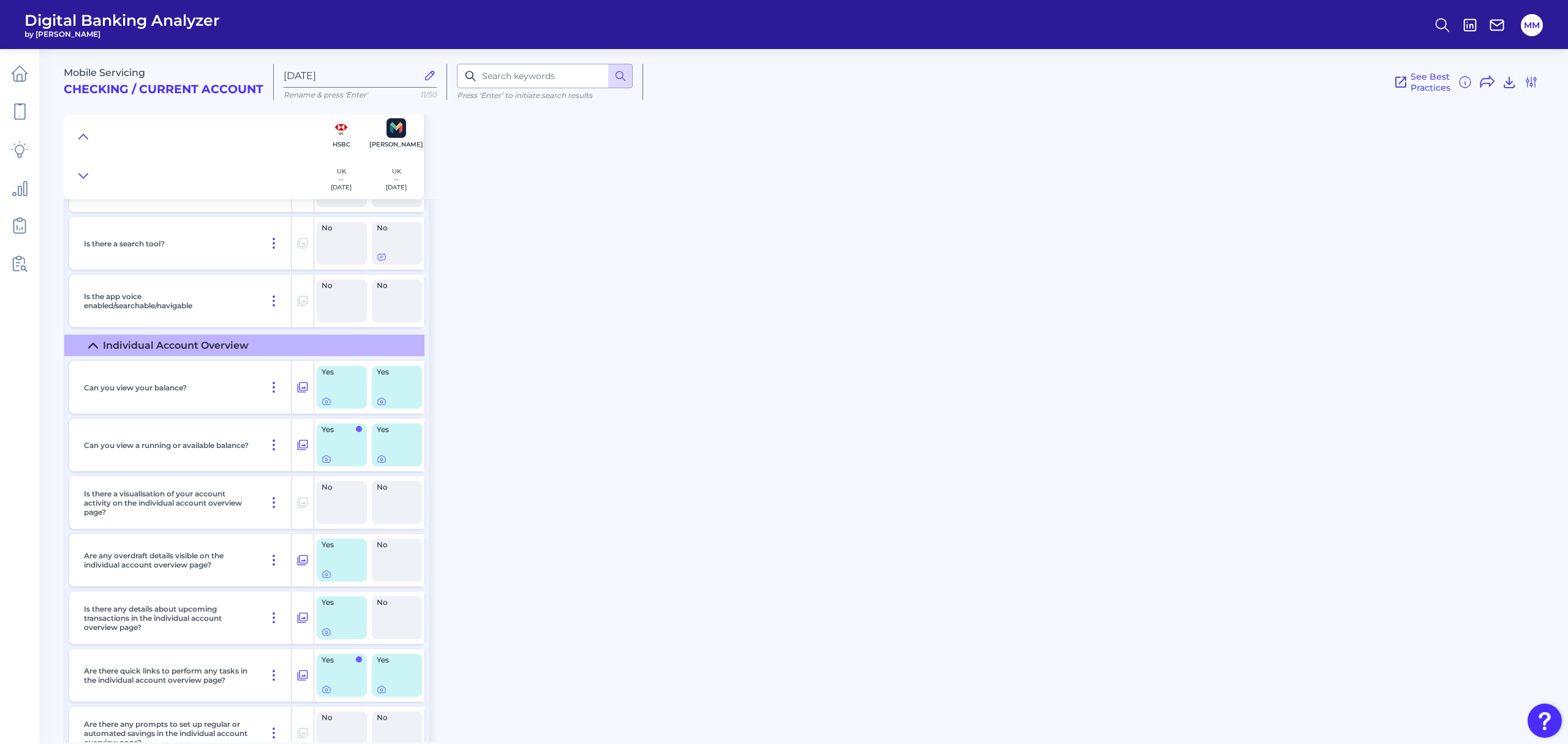
scroll to position [3158, 0]
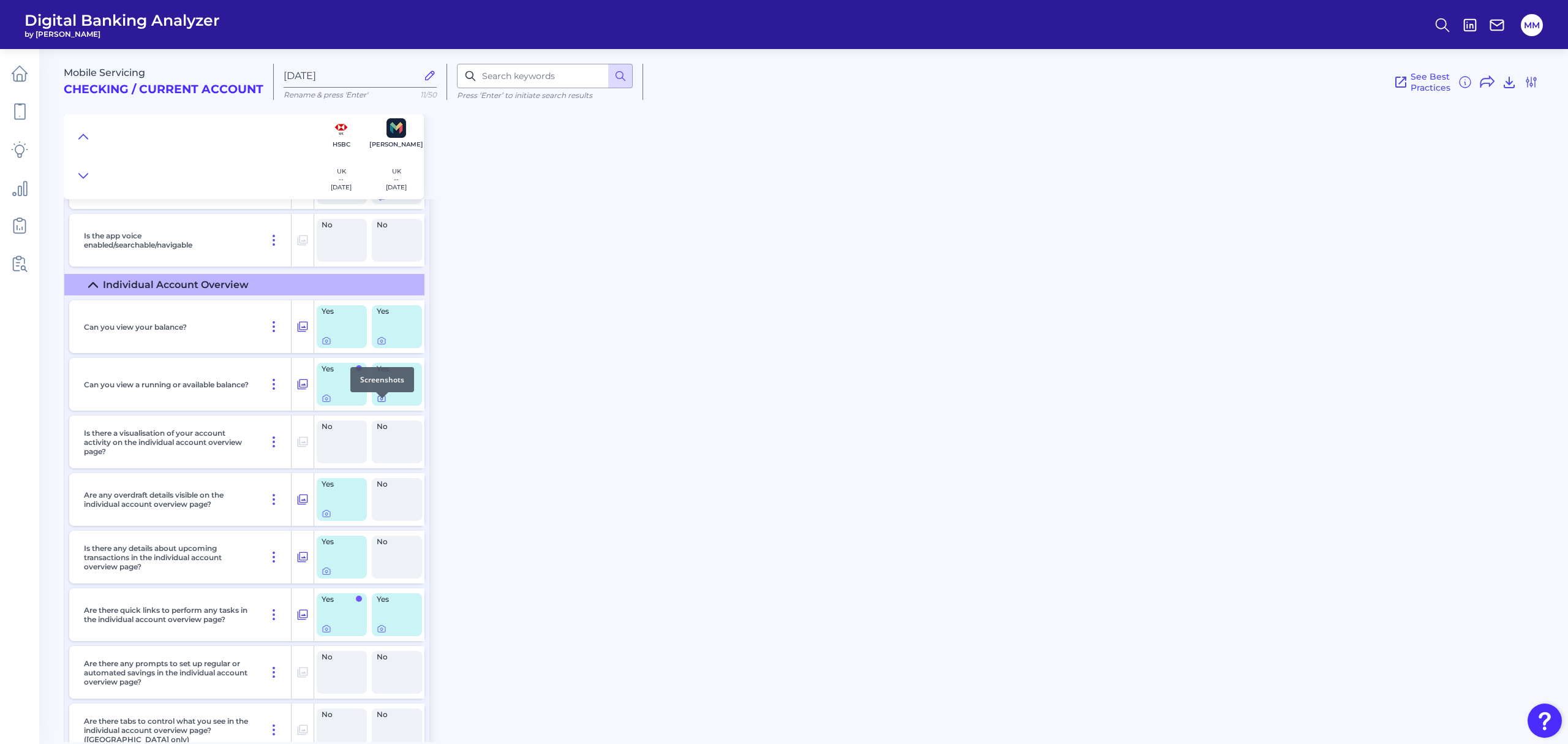
click at [380, 400] on icon at bounding box center [382, 399] width 3 height 3
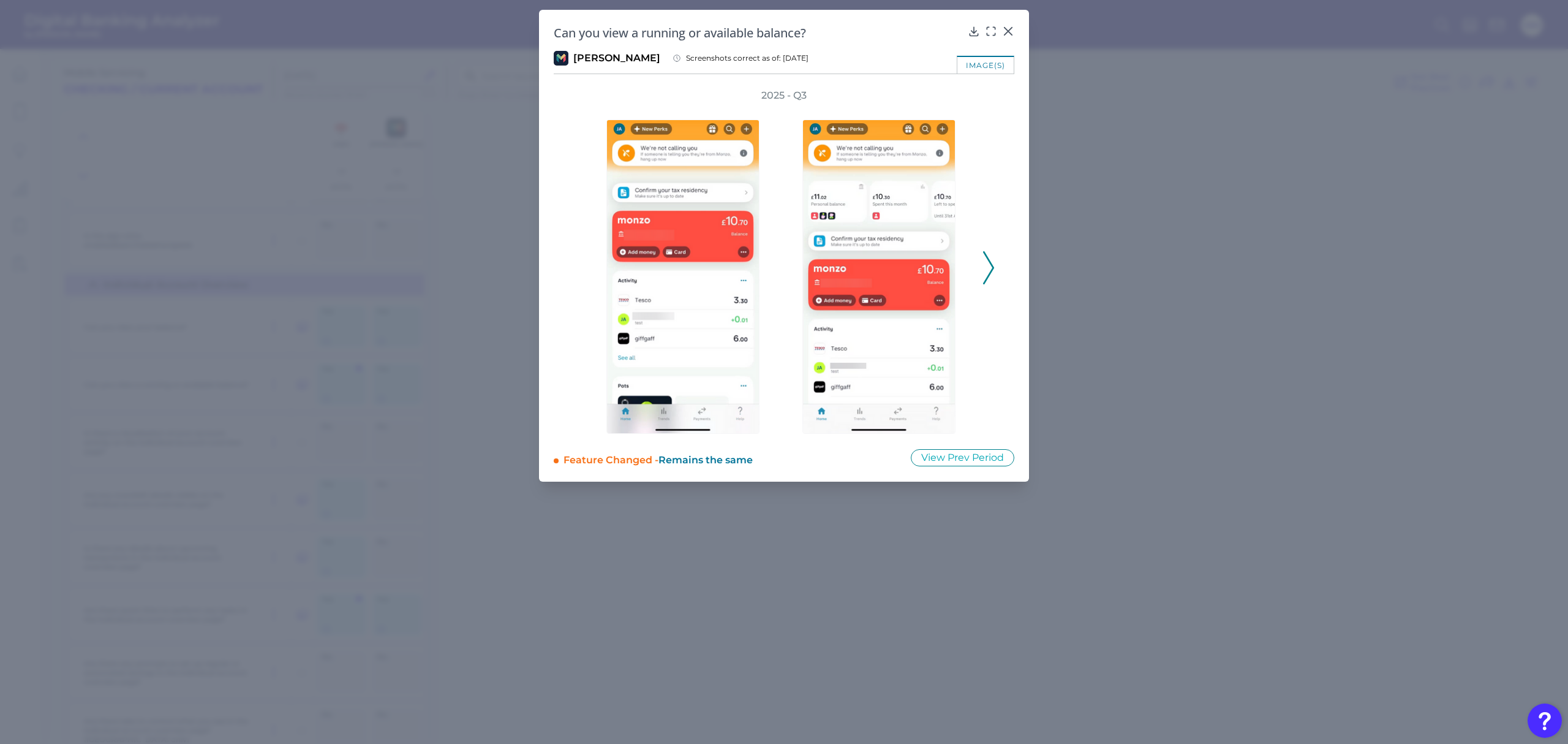
click at [993, 272] on icon at bounding box center [989, 268] width 11 height 33
